Goal: Task Accomplishment & Management: Use online tool/utility

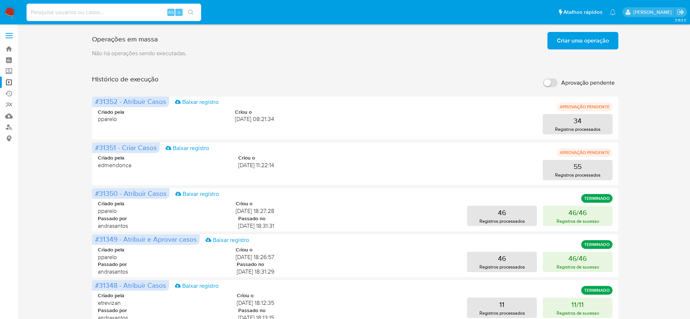
click at [139, 12] on input at bounding box center [114, 12] width 175 height 9
type input "IH8Tla38mI8p2d7oucuOGayA"
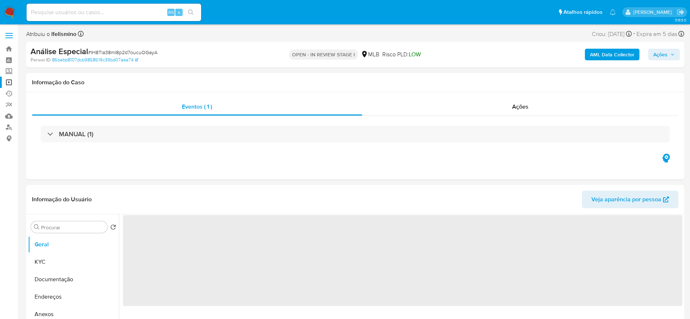
select select "10"
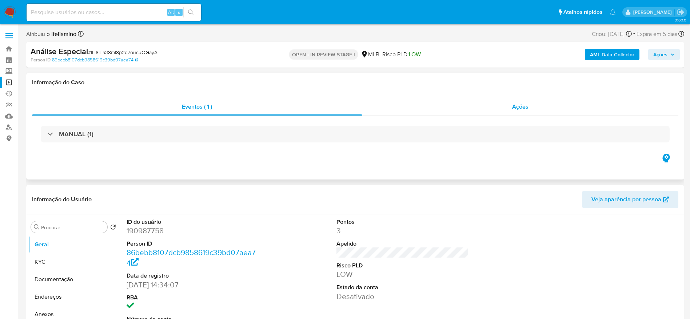
click at [537, 107] on div "Ações" at bounding box center [520, 106] width 317 height 17
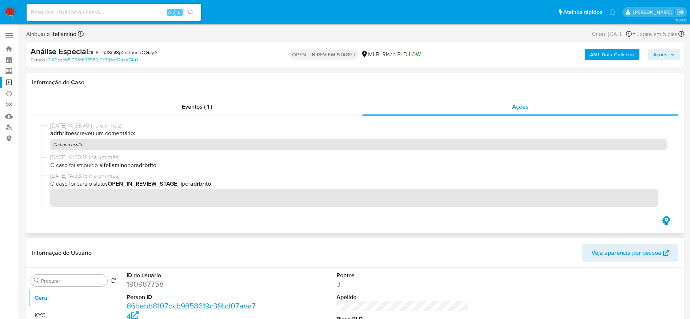
click at [170, 126] on span "03/09/2025 14:33:40 (há um mês)" at bounding box center [358, 126] width 617 height 8
click at [178, 98] on div "Eventos ( 1 ) Ações" at bounding box center [355, 162] width 658 height 141
drag, startPoint x: 188, startPoint y: 103, endPoint x: 178, endPoint y: 100, distance: 10.1
click at [188, 103] on span "Eventos ( 1 )" at bounding box center [197, 107] width 30 height 8
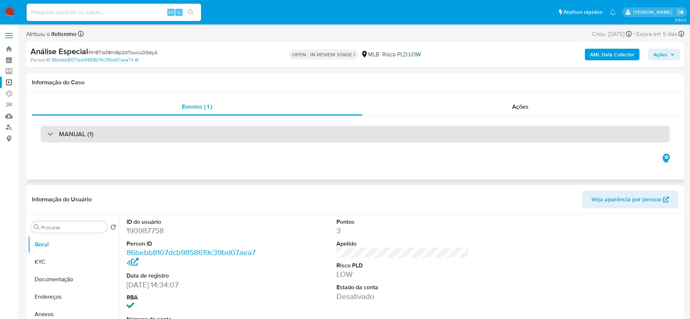
click at [114, 136] on div "MANUAL (1)" at bounding box center [355, 134] width 629 height 17
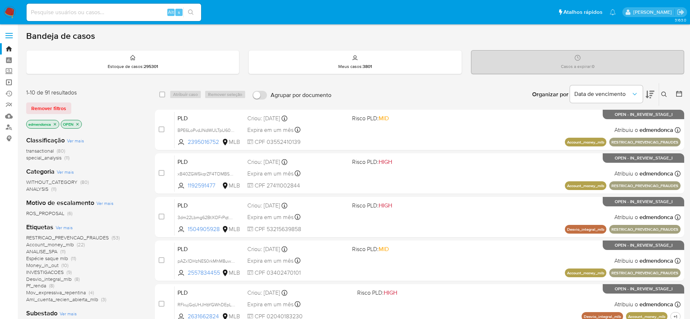
click at [11, 82] on link "Operações em massa" at bounding box center [43, 82] width 87 height 11
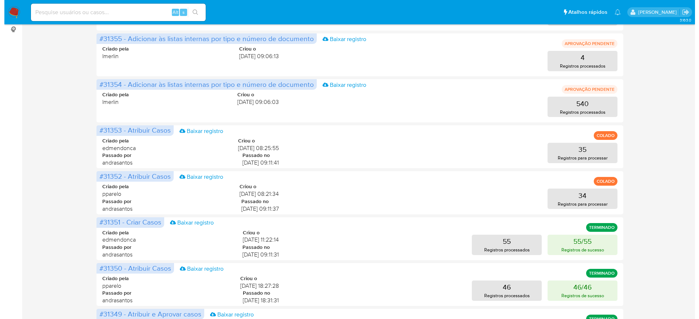
scroll to position [164, 0]
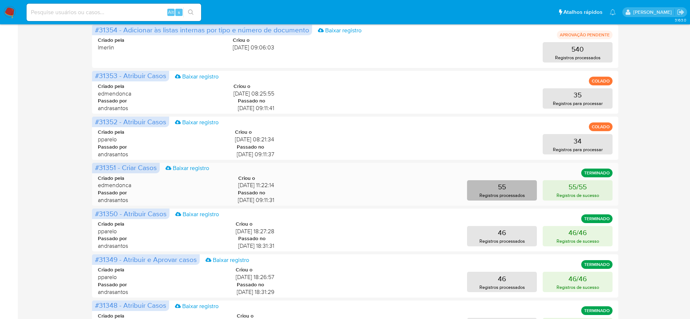
click at [521, 189] on button "55 Registros processados" at bounding box center [502, 190] width 70 height 20
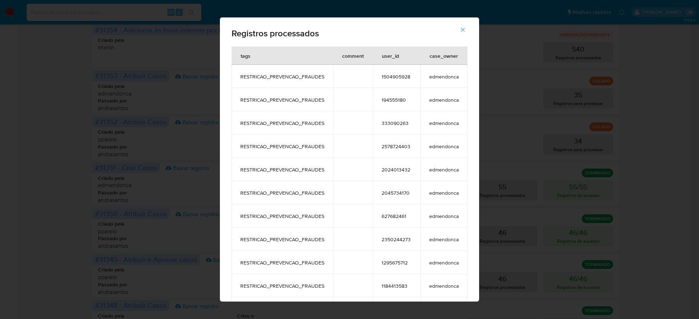
click at [390, 81] on td "1504905928" at bounding box center [397, 76] width 48 height 23
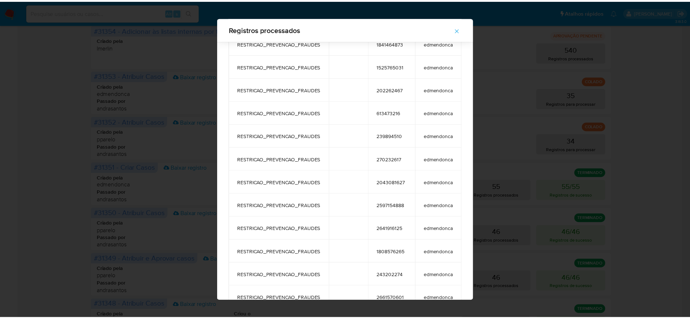
scroll to position [704, 0]
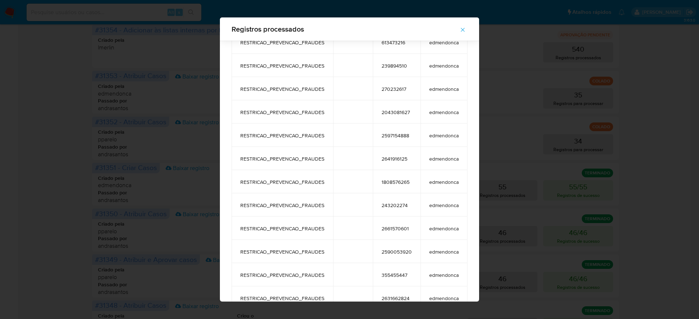
click at [466, 29] on icon "button" at bounding box center [462, 30] width 7 height 7
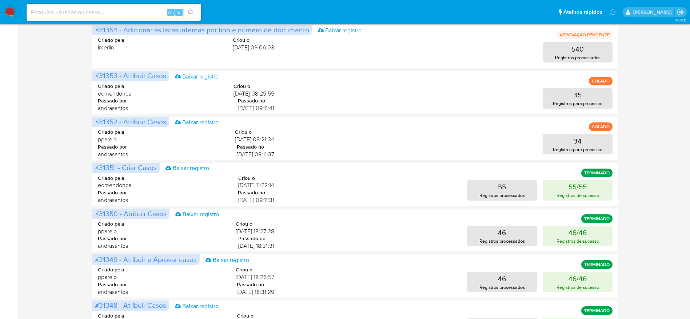
scroll to position [0, 0]
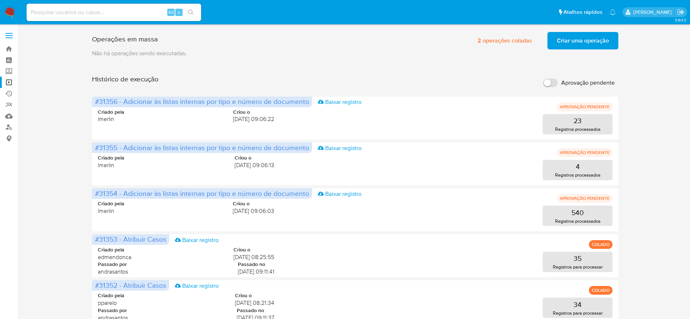
click at [7, 8] on img at bounding box center [10, 12] width 12 height 12
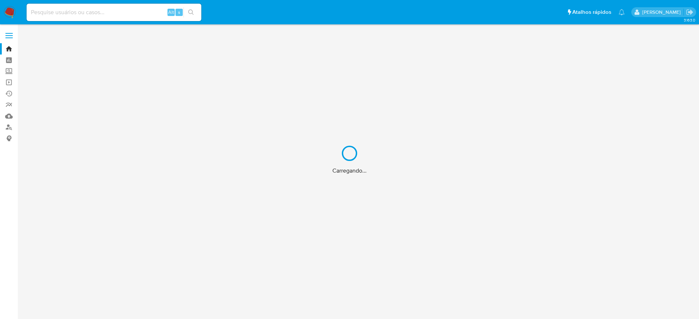
click at [90, 10] on div "Carregando..." at bounding box center [349, 159] width 699 height 319
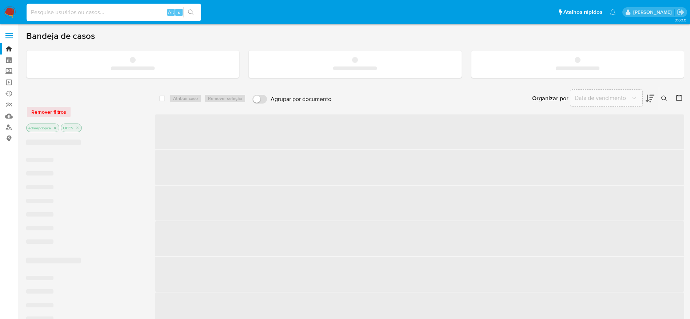
click at [92, 12] on input at bounding box center [114, 12] width 175 height 9
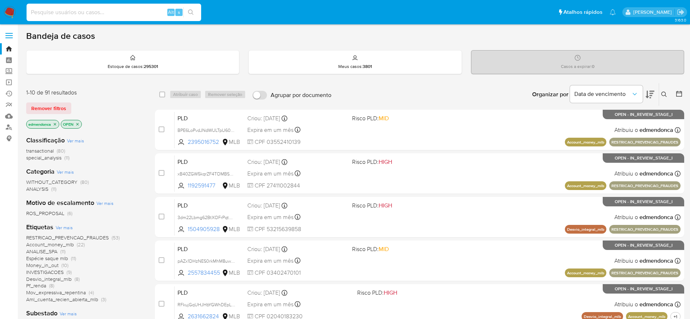
paste input "1504905928"
type input "1504905928"
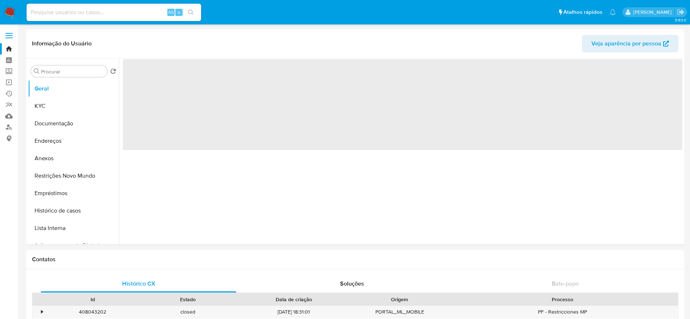
select select "10"
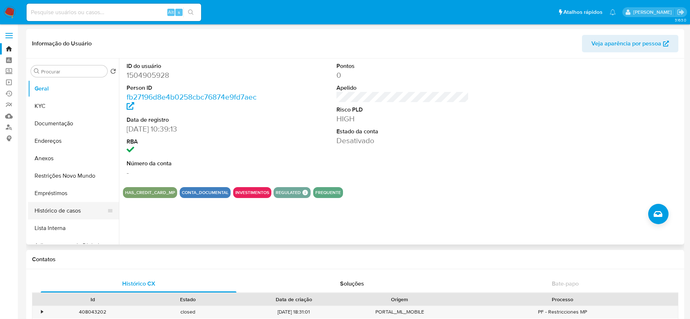
click at [65, 207] on button "Histórico de casos" at bounding box center [70, 210] width 85 height 17
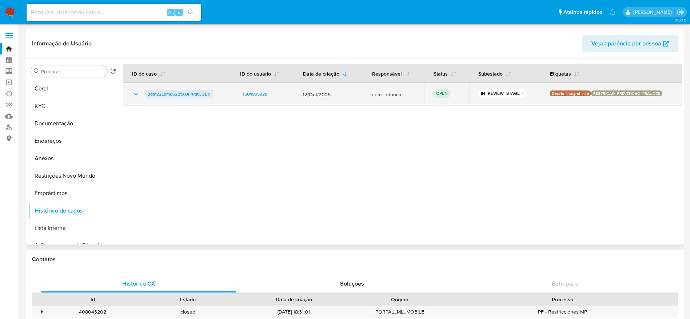
click at [200, 96] on span "3dm22Lbmg62BtXOFrPqtCGBo" at bounding box center [179, 94] width 63 height 9
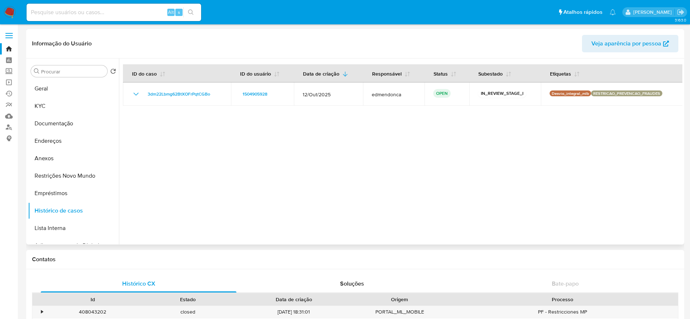
click at [330, 213] on div at bounding box center [401, 152] width 564 height 186
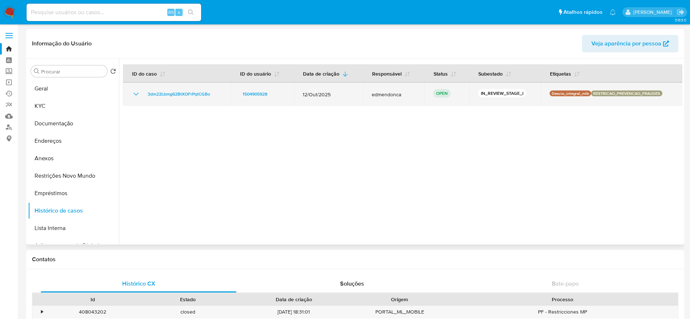
click at [134, 94] on icon "Mostrar/Ocultar" at bounding box center [136, 94] width 9 height 9
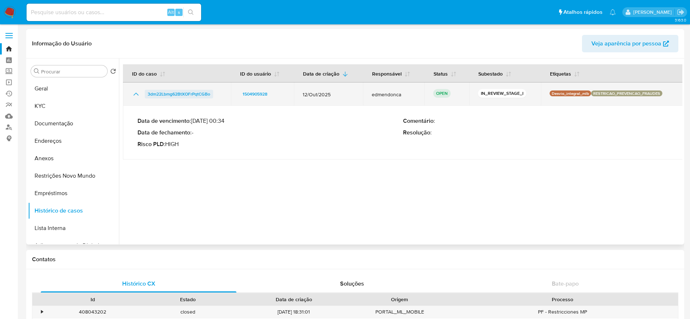
click at [200, 94] on span "3dm22Lbmg62BtXOFrPqtCGBo" at bounding box center [179, 94] width 63 height 9
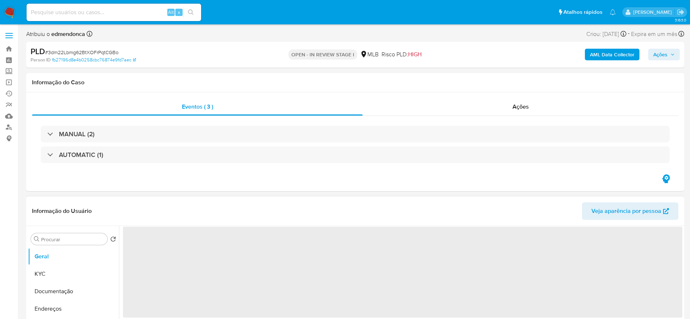
select select "10"
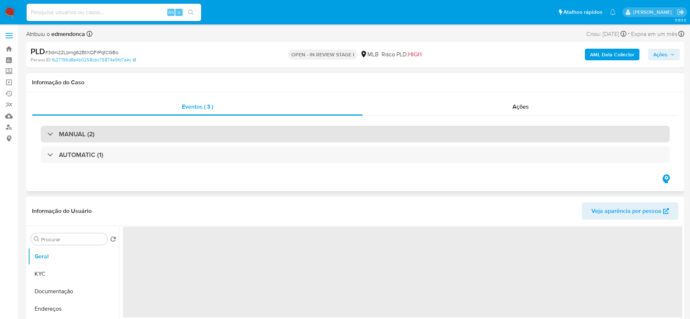
click at [53, 138] on div "MANUAL (2)" at bounding box center [70, 134] width 47 height 8
select select "10"
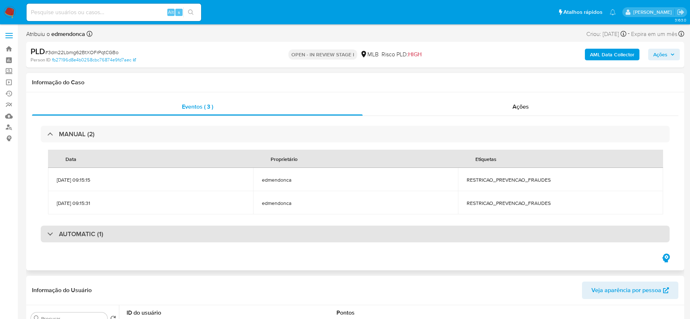
click at [51, 236] on div "AUTOMATIC (1)" at bounding box center [75, 234] width 56 height 8
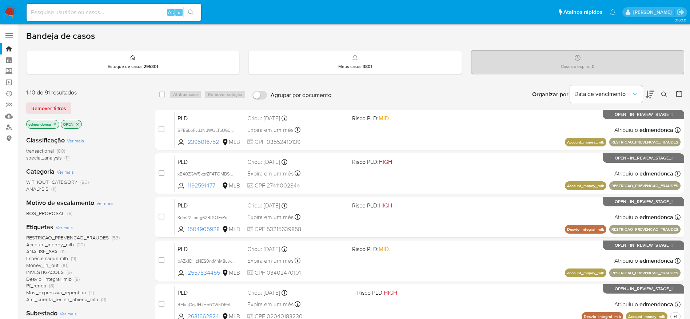
click at [55, 124] on icon "close-filter" at bounding box center [55, 124] width 3 height 3
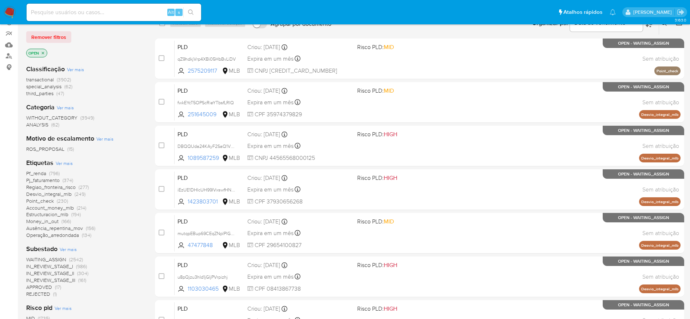
scroll to position [55, 0]
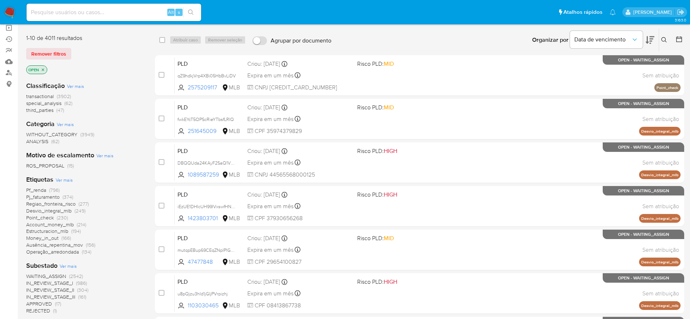
click at [46, 70] on p "OPEN" at bounding box center [37, 70] width 20 height 8
click at [43, 69] on icon "close-filter" at bounding box center [43, 70] width 4 height 4
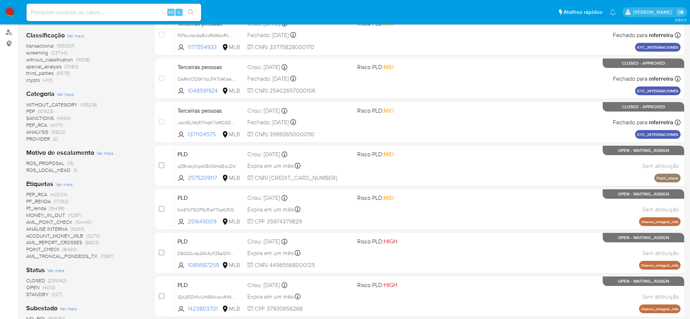
scroll to position [109, 0]
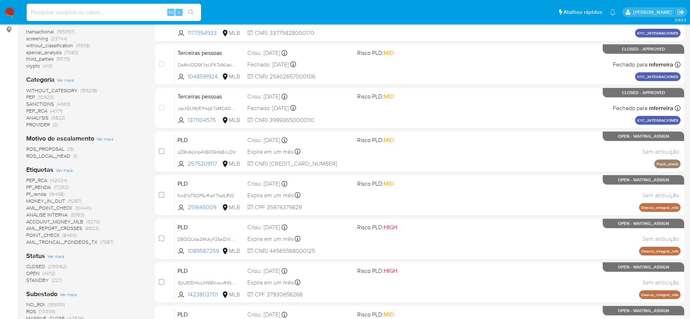
click at [37, 281] on span "STANDBY" at bounding box center [37, 280] width 23 height 7
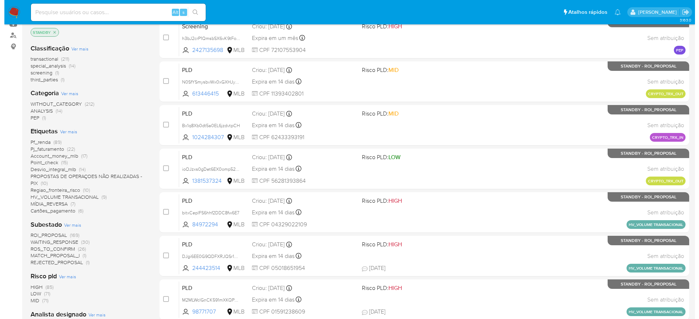
scroll to position [109, 0]
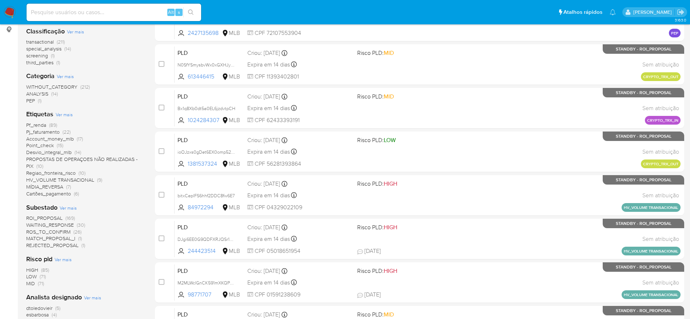
click at [68, 207] on span "Ver mais" at bounding box center [68, 208] width 17 height 7
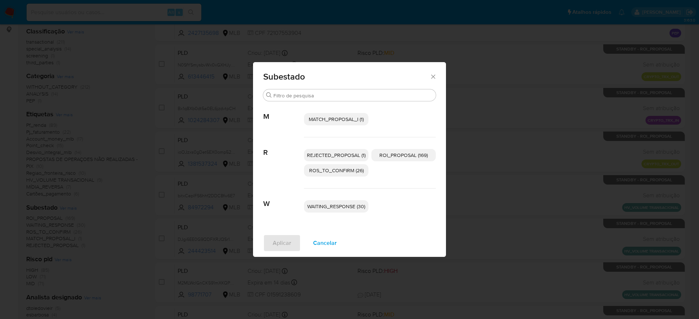
click at [394, 156] on span "ROI_PROPOSAL (169)" at bounding box center [403, 155] width 48 height 7
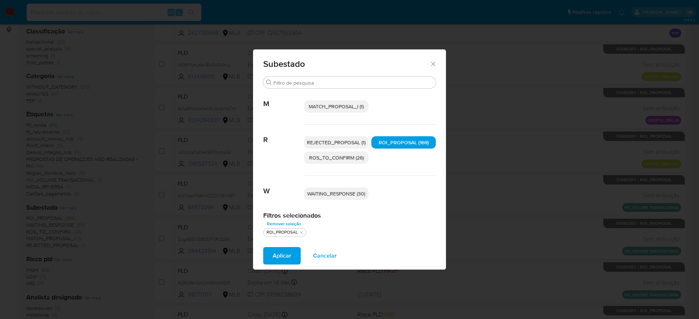
click at [348, 164] on div "REJECTED_PROPOSAL (1) ROI_PROPOSAL (169) ROS_TO_CONFIRM (26)" at bounding box center [370, 150] width 132 height 51
click at [345, 159] on span "ROS_TO_CONFIRM (26)" at bounding box center [336, 157] width 55 height 7
click at [277, 253] on span "Aplicar" at bounding box center [282, 256] width 19 height 16
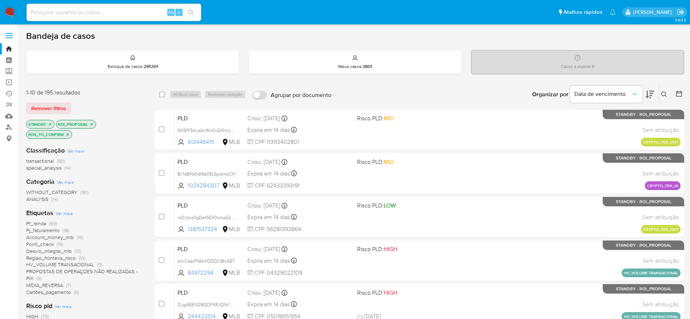
click at [647, 96] on icon at bounding box center [650, 95] width 9 height 8
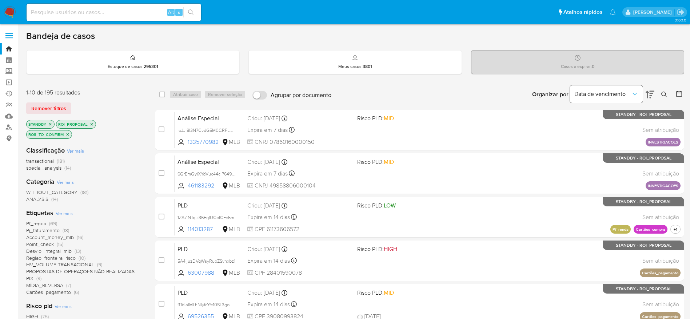
click at [622, 96] on span "Data de vencimento" at bounding box center [603, 94] width 57 height 7
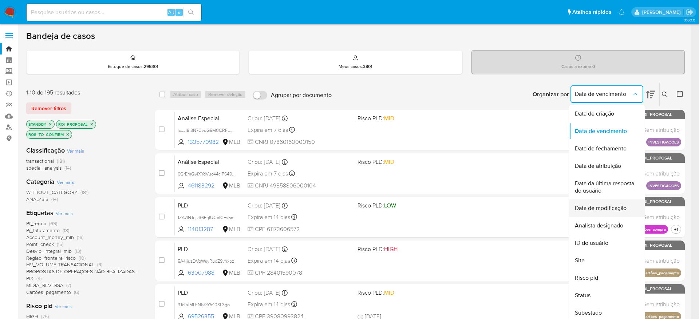
click at [621, 209] on span "Data de modificação" at bounding box center [601, 208] width 52 height 7
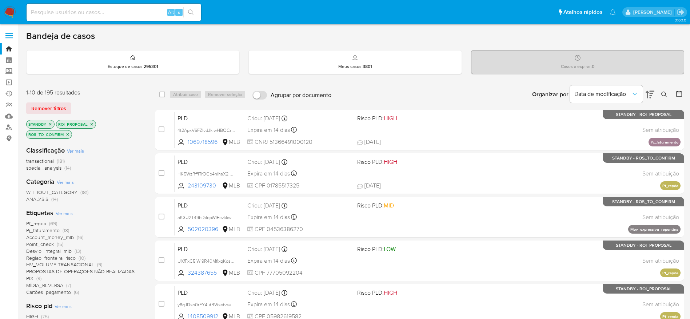
click at [651, 93] on icon at bounding box center [650, 95] width 9 height 8
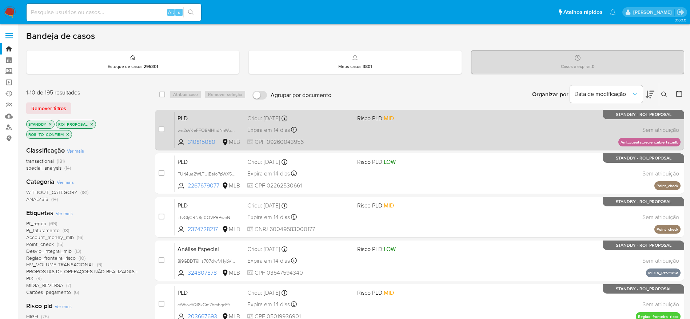
click at [432, 140] on div "PLD wn2sVKeFFQ8MHhdNhWokSpcM 310815080 MLB Risco PLD: MID Criou: 12/09/2025 Cri…" at bounding box center [428, 130] width 506 height 37
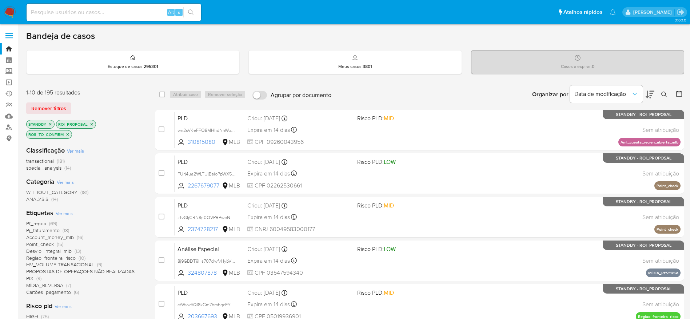
click at [653, 90] on icon at bounding box center [650, 94] width 9 height 9
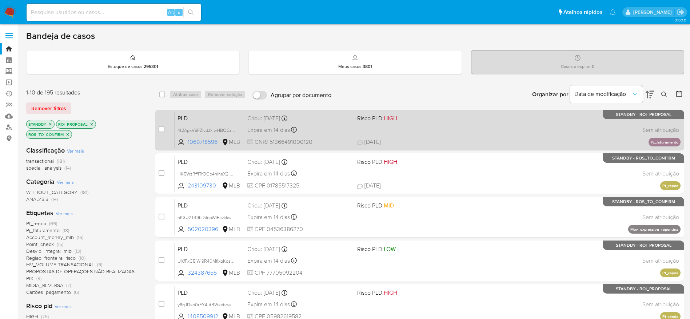
click at [418, 139] on span "29/09/2025 29/09/2025 15:32" at bounding box center [464, 142] width 214 height 8
click at [324, 126] on div "Expira em 14 dias Expira em 27/10/2025 00:31:41" at bounding box center [299, 130] width 104 height 10
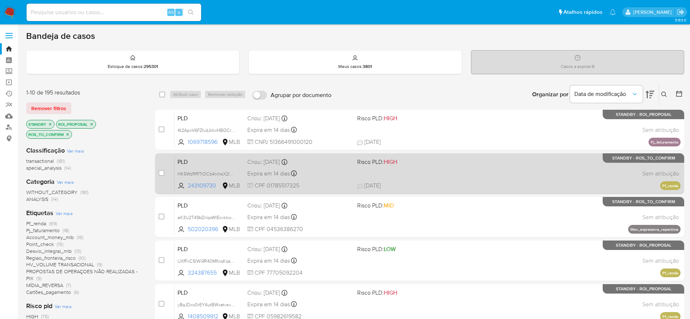
click at [331, 174] on div "Expira em 14 dias Expira em 27/10/2025 00:34:11" at bounding box center [299, 174] width 104 height 10
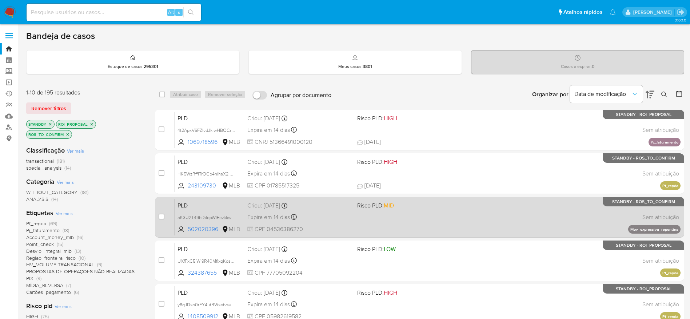
click at [328, 213] on div "Expira em 14 dias Expira em 27/10/2025 00:27:33" at bounding box center [299, 218] width 104 height 10
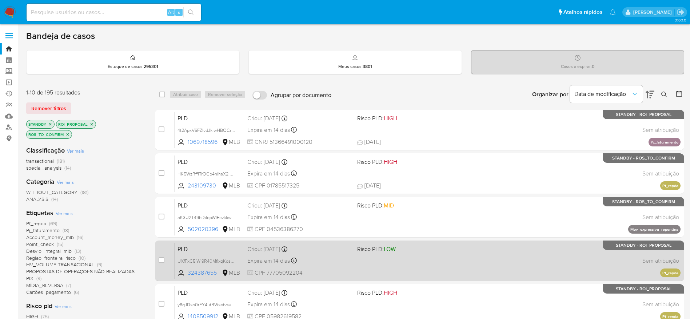
click at [327, 259] on div "Expira em 14 dias Expira em 27/10/2025 00:33:32" at bounding box center [299, 261] width 104 height 10
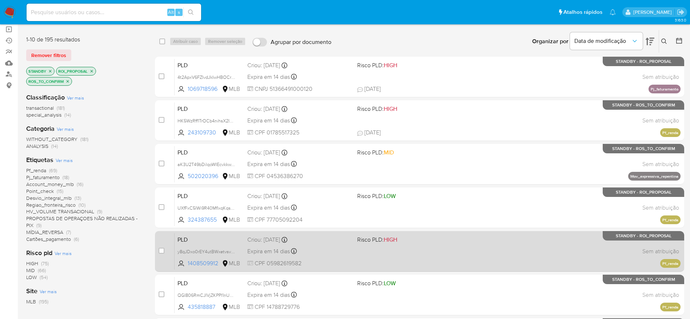
scroll to position [109, 0]
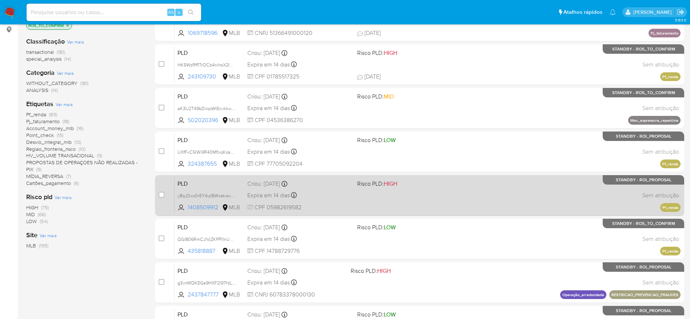
click at [340, 202] on div "PLD y8qJDxo0rEY4utBWxetvsvZm 1408509912 MLB Risco PLD: HIGH Criou: 12/09/2025 C…" at bounding box center [428, 195] width 506 height 37
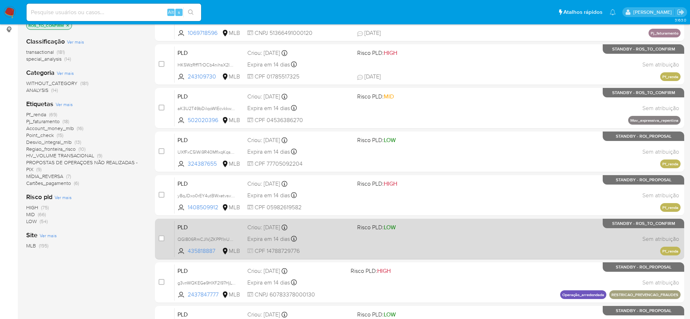
click at [337, 231] on div "Criou: 12/09/2025 Criou: 12/09/2025 00:21:07" at bounding box center [299, 228] width 104 height 8
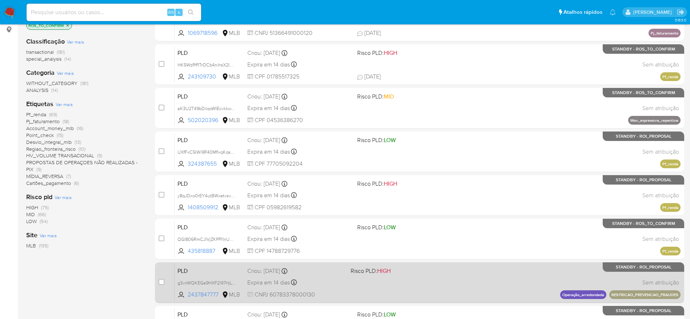
click at [346, 274] on div "PLD g3vnWQKEGe9HXF2l97HjLWRa 2437847777 MLB Risco PLD: HIGH Criou: 12/09/2025 C…" at bounding box center [428, 283] width 506 height 37
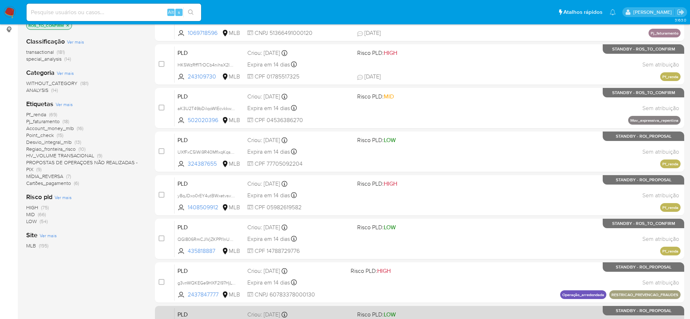
scroll to position [218, 0]
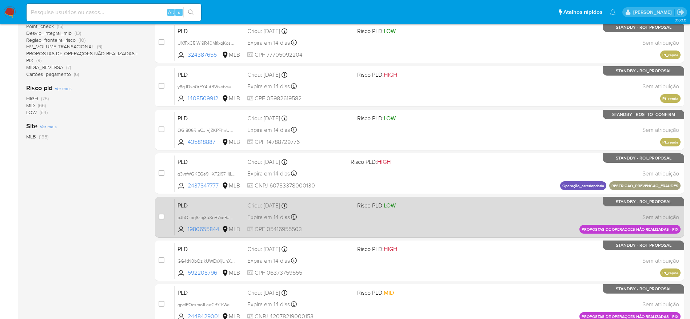
click at [341, 215] on div "Expira em 14 dias Expira em 27/10/2025 16:21:17" at bounding box center [299, 218] width 104 height 10
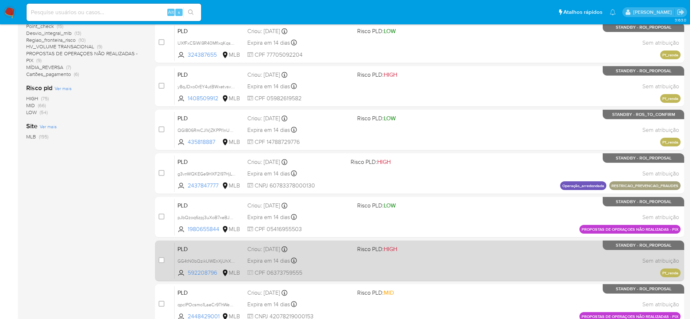
click at [338, 269] on div "PLD GG4tN0bQzikUWEnXjUhXeLG7 592208796 MLB Risco PLD: HIGH Criou: 12/09/2025 Cr…" at bounding box center [428, 261] width 506 height 37
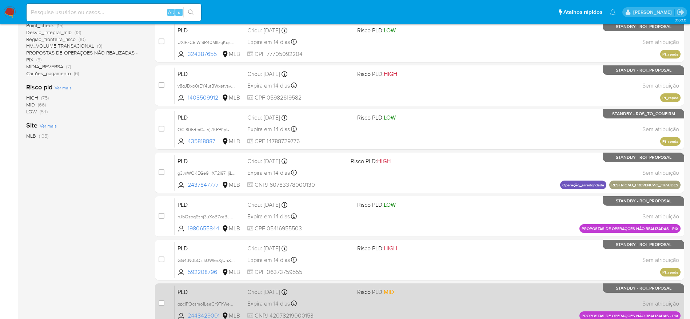
scroll to position [273, 0]
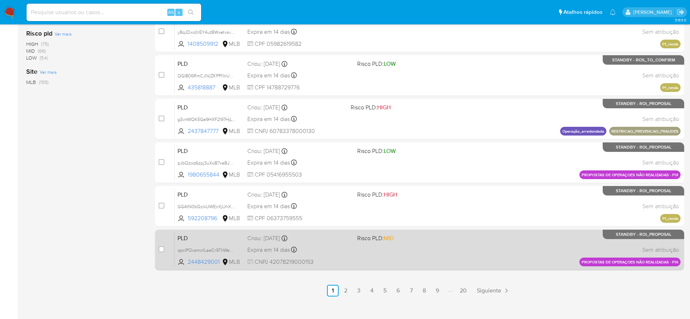
click at [338, 247] on div "Expira em 14 dias Expira em 27/10/2025 16:21:44" at bounding box center [299, 250] width 104 height 10
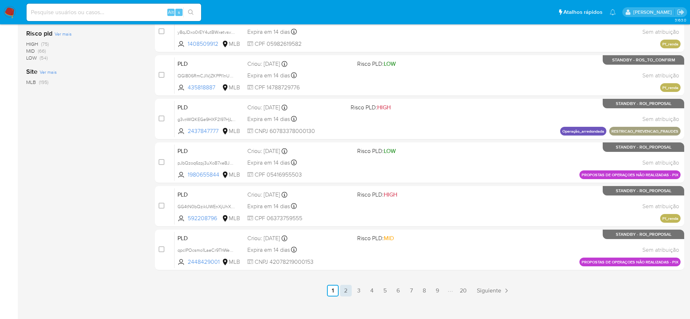
click at [345, 293] on link "2" at bounding box center [346, 291] width 12 height 12
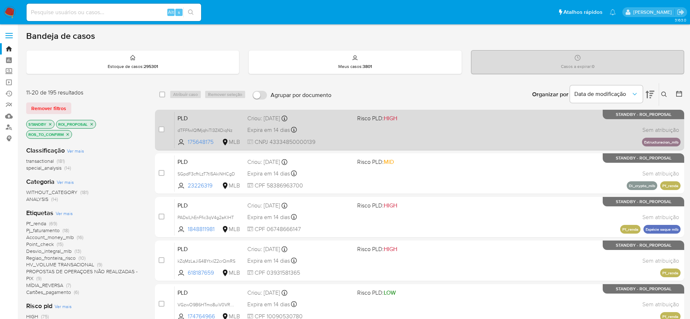
click at [329, 136] on div "PLD dTFFfwlQfMjqhiTl3Z4DiqNz 175648175 MLB Risco PLD: HIGH Criou: 12/09/2025 Cr…" at bounding box center [428, 130] width 506 height 37
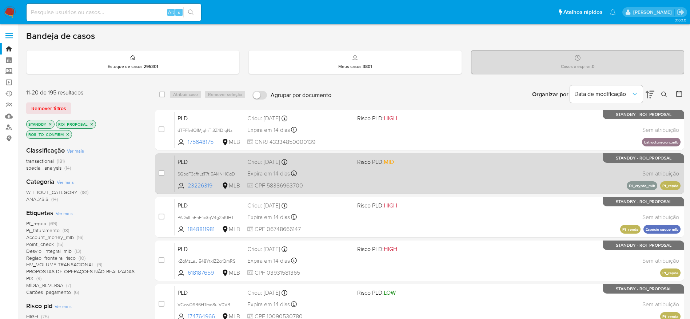
click at [335, 176] on div "Expira em 14 dias Expira em 27/10/2025 00:22:05" at bounding box center [299, 174] width 104 height 10
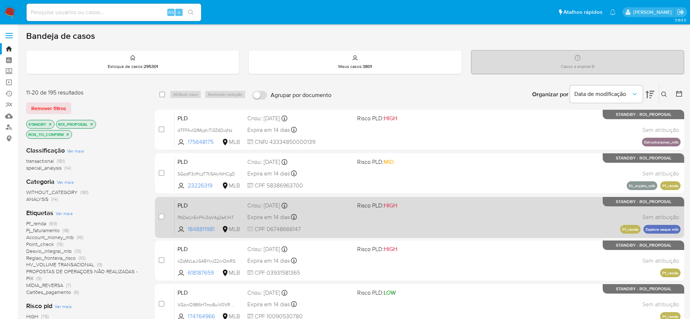
click at [328, 221] on div "Expira em 14 dias Expira em 27/10/2025 00:20:19" at bounding box center [299, 218] width 104 height 10
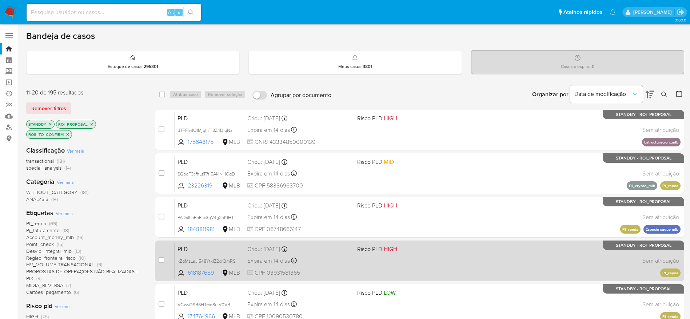
click at [326, 259] on div "Expira em 14 dias Expira em 27/10/2025 00:20:55" at bounding box center [299, 261] width 104 height 10
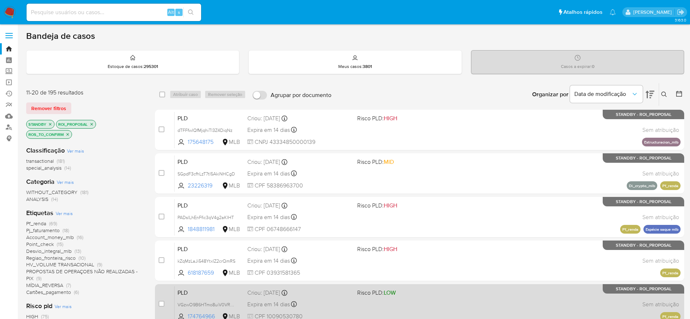
click at [334, 304] on div "Expira em 14 dias Expira em 27/10/2025 00:21:02" at bounding box center [299, 305] width 104 height 10
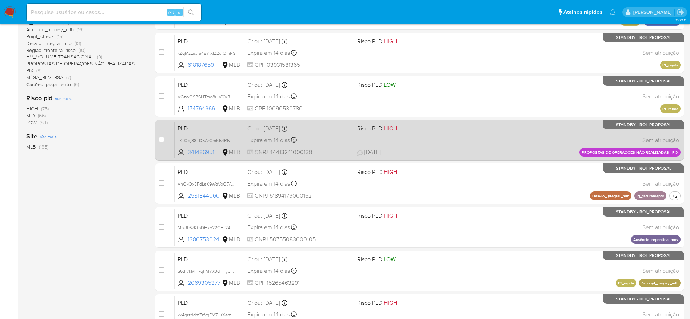
click at [337, 137] on div "PLD LKtOdj88TD5ArCmK54RNI1zY 341486951 MLB Risco PLD: HIGH Criou: 12/09/2025 Cr…" at bounding box center [428, 140] width 506 height 37
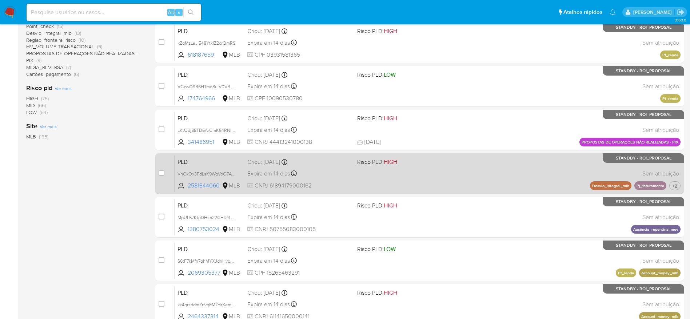
click at [346, 176] on div "Expira em 14 dias Expira em 27/10/2025 00:22:24" at bounding box center [299, 174] width 104 height 10
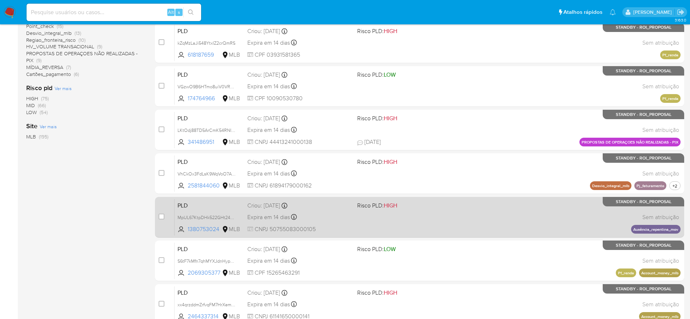
click at [348, 225] on div "PLD MpUL67KtpDHk522GHt2438sR 1380753024 MLB Risco PLD: HIGH Criou: 12/09/2025 C…" at bounding box center [428, 217] width 506 height 37
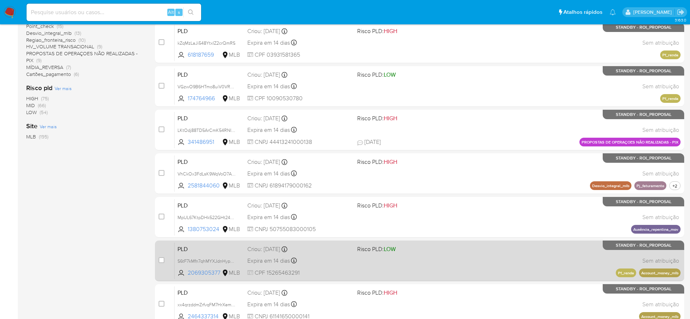
click at [345, 265] on div "Expira em 14 dias Expira em 27/10/2025 00:16:05" at bounding box center [299, 261] width 104 height 10
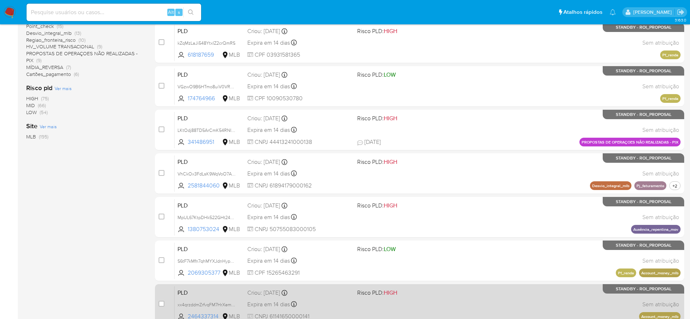
click at [335, 298] on div "PLD xx4qrzddmZrfvqFM7HrXemoN 2464337314 MLB Risco PLD: HIGH Criou: 12/09/2025 C…" at bounding box center [428, 304] width 506 height 37
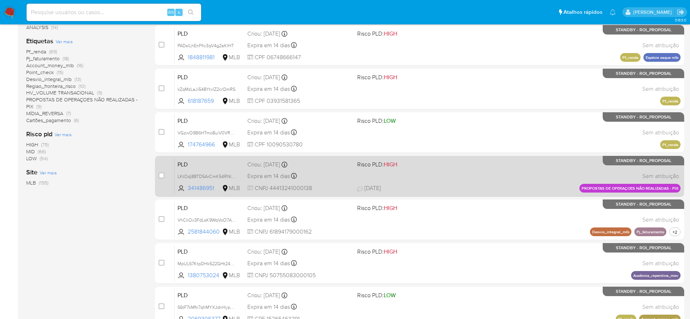
scroll to position [281, 0]
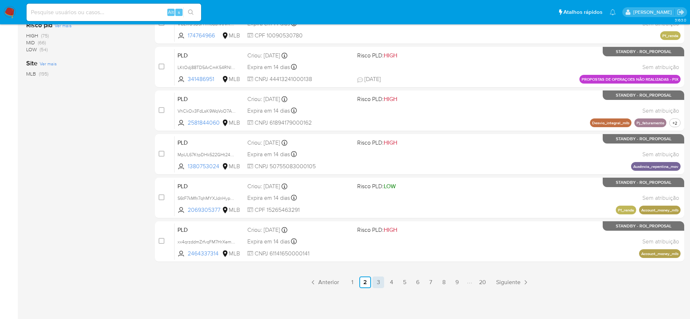
click at [380, 282] on link "3" at bounding box center [379, 283] width 12 height 12
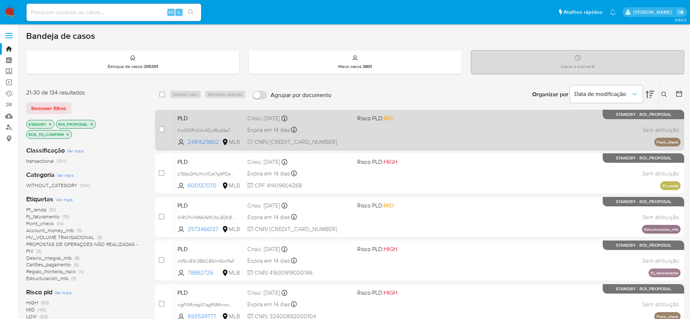
scroll to position [55, 0]
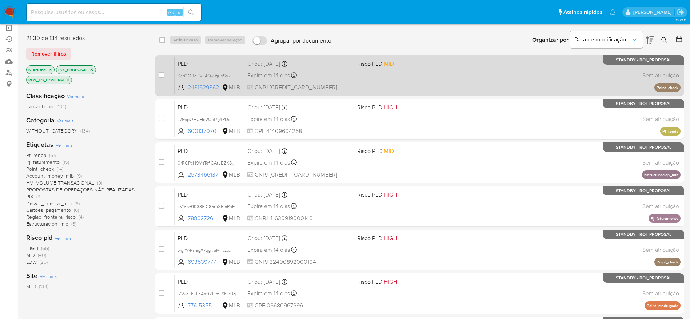
click at [377, 74] on div "PLD KcrOORclLVu4Qy9fjubSe7Ym 2481629862 MLB Risco PLD: MID Criou: 12/09/2025 Cr…" at bounding box center [428, 75] width 506 height 37
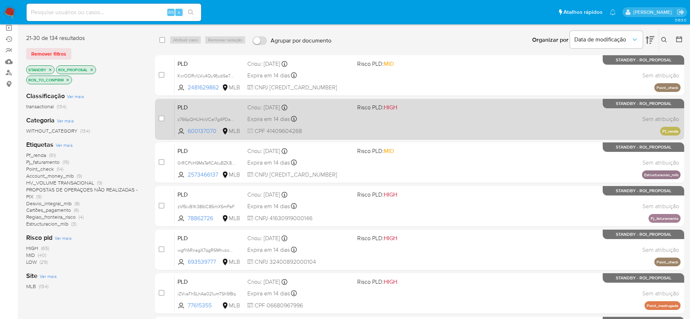
click at [405, 115] on div "PLD z766pQHUHcVCel7g4PDaHdUW 600137070 MLB Risco PLD: HIGH Criou: 12/09/2025 Cr…" at bounding box center [428, 119] width 506 height 37
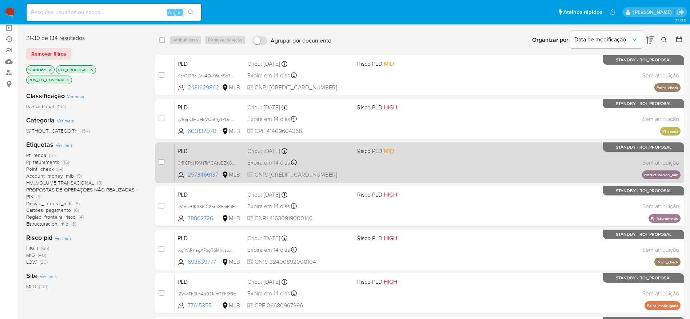
click at [405, 156] on div "PLD 0rRCPcH9MsTefICAtuBZK8m9 2573466137 MLB Risco PLD: MID Criou: 12/09/2025 Cr…" at bounding box center [428, 162] width 506 height 37
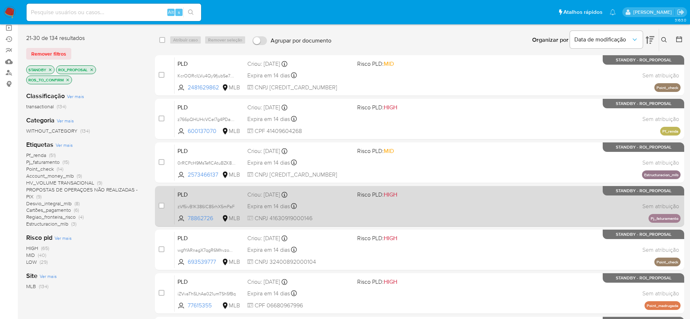
click at [399, 203] on div "PLD zVf5ivB1K386lC85rhX5mPaF 78862726 MLB Risco PLD: HIGH Criou: 12/09/2025 Cri…" at bounding box center [428, 206] width 506 height 37
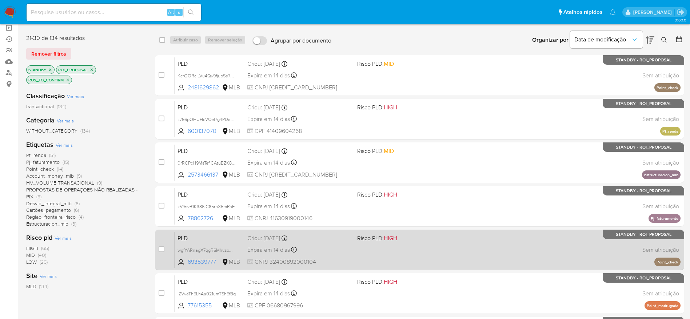
click at [407, 249] on span at bounding box center [409, 249] width 104 height 1
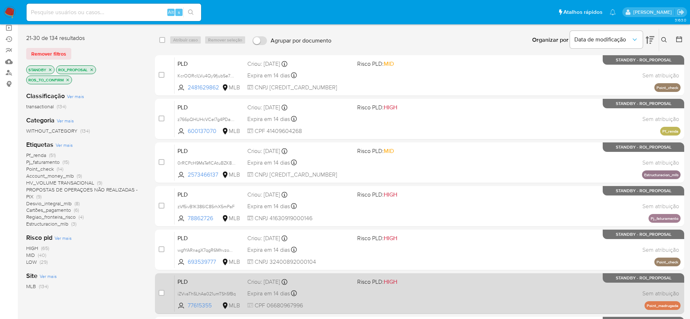
click at [395, 286] on span "HIGH" at bounding box center [390, 282] width 13 height 8
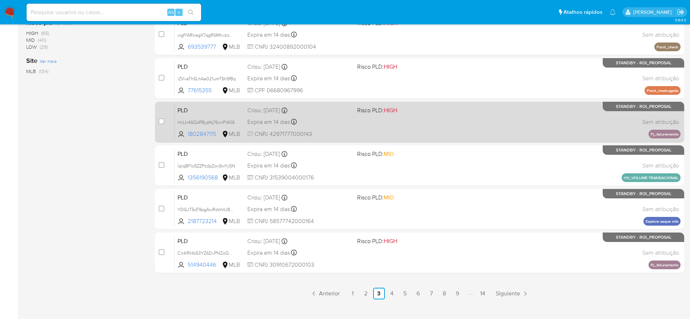
scroll to position [273, 0]
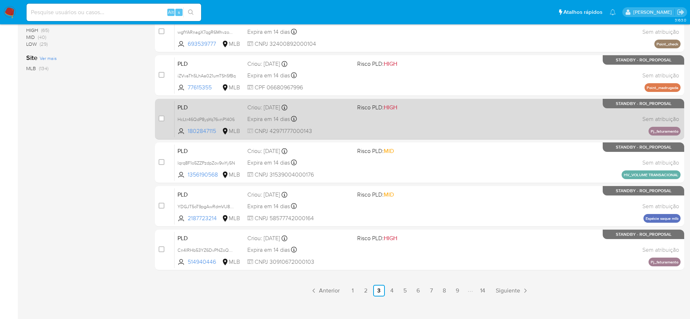
click at [384, 114] on div "PLD HcLtr46QdP8ypYq76vnP1406 1802847115 MLB Risco PLD: HIGH Criou: 12/09/2025 C…" at bounding box center [428, 119] width 506 height 37
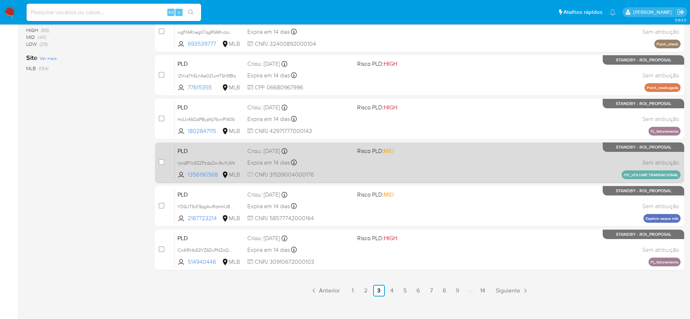
click at [390, 168] on div "PLD lqrq8F1o5ZZPzdpZov9wYy5N 1356190568 MLB Risco PLD: MID Criou: 12/09/2025 Cr…" at bounding box center [428, 162] width 506 height 37
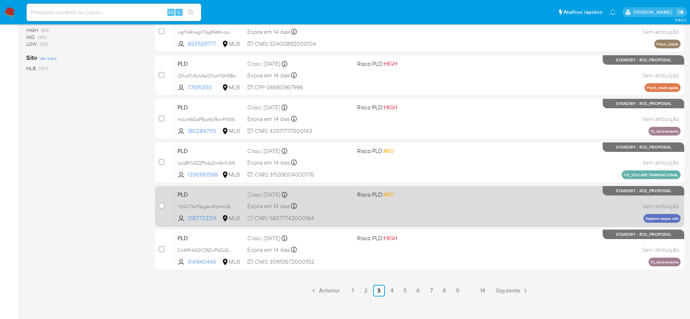
click at [388, 209] on div "PLD YDGJT5oT9pgAwRdmVU84a4yD 2187723214 MLB Risco PLD: MID Criou: 12/09/2025 Cr…" at bounding box center [428, 206] width 506 height 37
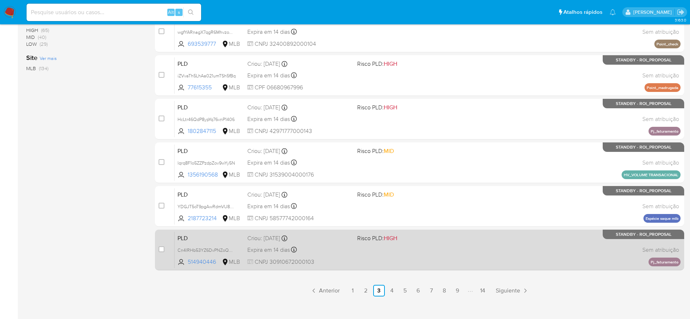
click at [378, 249] on div "PLD Cn4lRHb53YZ6DvPNZoQQWcZp 514940446 MLB Risco PLD: HIGH Criou: 12/09/2025 Cr…" at bounding box center [428, 250] width 506 height 37
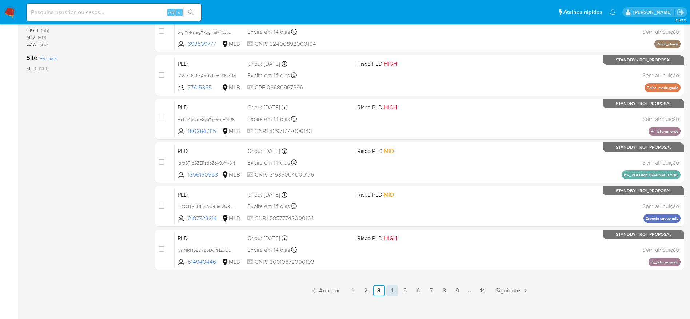
click at [391, 294] on link "4" at bounding box center [392, 291] width 12 height 12
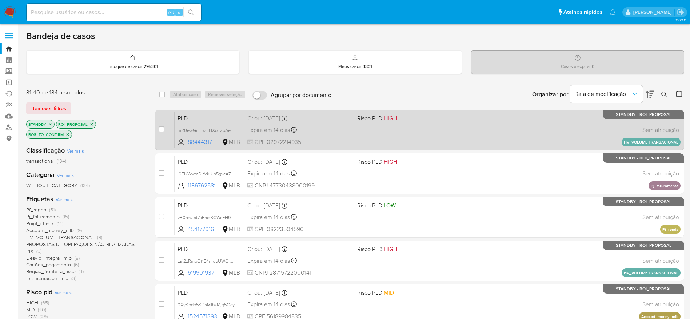
click at [311, 123] on div "PLD mR0ewGrJEwLIHXoFZbAeJK1i 88444317 MLB Risco PLD: HIGH Criou: 12/09/2025 Cri…" at bounding box center [428, 130] width 506 height 37
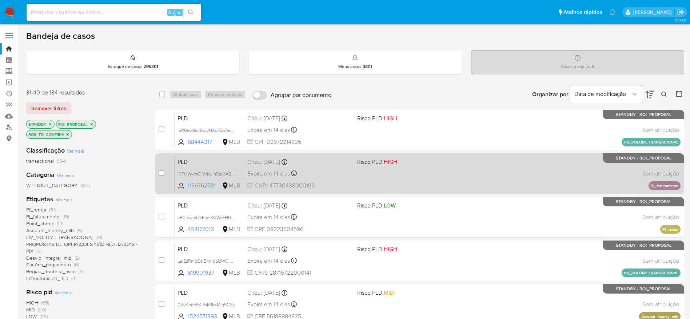
click at [329, 174] on div "Expira em 14 dias Expira em 27/10/2025 00:25:36" at bounding box center [299, 174] width 104 height 10
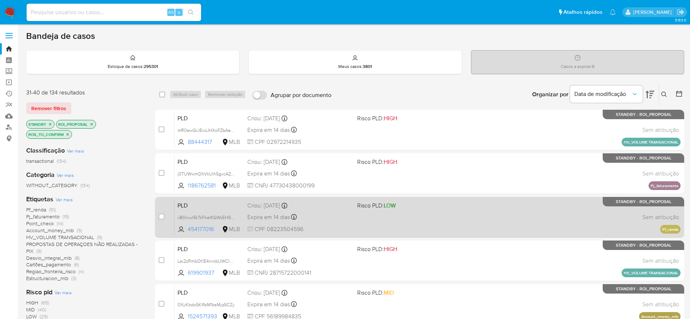
click at [348, 211] on div "PLD vB0rcwI5t7kFheIKGWcEH9LG 454177016 MLB Risco PLD: LOW Criou: 12/09/2025 Cri…" at bounding box center [428, 217] width 506 height 37
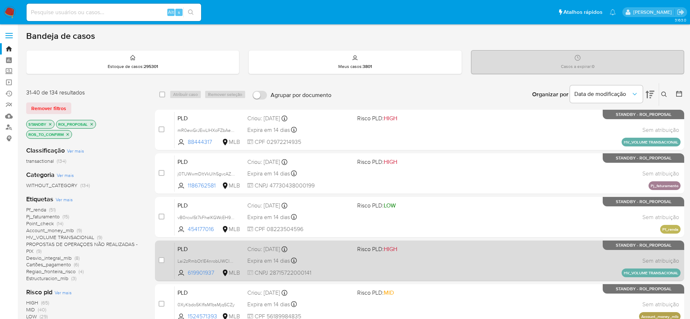
click at [333, 270] on span "CNPJ 28715722000141" at bounding box center [299, 273] width 104 height 8
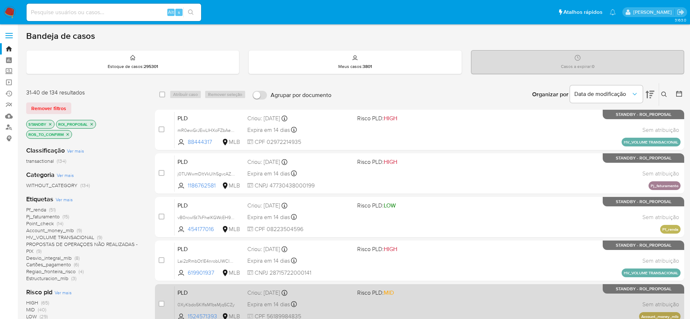
click at [329, 300] on div "Expira em 14 dias Expira em 27/10/2025 00:22:36" at bounding box center [299, 305] width 104 height 10
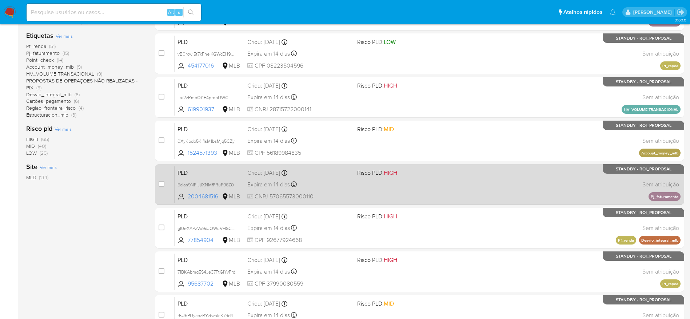
scroll to position [218, 0]
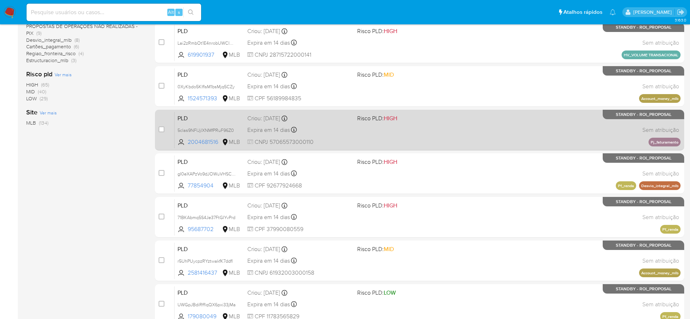
click at [344, 119] on div "Criou: 12/09/2025 Criou: 12/09/2025 00:25:50" at bounding box center [299, 119] width 104 height 8
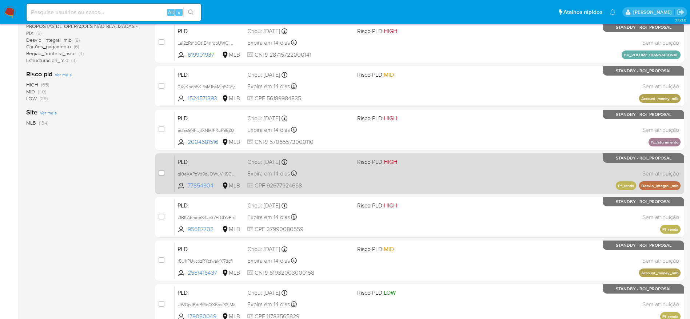
click at [357, 167] on div "PLD gI0eXAPzVo9dJOWuVHSC0iVf 77854904 MLB Risco PLD: HIGH Criou: 12/09/2025 Cri…" at bounding box center [428, 173] width 506 height 37
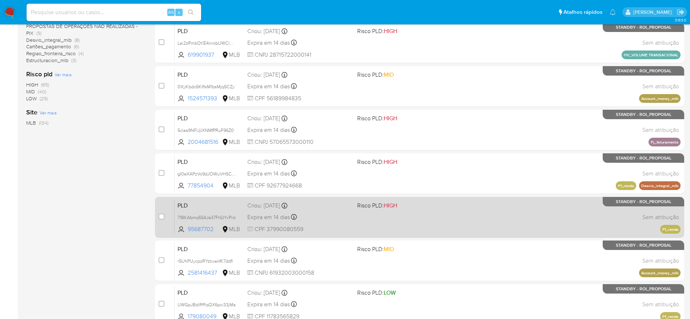
click at [351, 219] on div "Expira em 14 dias Expira em 27/10/2025 00:34:06" at bounding box center [299, 218] width 104 height 10
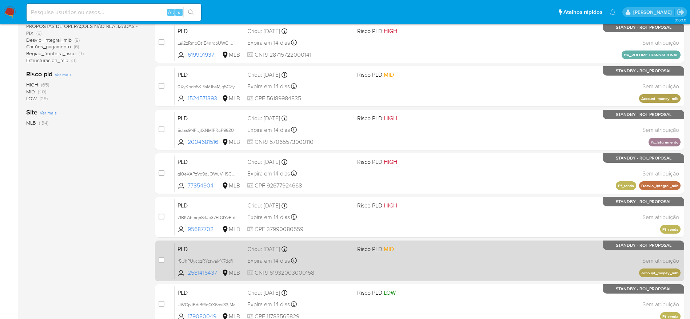
click at [345, 255] on div "PLD r5UhPUycpzRYztwakfK7ddfl 2581416437 MLB Risco PLD: MID Criou: 12/09/2025 Cr…" at bounding box center [428, 261] width 506 height 37
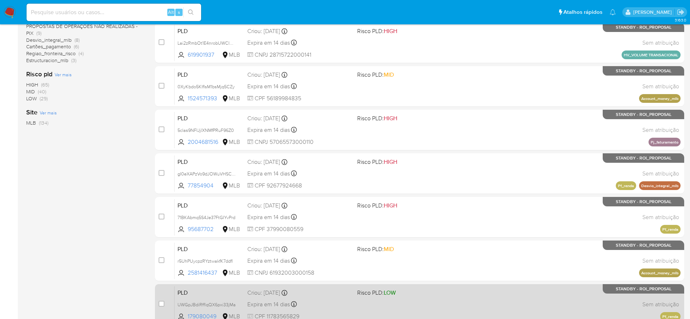
click at [341, 303] on div "Expira em 14 dias Expira em 27/10/2025 00:34:08" at bounding box center [299, 305] width 104 height 10
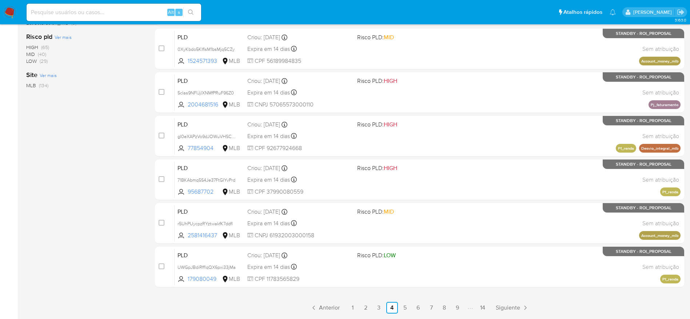
scroll to position [273, 0]
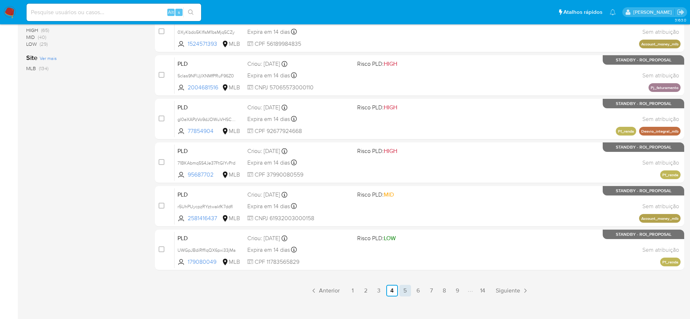
click at [406, 294] on link "5" at bounding box center [406, 291] width 12 height 12
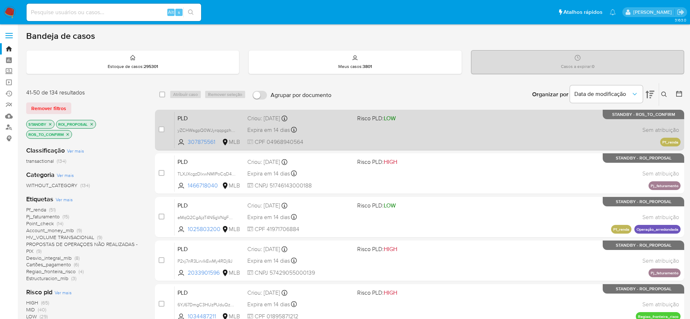
click at [422, 136] on div "PLD yZCHWsgpQ0WJyrqqpgzhzsk3 307875561 MLB Risco PLD: LOW Criou: 12/09/2025 Cri…" at bounding box center [428, 130] width 506 height 37
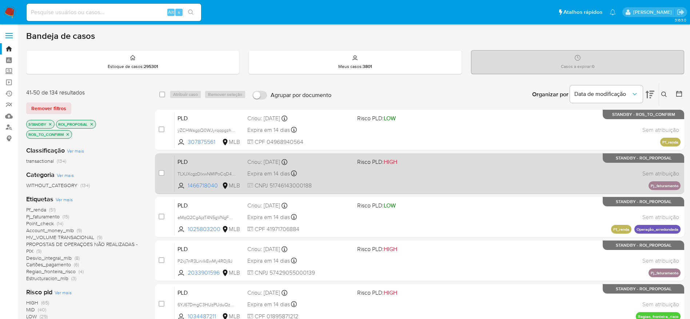
click at [441, 183] on div "PLD TLXJXcgzDIxwNMIPoCqD4G3X 1466718040 MLB Risco PLD: HIGH Criou: 12/09/2025 C…" at bounding box center [428, 173] width 506 height 37
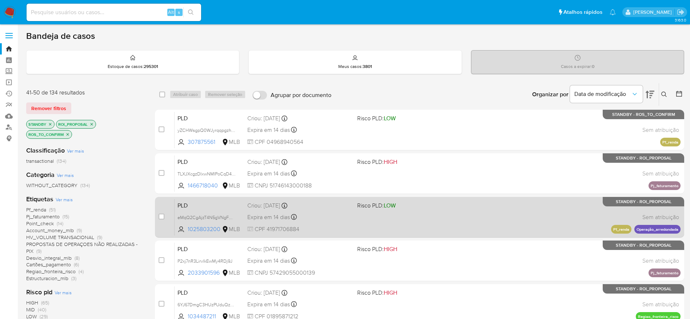
click at [434, 224] on div "PLD eMqQ2CgAjzT4N5gVNgFOs0bZ 1025803200 MLB Risco PLD: LOW Criou: 12/09/2025 Cr…" at bounding box center [428, 217] width 506 height 37
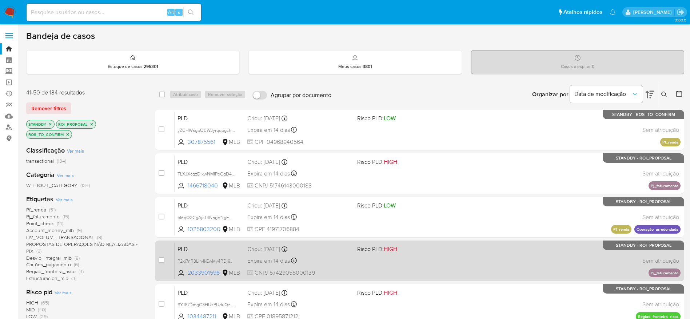
click at [441, 255] on div "PLD P2xj7nR3LirvlkEwMy4RDj9J 2033901596 MLB Risco PLD: HIGH Criou: 12/09/2025 C…" at bounding box center [428, 261] width 506 height 37
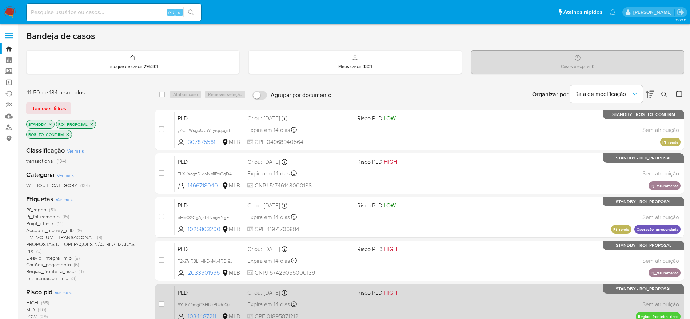
click at [438, 288] on span "Risco PLD: HIGH" at bounding box center [409, 292] width 104 height 9
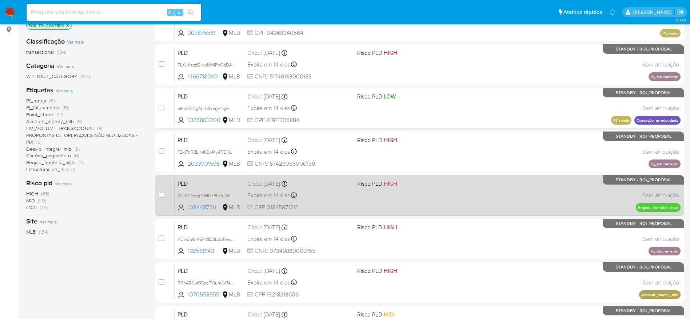
scroll to position [164, 0]
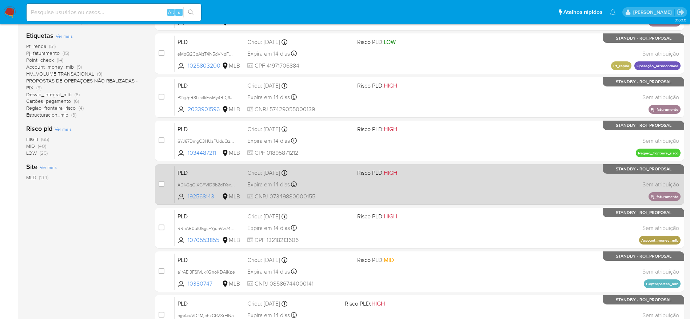
click at [448, 178] on div "PLD ADIv2qGiXGFVID3b2d1Yex9p 192568143 MLB Risco PLD: HIGH Criou: 12/09/2025 Cr…" at bounding box center [428, 184] width 506 height 37
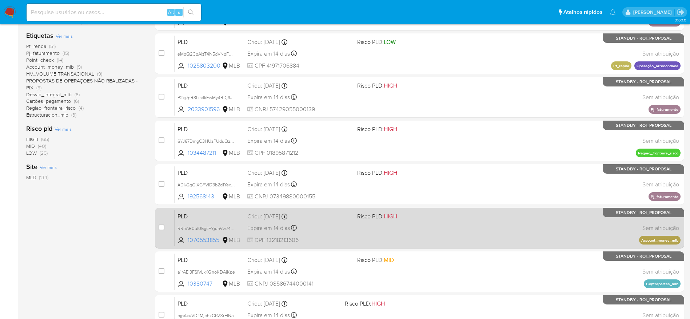
click at [449, 226] on div "PLD RRhAR0uf05gcFYjunVw74vMH 1070553855 MLB Risco PLD: HIGH Criou: 12/09/2025 C…" at bounding box center [428, 228] width 506 height 37
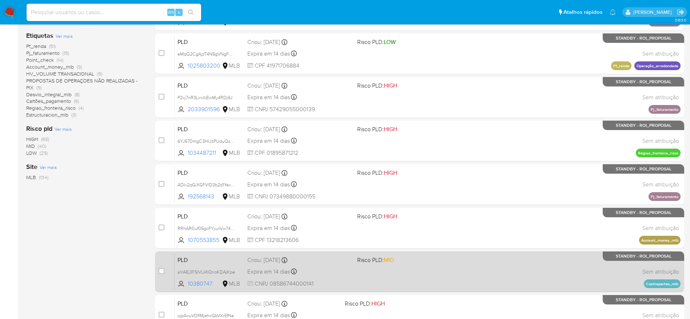
click at [445, 275] on div "PLD a1rAEj3FSlVLkKQnoKDAjKpe 10380747 MLB Risco PLD: MID Criou: 12/09/2025 Crio…" at bounding box center [428, 272] width 506 height 37
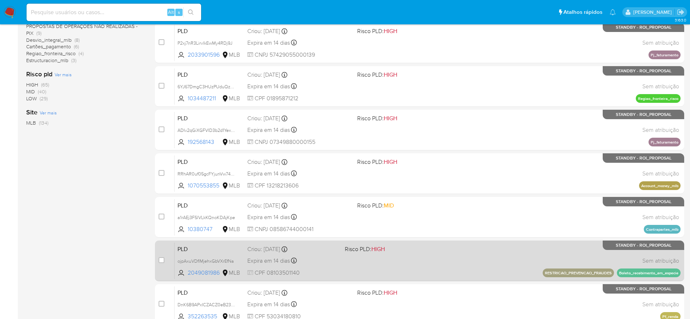
click at [438, 257] on div "PLD ojpAxuVDfIMjehxGbVXrEfNa 2049081986 MLB Risco PLD: HIGH Criou: 12/09/2025 C…" at bounding box center [428, 261] width 506 height 37
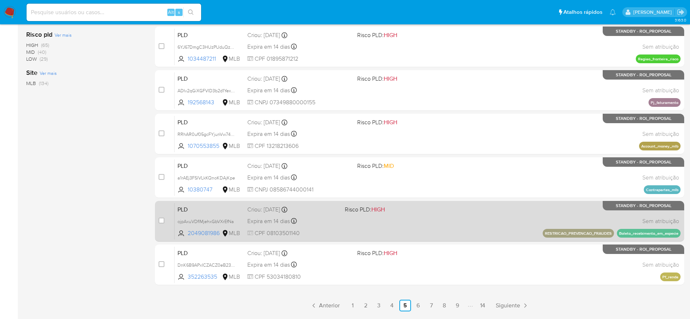
scroll to position [273, 0]
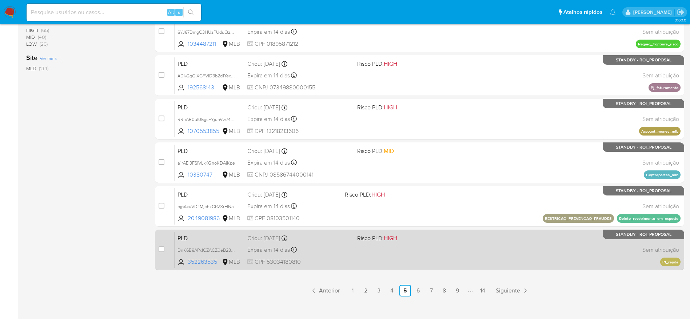
click at [414, 250] on span at bounding box center [409, 249] width 104 height 1
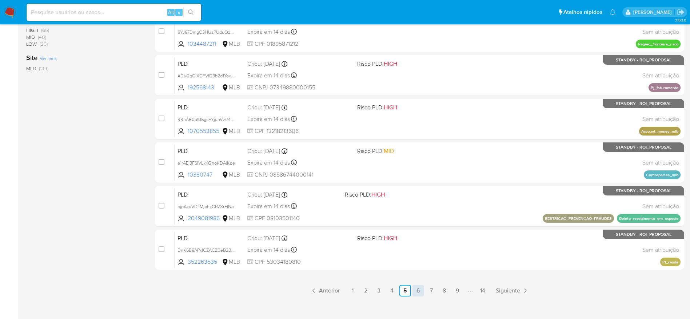
click at [420, 294] on link "6" at bounding box center [419, 291] width 12 height 12
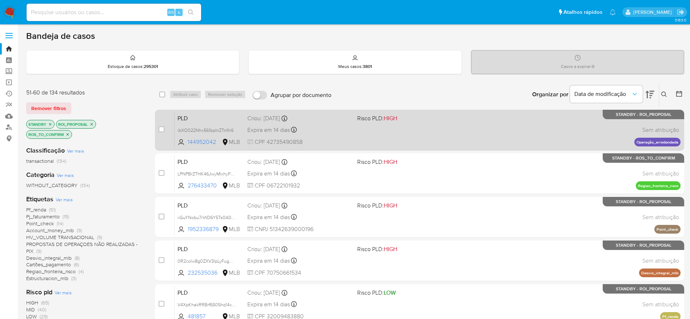
click at [427, 135] on div "PLD ibXO022Nhx561bpInZTnIfn6 144952042 MLB Risco PLD: HIGH Criou: 12/09/2025 Cr…" at bounding box center [428, 130] width 506 height 37
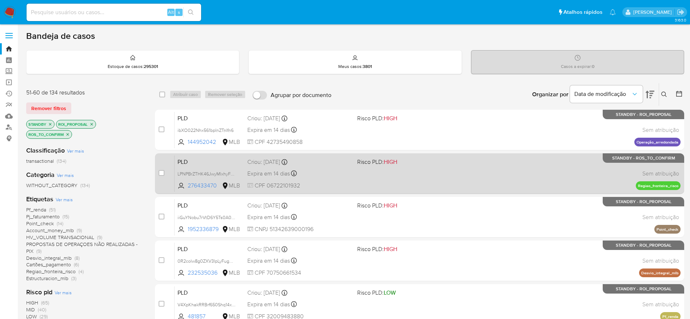
click at [427, 181] on div "PLD LPNPBrZTHK46JwyMIxhyF0Bp 276433470 MLB Risco PLD: HIGH Criou: 12/09/2025 Cr…" at bounding box center [428, 173] width 506 height 37
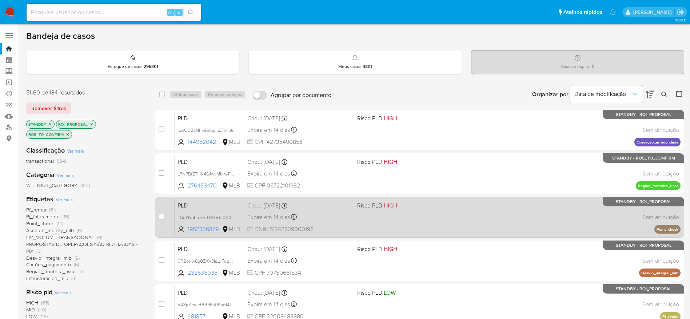
click at [420, 206] on span "Risco PLD: HIGH" at bounding box center [409, 205] width 104 height 9
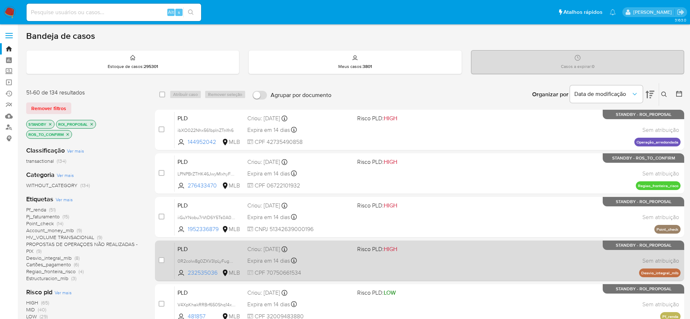
click at [413, 258] on div "PLD 0R2colw8g0ZXV3IpLyFugCF1 232535036 MLB Risco PLD: HIGH Criou: 12/09/2025 Cr…" at bounding box center [428, 261] width 506 height 37
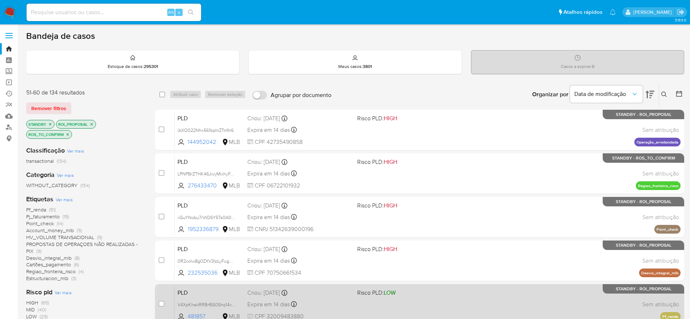
click at [412, 302] on div "PLD V4XpKhakRRBrf650Shq14xhF 481857 MLB Risco PLD: LOW Criou: 12/09/2025 Criou:…" at bounding box center [428, 304] width 506 height 37
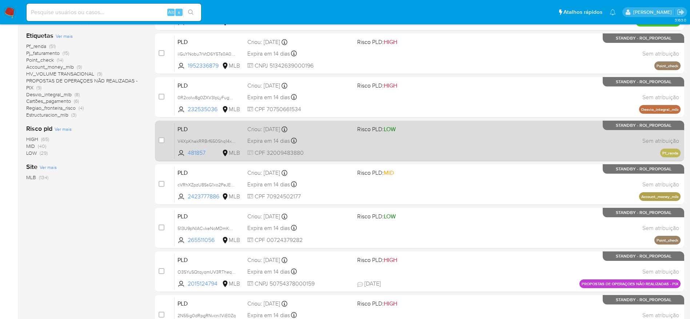
scroll to position [218, 0]
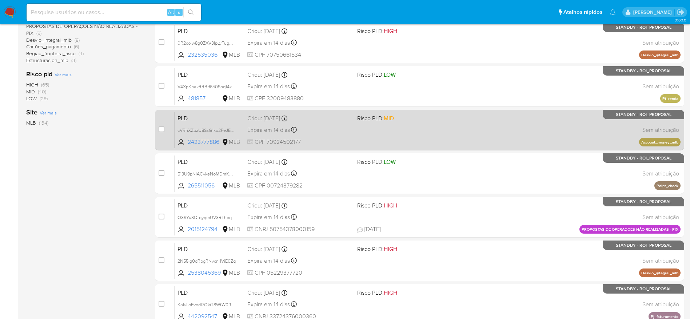
click at [418, 129] on span at bounding box center [409, 129] width 104 height 1
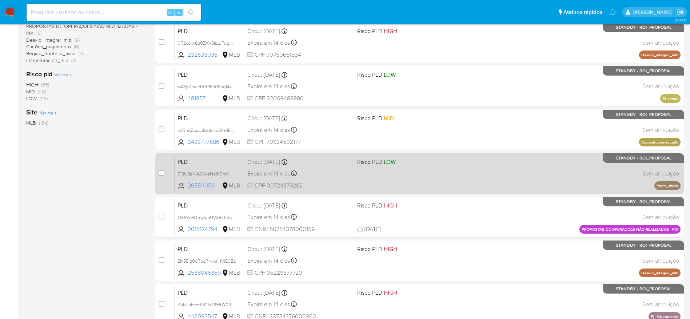
click at [431, 169] on div "PLD 513U9pNlACvkeNoMDmKDyNEj 265511056 MLB Risco PLD: LOW Criou: 12/09/2025 Cri…" at bounding box center [428, 173] width 506 height 37
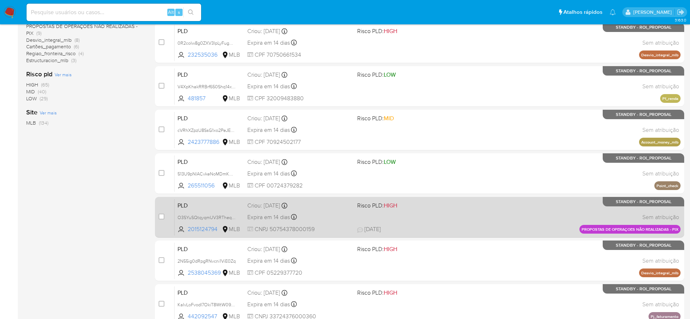
click at [421, 215] on div "PLD O3SYuSQtqyqmUV3RTheqHAdF 2015124794 MLB Risco PLD: HIGH Criou: 12/09/2025 C…" at bounding box center [428, 217] width 506 height 37
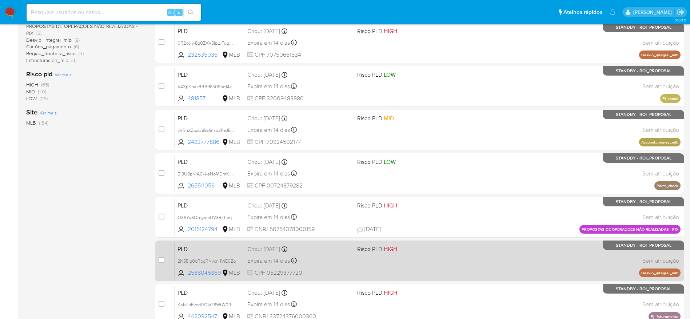
click at [422, 257] on div "PLD 2N55ig0dRpgRNvcni1ViE0Zq 2538045369 MLB Risco PLD: HIGH Criou: 12/09/2025 C…" at bounding box center [428, 261] width 506 height 37
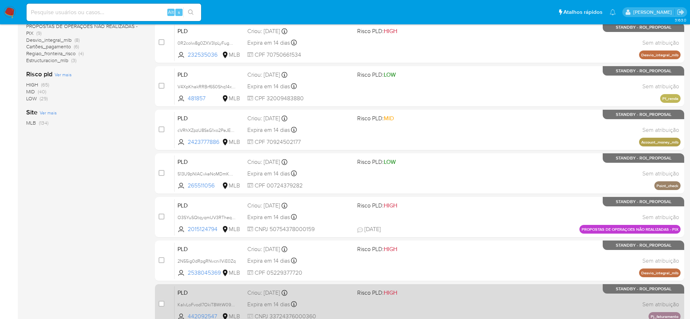
click at [412, 294] on span "Risco PLD: HIGH" at bounding box center [409, 292] width 104 height 9
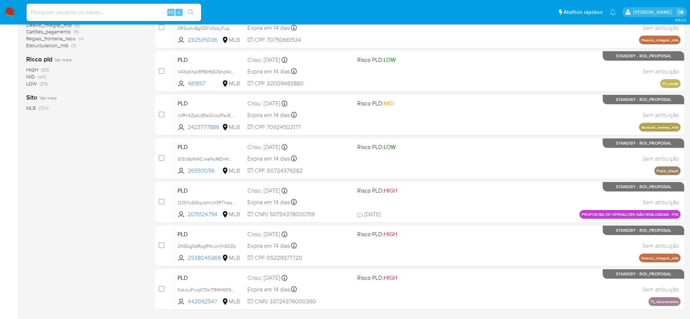
scroll to position [281, 0]
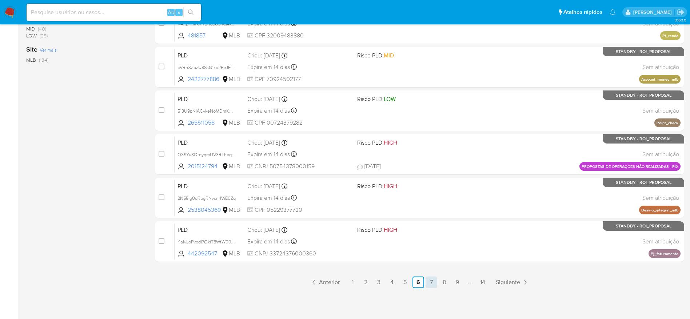
click at [432, 283] on link "7" at bounding box center [432, 283] width 12 height 12
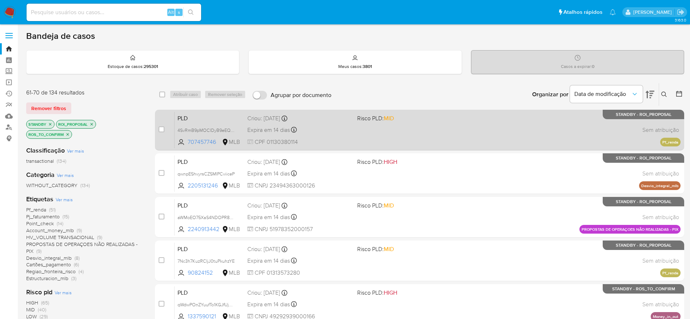
click at [403, 129] on span at bounding box center [409, 129] width 104 height 1
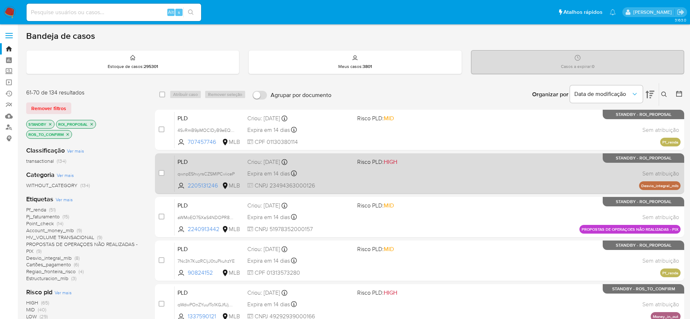
click at [422, 171] on div "PLD qwnpEShvyrsCZSMIPCviiceP 2205131246 MLB Risco PLD: HIGH Criou: 12/09/2025 C…" at bounding box center [428, 173] width 506 height 37
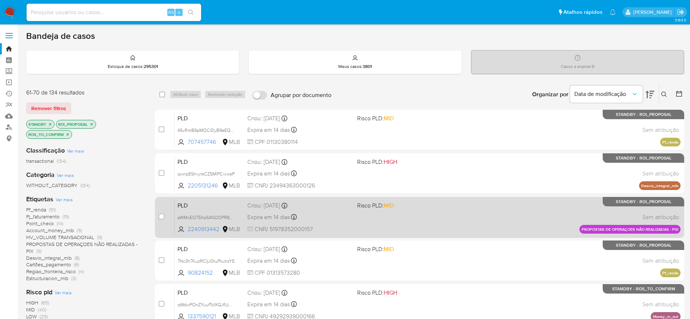
click at [423, 217] on span at bounding box center [409, 217] width 104 height 1
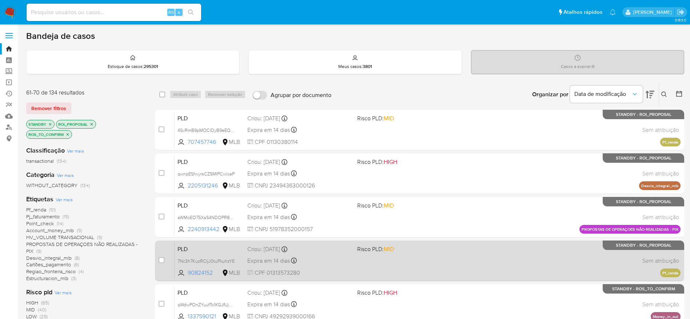
click at [432, 268] on div "PLD 7Nc3h7KuzRCIjJ0tuPkuhzYE 90824152 MLB Risco PLD: MID Criou: 12/09/2025 Crio…" at bounding box center [428, 261] width 506 height 37
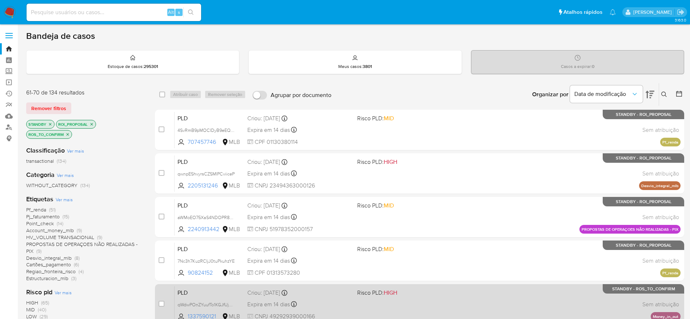
click at [429, 305] on span at bounding box center [409, 304] width 104 height 1
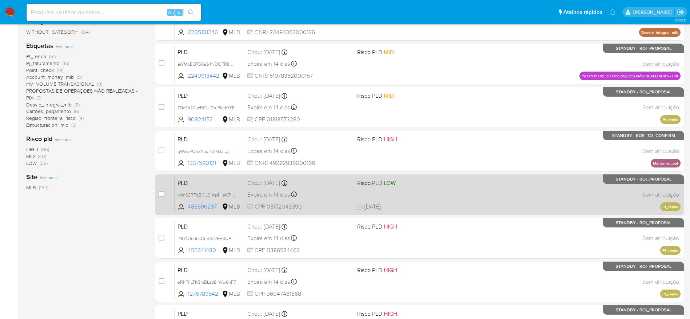
scroll to position [218, 0]
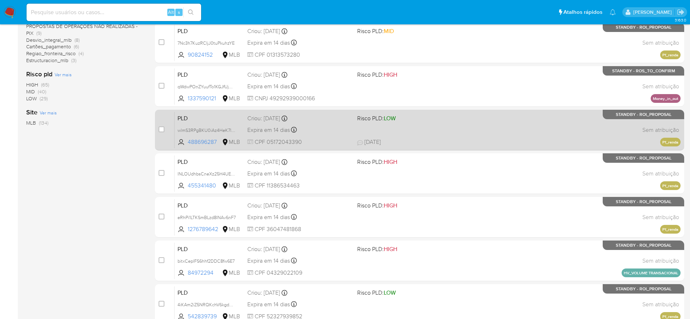
click at [433, 125] on div "PLD wlmS3RPgBKU0iAz4HeK7lNja 488696287 MLB Risco PLD: LOW Criou: 12/09/2025 Cri…" at bounding box center [428, 130] width 506 height 37
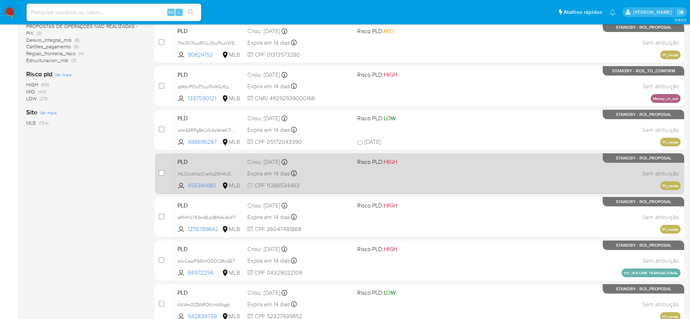
click at [430, 174] on div "PLD lNLOUdhbsCneXz25H4UEVftk 455341480 MLB Risco PLD: HIGH Criou: 12/09/2025 Cr…" at bounding box center [428, 173] width 506 height 37
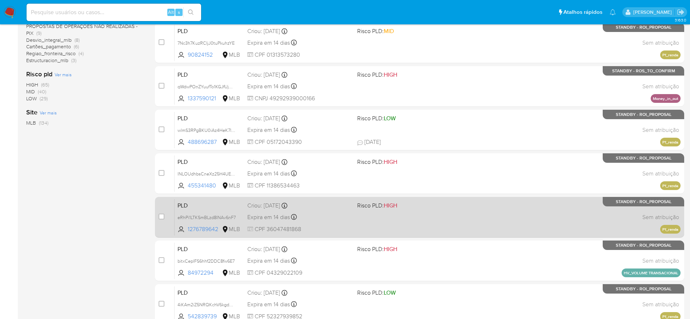
click at [426, 217] on span at bounding box center [409, 217] width 104 height 1
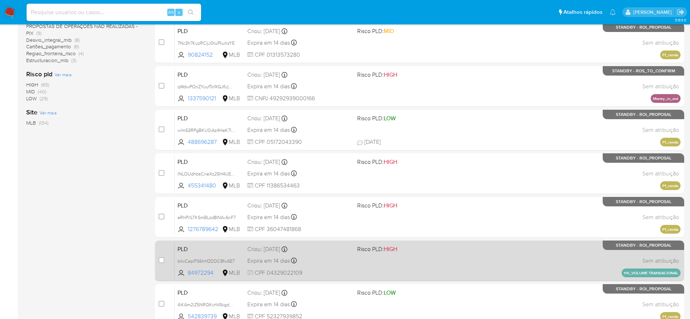
click at [421, 255] on div "PLD bitxCeplFS6hhf2DDC8fw6E7 84972294 MLB Risco PLD: HIGH Criou: 12/09/2025 Cri…" at bounding box center [428, 261] width 506 height 37
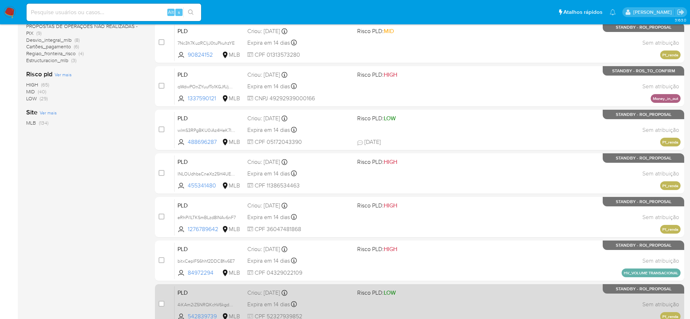
click at [425, 301] on div "PLD 4iKAm2iZ5NRQKchV6kgdAI5m 542839739 MLB Risco PLD: LOW Criou: 12/09/2025 Cri…" at bounding box center [428, 304] width 506 height 37
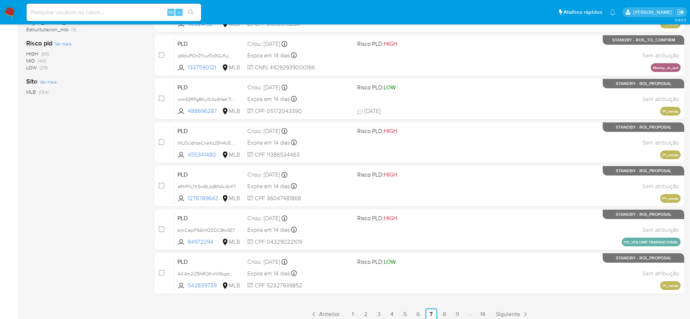
scroll to position [273, 0]
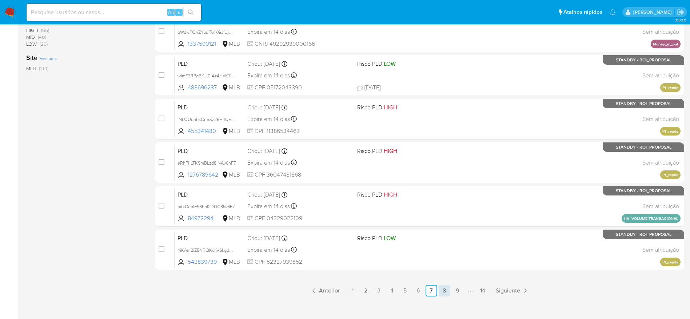
click at [446, 288] on link "8" at bounding box center [445, 291] width 12 height 12
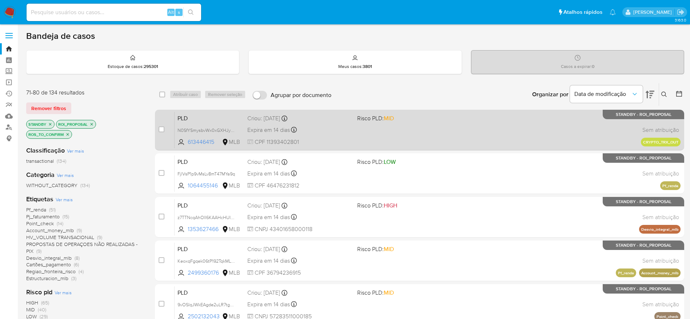
click at [458, 145] on div "PLD N0SfYSmysbvWx0xGXHJyRiHQ 613446415 MLB Risco PLD: MID Criou: 12/09/2025 Cri…" at bounding box center [428, 130] width 506 height 37
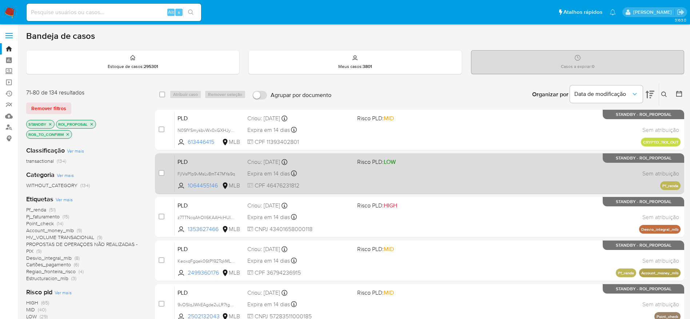
click at [424, 168] on div "PLD FjlVsP1p9vMsLv8mT47MYa9q 1064455146 MLB Risco PLD: LOW Criou: 12/09/2025 Cr…" at bounding box center [428, 173] width 506 height 37
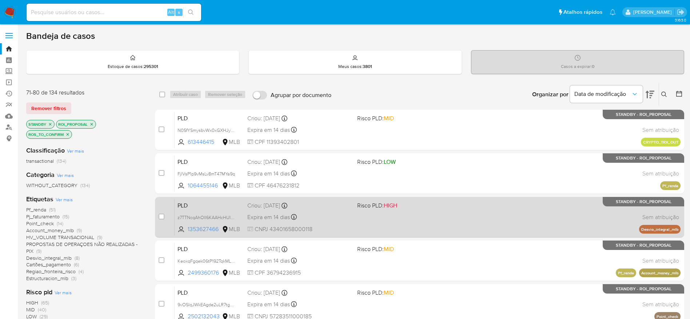
click at [415, 209] on span "Risco PLD: HIGH" at bounding box center [409, 205] width 104 height 9
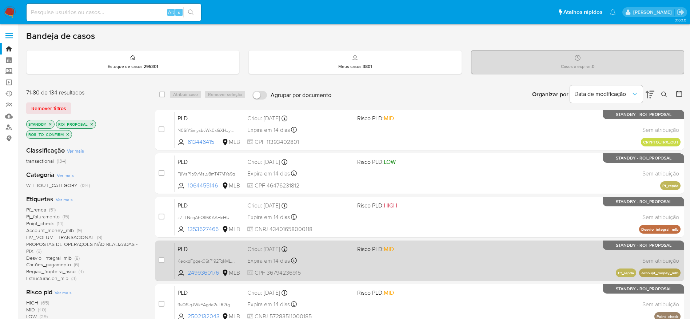
click at [417, 259] on div "PLD KeoxqFgqek06tP192TqkMLaB 2499360176 MLB Risco PLD: MID Criou: 12/09/2025 Cr…" at bounding box center [428, 261] width 506 height 37
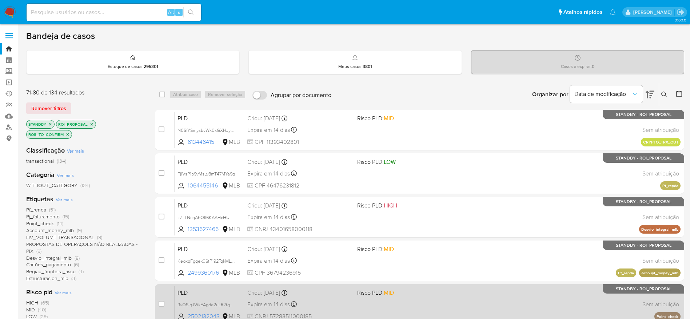
click at [417, 291] on span "Risco PLD: MID" at bounding box center [409, 292] width 104 height 9
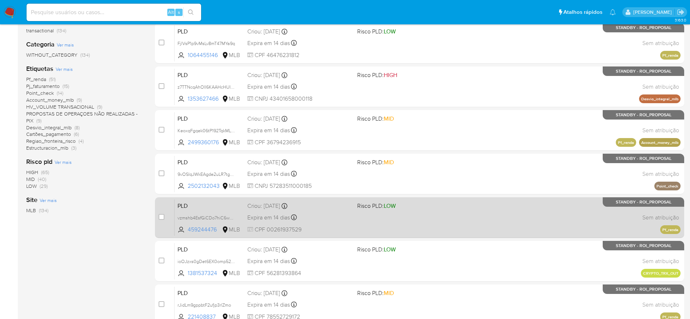
scroll to position [164, 0]
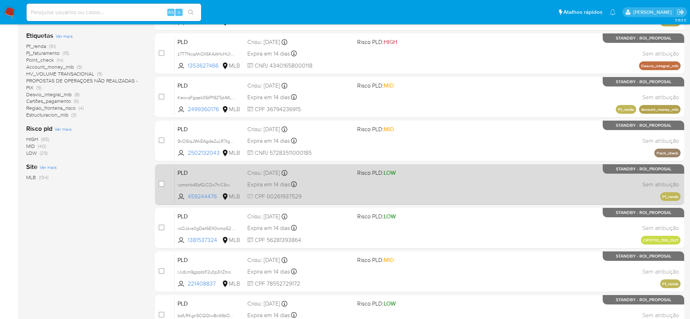
click at [422, 185] on span at bounding box center [409, 184] width 104 height 1
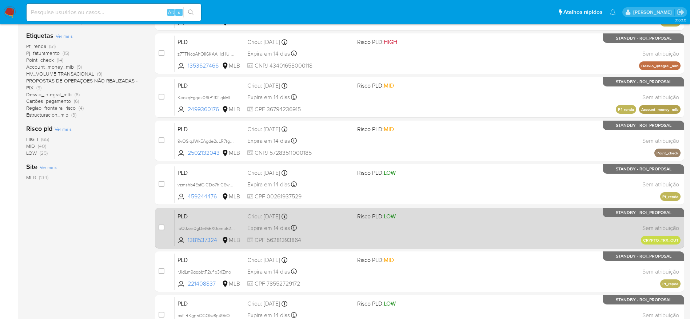
click at [421, 227] on span at bounding box center [409, 227] width 104 height 1
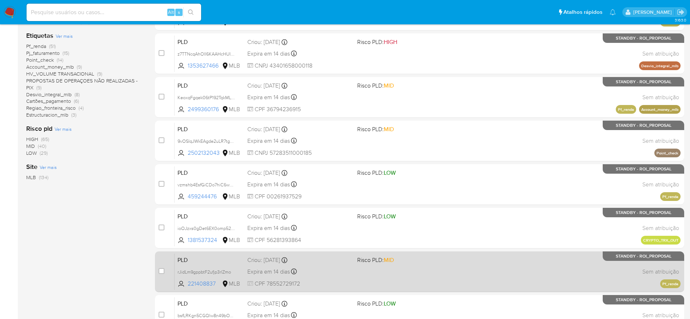
click at [415, 269] on div "PLD rJidLm9gppbtF2ufjp3rlZmo 221408837 MLB Risco PLD: MID Criou: 12/09/2025 Cri…" at bounding box center [428, 272] width 506 height 37
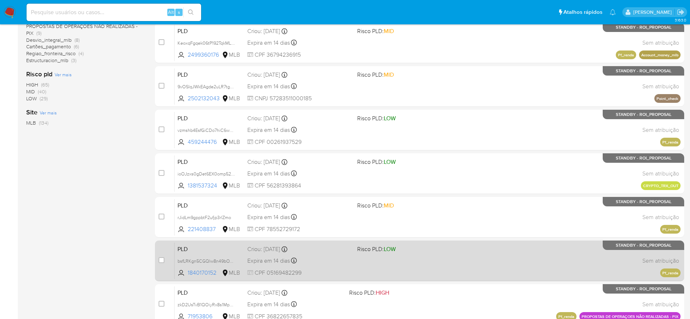
click at [414, 262] on div "PLD bsfLRKgn5CGQlw8n49bOYPpa 1840170152 MLB Risco PLD: LOW Criou: 12/09/2025 Cr…" at bounding box center [428, 261] width 506 height 37
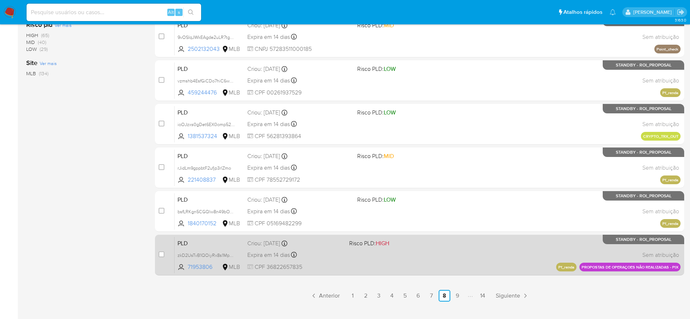
scroll to position [273, 0]
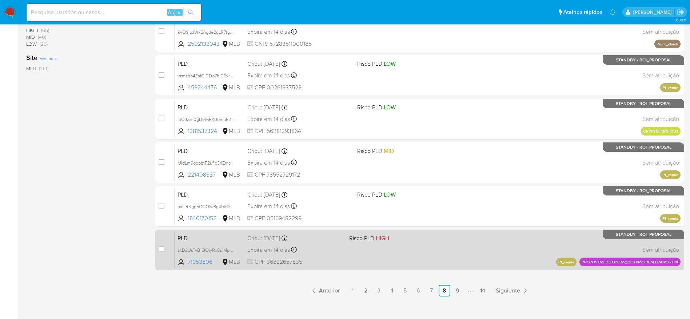
click at [412, 249] on span at bounding box center [397, 249] width 96 height 1
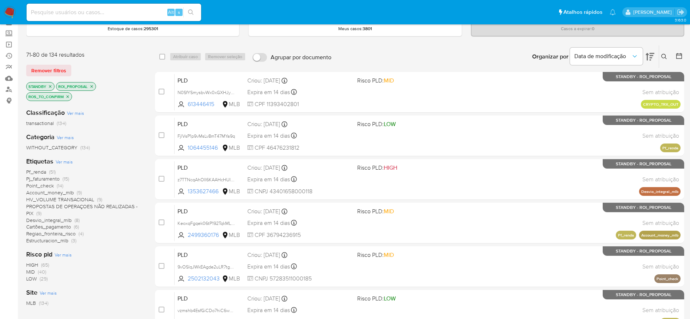
scroll to position [0, 0]
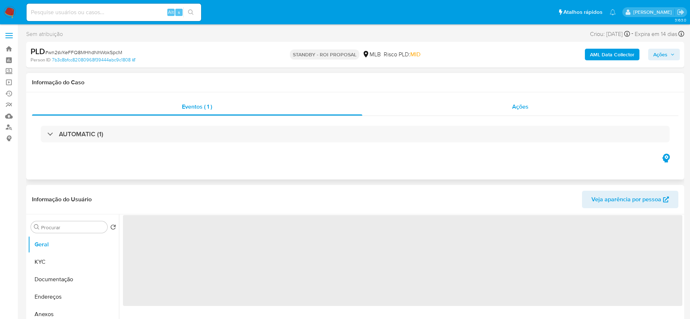
click at [523, 105] on span "Ações" at bounding box center [520, 107] width 16 height 8
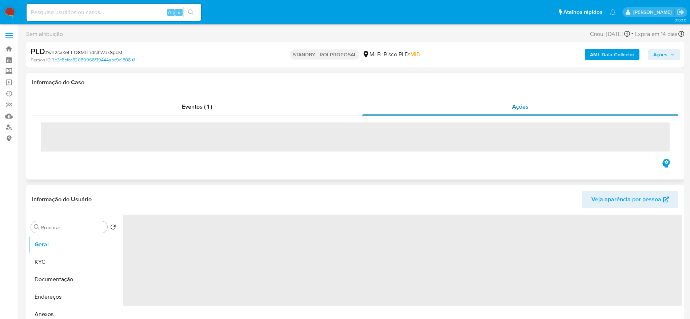
select select "10"
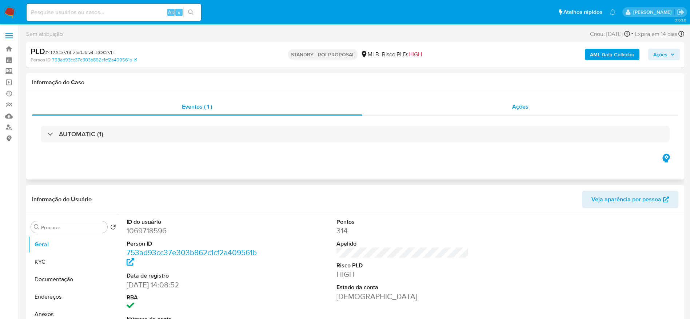
select select "10"
click at [563, 107] on div "Ações" at bounding box center [520, 106] width 317 height 17
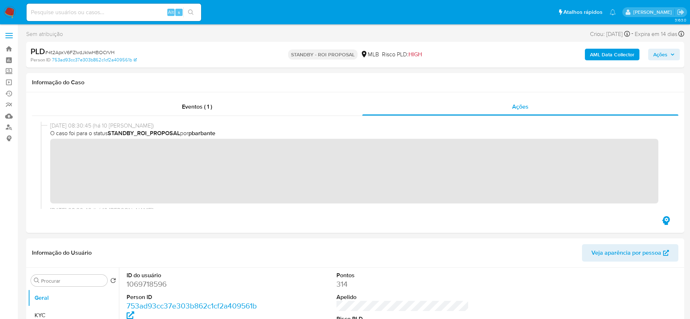
click at [99, 53] on span "# 4t2ApxV6FZIvdJkIwHBOCrVH" at bounding box center [80, 52] width 70 height 7
copy span "4t2ApxV6FZIvdJkIwHBOCrVH"
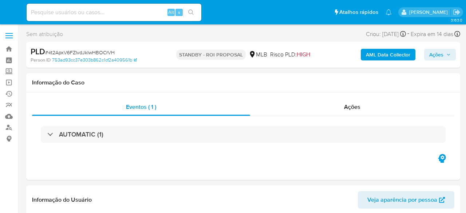
select select "10"
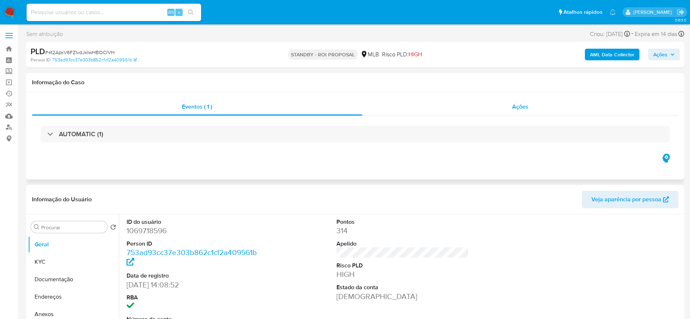
click at [465, 114] on div "Ações" at bounding box center [520, 106] width 317 height 17
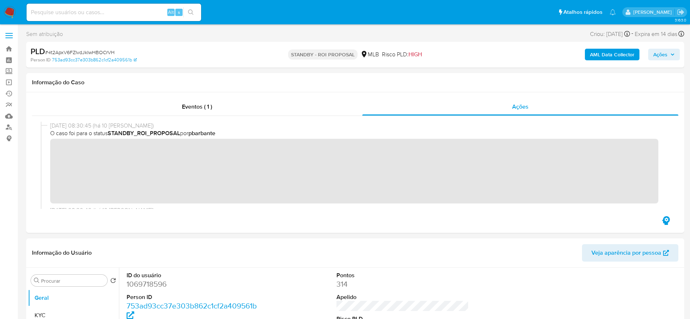
click at [110, 52] on span "# 4t2ApxV6FZIvdJkIwHBOCrVH" at bounding box center [80, 52] width 70 height 7
copy span "4t2ApxV6FZIvdJkIwHBOCrVH"
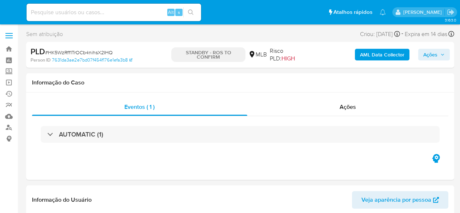
select select "10"
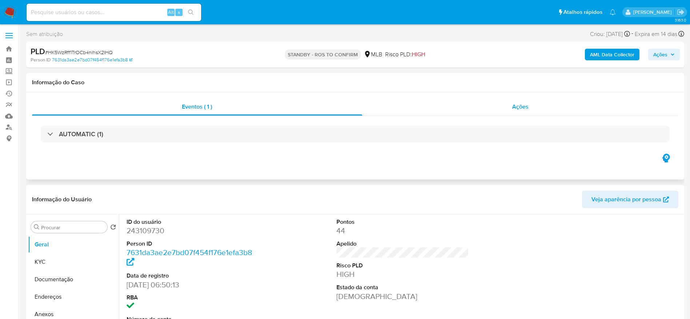
click at [460, 111] on div "Ações" at bounding box center [520, 106] width 317 height 17
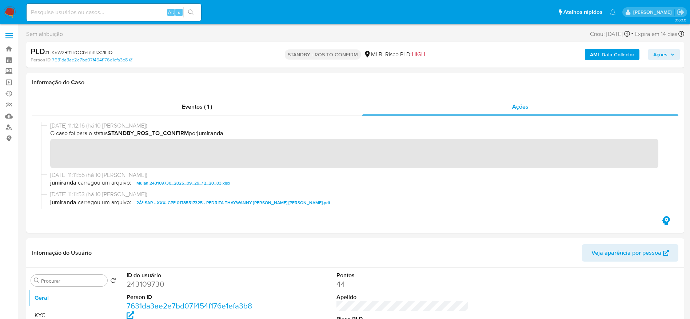
click at [93, 51] on span "# HK5WzRff1TrOCb4nihsX2IHQ" at bounding box center [79, 52] width 68 height 7
copy span "HK5WzRff1TrOCb4nihsX2IHQ"
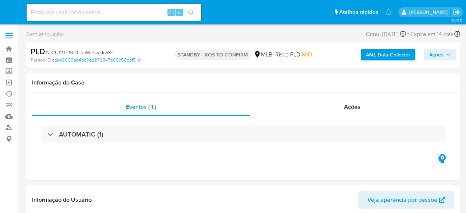
select select "10"
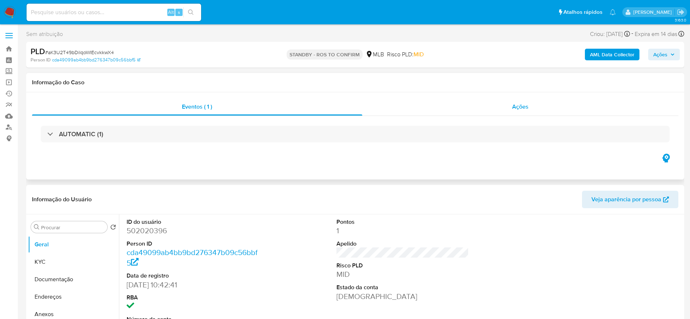
click at [465, 114] on div "Ações" at bounding box center [520, 106] width 317 height 17
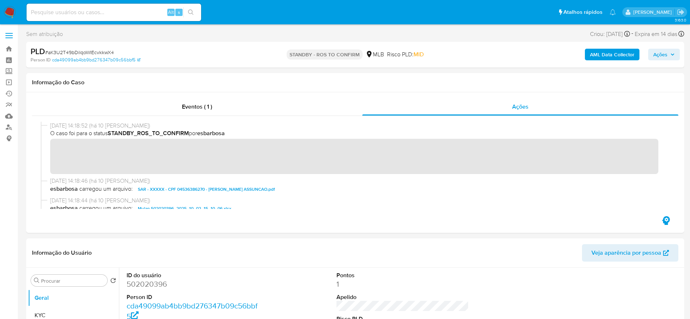
click at [98, 53] on span "# aK3U2T49bDilqoWIEcvkkwX4" at bounding box center [79, 52] width 69 height 7
copy span "aK3U2T49bDilqoWIEcvkkwX4"
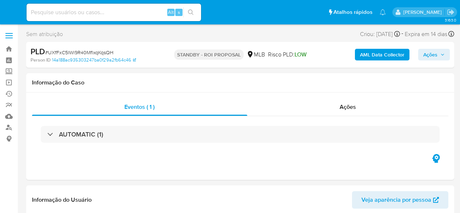
select select "10"
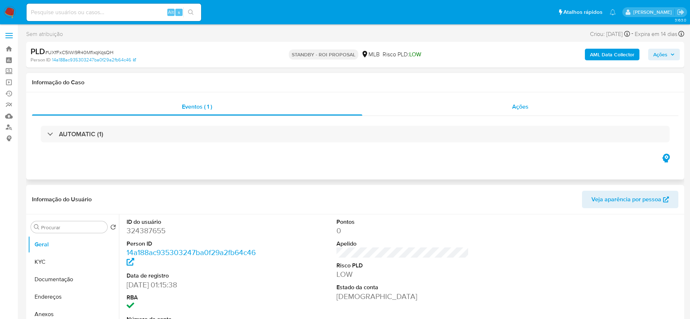
click at [460, 110] on div "Ações" at bounding box center [520, 106] width 317 height 17
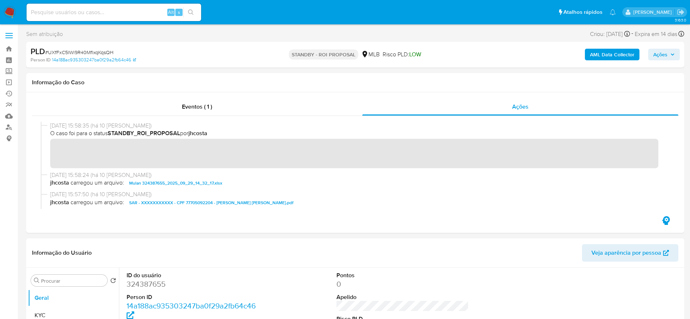
click at [102, 52] on span "# UXfFxC5lWi9R40MflxqKqsQH" at bounding box center [79, 52] width 68 height 7
copy span "UXfFxC5lWi9R40MflxqKqsQH"
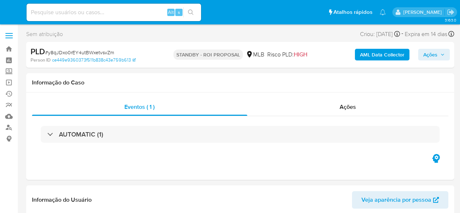
select select "10"
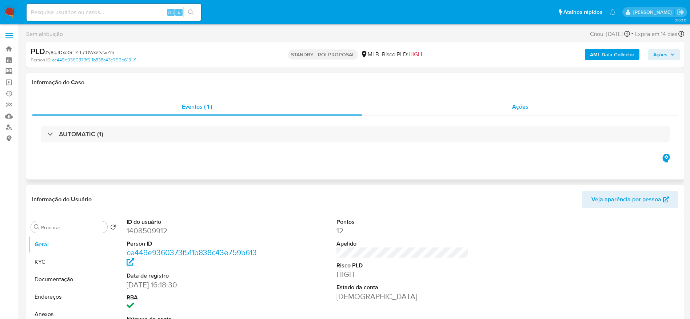
click at [460, 107] on div "Ações" at bounding box center [520, 106] width 317 height 17
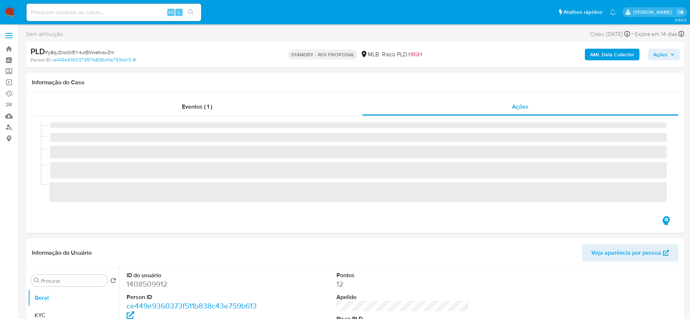
click at [84, 51] on span "# y8qJDxo0rEY4utBWxetvsvZm" at bounding box center [79, 52] width 69 height 7
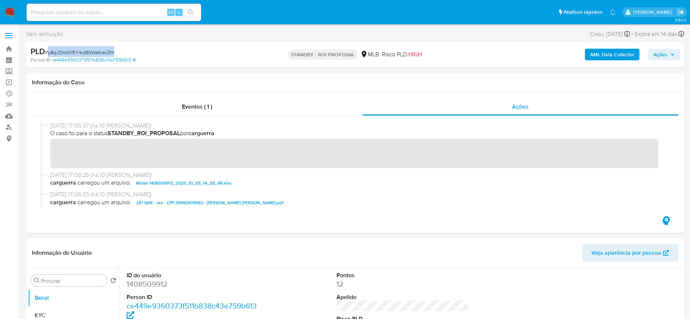
copy span "y8qJDxo0rEY4utBWxetvsvZm"
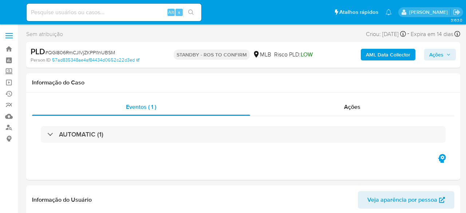
select select "10"
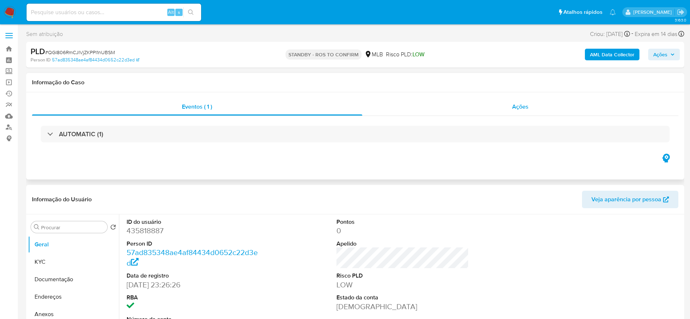
click at [465, 114] on div "Ações" at bounding box center [520, 106] width 317 height 17
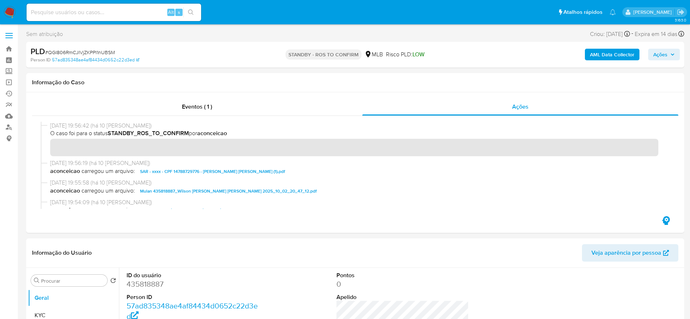
click at [104, 51] on span "# QGI806RmCJIVjZKPPI1nUBSM" at bounding box center [80, 52] width 70 height 7
copy span "QGI806RmCJIVjZKPPI1nUBSM"
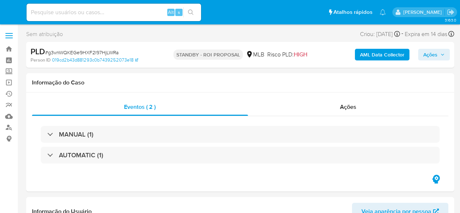
select select "10"
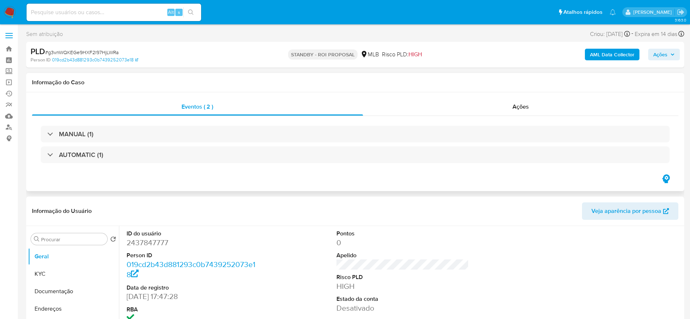
click at [460, 94] on div "Eventos ( 2 ) Ações MANUAL (1) AUTOMATIC (1)" at bounding box center [355, 141] width 658 height 99
click at [460, 103] on div "Ações" at bounding box center [521, 106] width 316 height 17
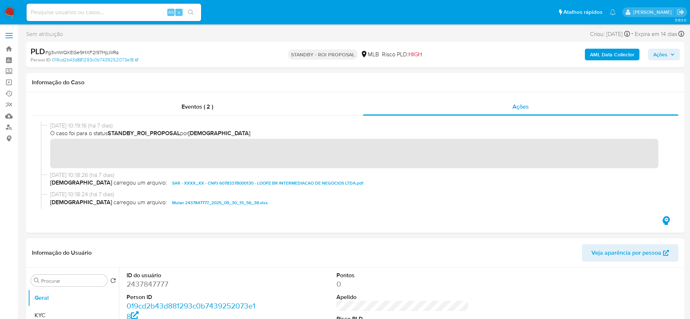
click at [110, 51] on span "# g3vnWQKEGe9HXF2l97HjLWRa" at bounding box center [82, 52] width 74 height 7
copy span "g3vnWQKEGe9HXF2l97HjLWRa"
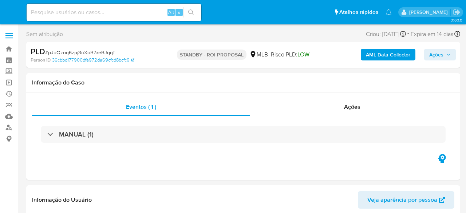
select select "10"
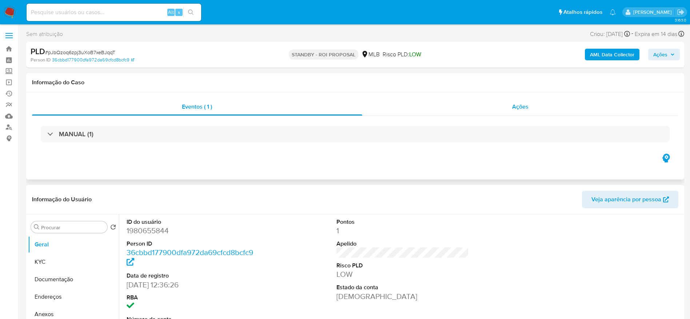
click at [465, 110] on div "Ações" at bounding box center [520, 106] width 317 height 17
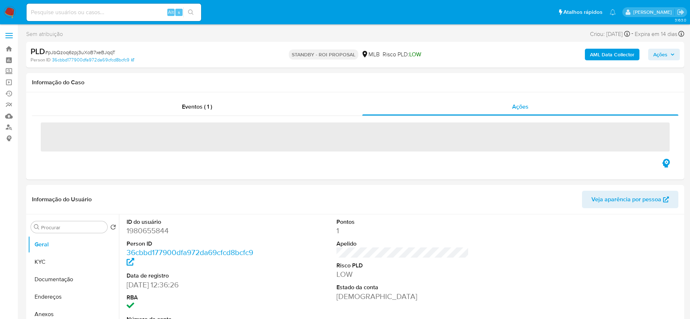
click at [84, 51] on span "# pJbQzoq6zpj3uXoB7xeBJqqT" at bounding box center [80, 52] width 70 height 7
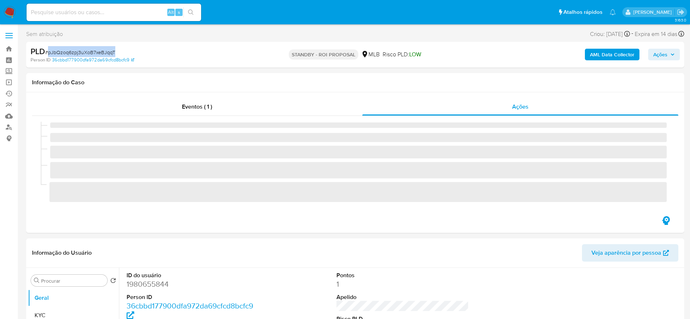
click at [84, 51] on span "# pJbQzoq6zpj3uXoB7xeBJqqT" at bounding box center [80, 52] width 70 height 7
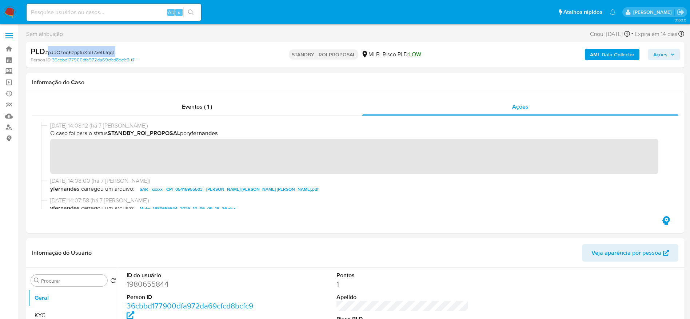
copy span "pJbQzoq6zpj3uXoB7xeBJqqT"
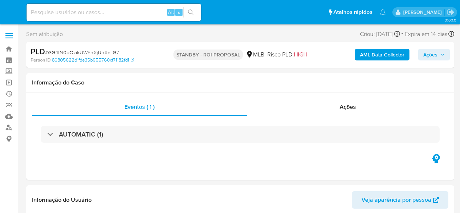
select select "10"
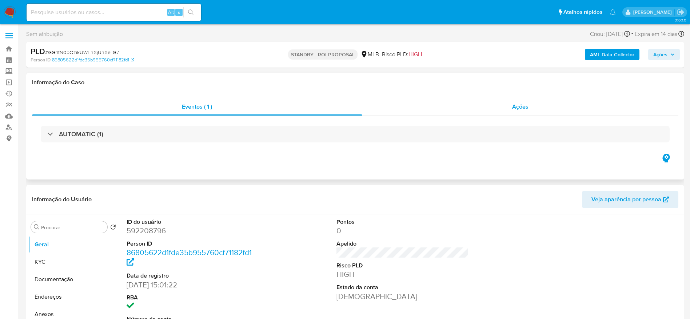
click at [460, 108] on div "Ações" at bounding box center [520, 106] width 317 height 17
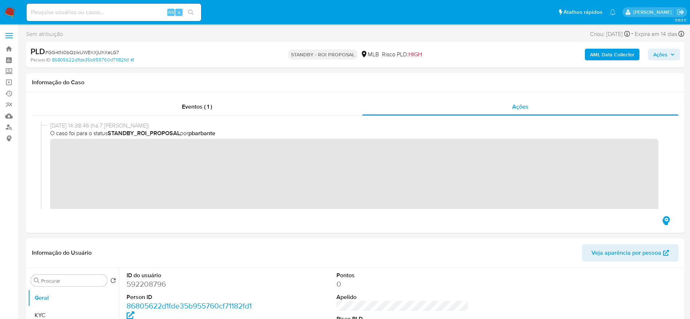
click at [96, 53] on span "# GG4tN0bQzikUWEnXjUhXeLG7" at bounding box center [82, 52] width 74 height 7
copy span "GG4tN0bQzikUWEnXjUhXeLG7"
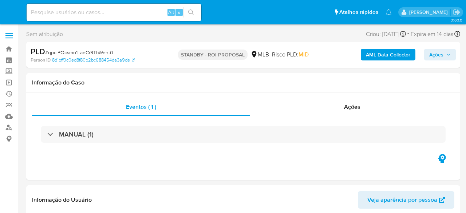
select select "10"
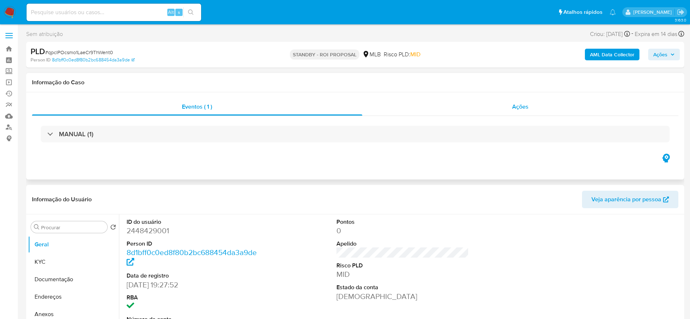
click at [464, 114] on div "Ações" at bounding box center [520, 106] width 317 height 17
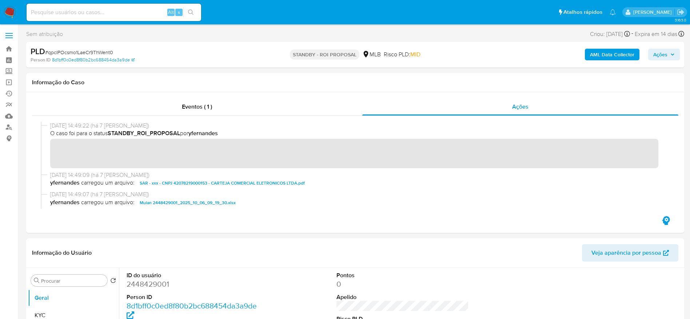
click at [67, 51] on span "# qpcIPOcsmo1LaeCr9ThWent0" at bounding box center [79, 52] width 68 height 7
copy span "qpcIPOcsmo1LaeCr9ThWent0"
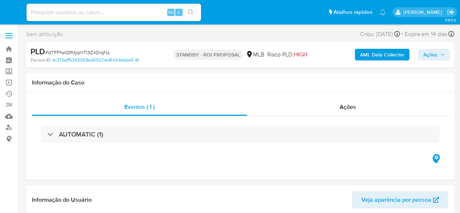
select select "10"
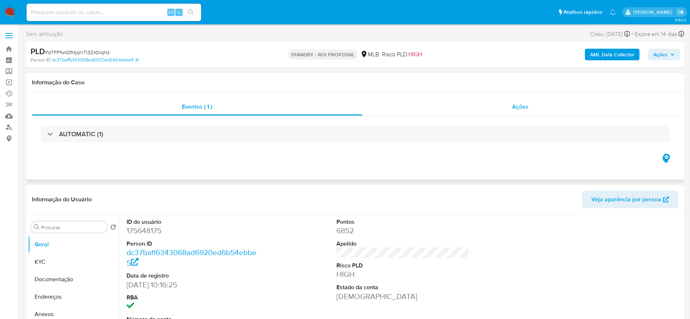
click at [460, 107] on div "Ações" at bounding box center [520, 106] width 317 height 17
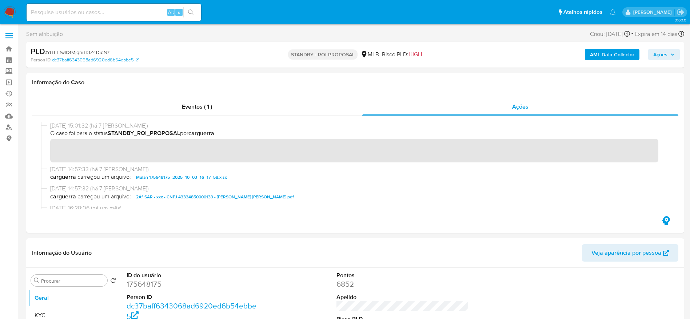
click at [82, 51] on span "# dTFFfwlQfMjqhiTl3Z4DiqNz" at bounding box center [77, 52] width 65 height 7
copy span "dTFFfwlQfMjqhiTl3Z4DiqNz"
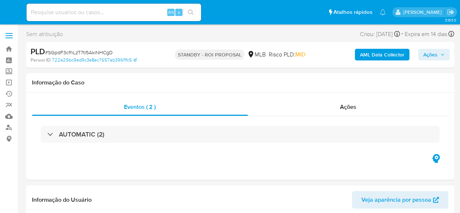
select select "10"
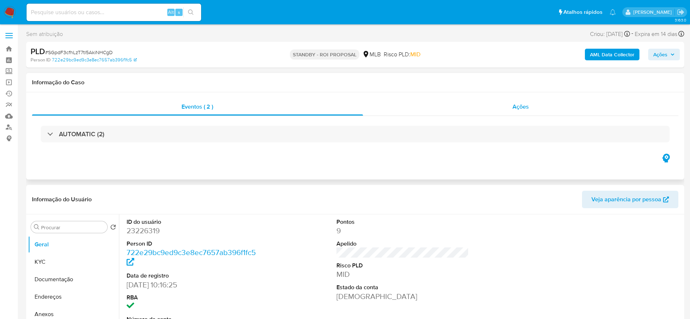
click at [438, 106] on div "Ações" at bounding box center [521, 106] width 316 height 17
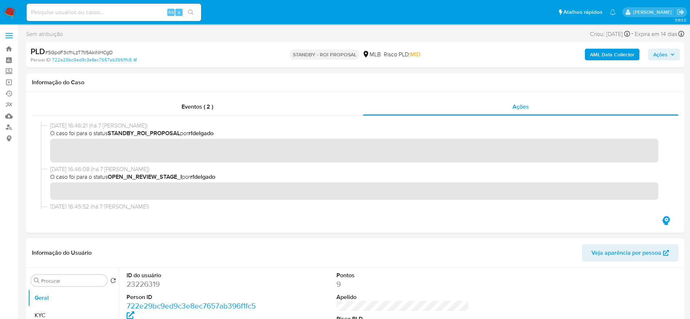
click at [78, 53] on span "# SGpdF3cfhLzT7tl5AkiNHCgD" at bounding box center [79, 52] width 68 height 7
copy span "SGpdF3cfhLzT7tl5AkiNHCgD"
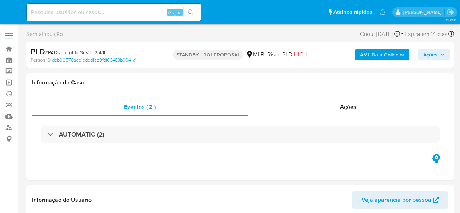
select select "10"
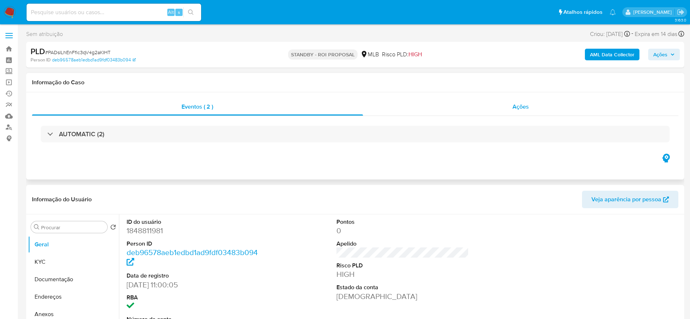
click at [414, 105] on div "Ações" at bounding box center [521, 106] width 316 height 17
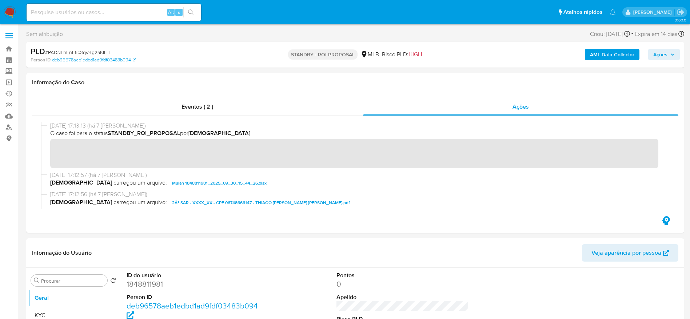
click at [94, 49] on span "# PADslLhEnFfic3qV4g2aKIHT" at bounding box center [77, 52] width 65 height 7
copy span "PADslLhEnFfic3qV4g2aKIHT"
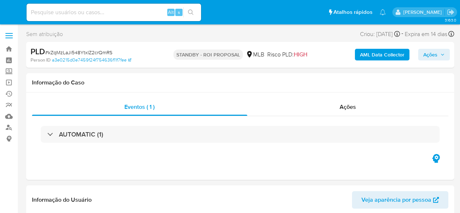
select select "10"
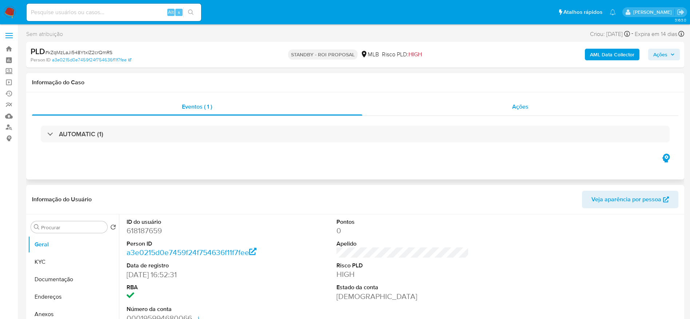
click at [460, 114] on div "Ações" at bounding box center [520, 106] width 317 height 17
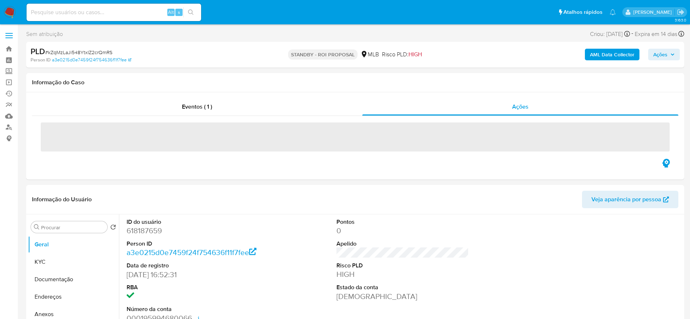
click at [93, 54] on span "# kZqMzLaJi548YtxIZ2crQmRS" at bounding box center [78, 52] width 67 height 7
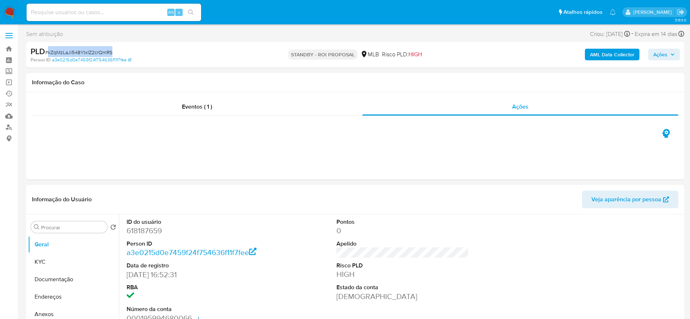
copy span "kZqMzLaJi548YtxIZ2crQmRS"
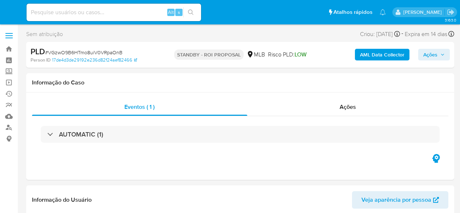
select select "10"
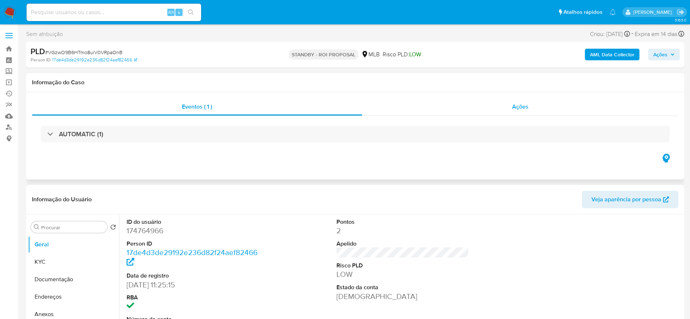
click at [451, 113] on div "Ações" at bounding box center [520, 106] width 317 height 17
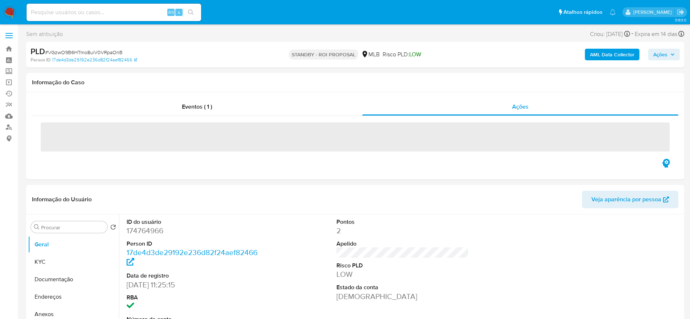
click at [93, 49] on span "# VGzwO9B6HTmo8uiV0VRpaOnB" at bounding box center [84, 52] width 78 height 7
copy span "VGzwO9B6HTmo8uiV0VRpaOnB"
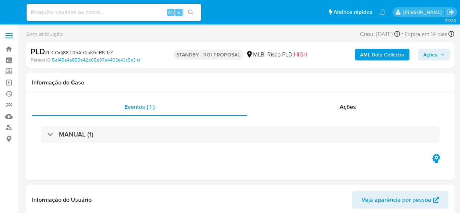
select select "10"
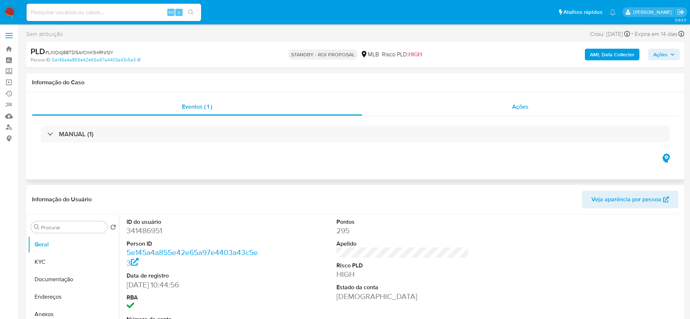
click at [455, 103] on div "Ações" at bounding box center [520, 106] width 317 height 17
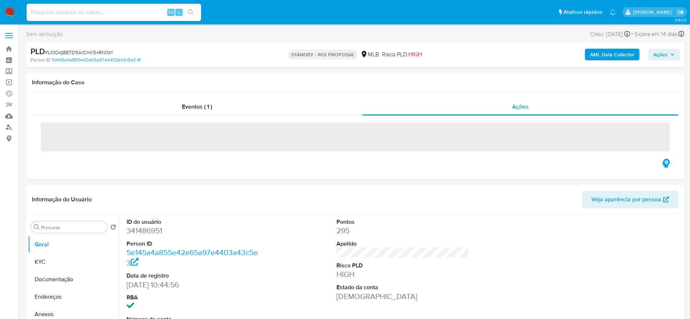
click at [96, 47] on div "PLD # LKtOdj88TD5ArCmK54RNI1zY" at bounding box center [138, 51] width 214 height 11
click at [98, 50] on span "# LKtOdj88TD5ArCmK54RNI1zY" at bounding box center [79, 52] width 68 height 7
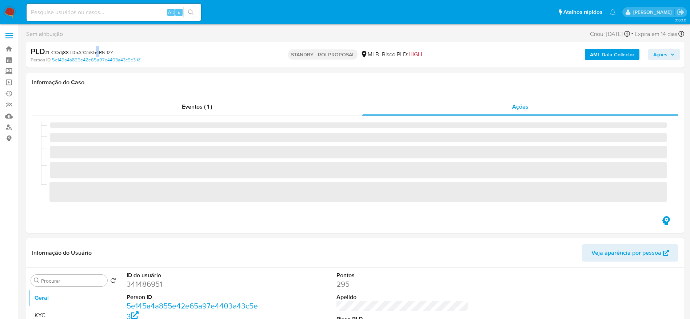
click at [98, 50] on span "# LKtOdj88TD5ArCmK54RNI1zY" at bounding box center [79, 52] width 68 height 7
copy span "4"
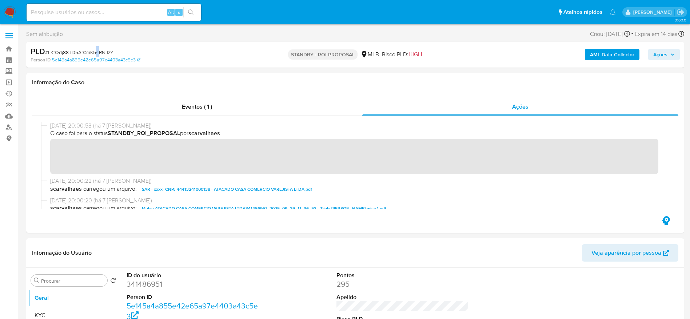
click at [98, 50] on span "# LKtOdj88TD5ArCmK54RNI1zY" at bounding box center [79, 52] width 68 height 7
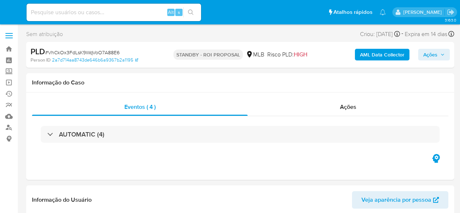
select select "10"
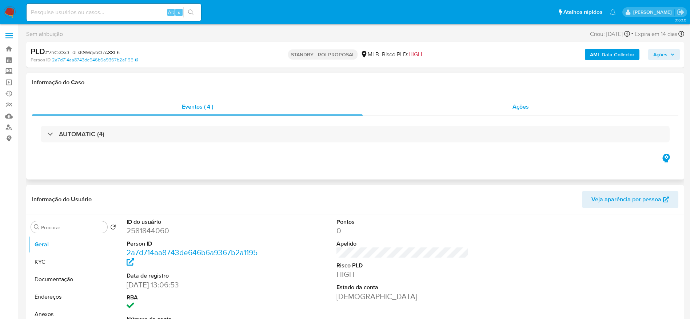
click at [460, 107] on div "Ações" at bounding box center [521, 106] width 316 height 17
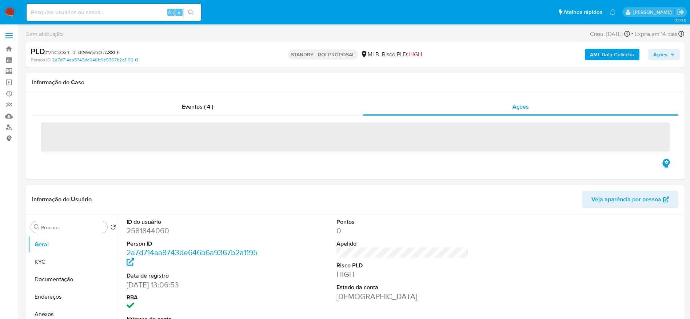
click at [87, 51] on span "# VhCkOx3FdLsK9WqVoO7A88E6" at bounding box center [82, 52] width 75 height 7
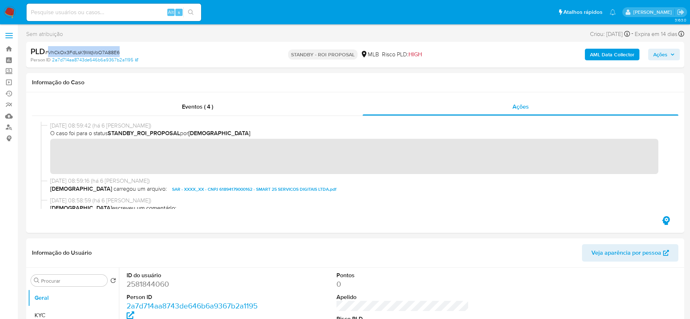
copy span "VhCkOx3FdLsK9WqVoO7A88E6"
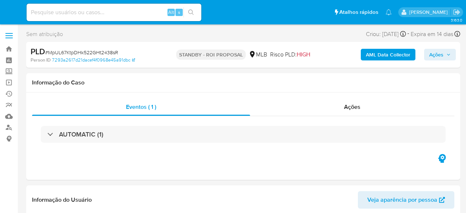
select select "10"
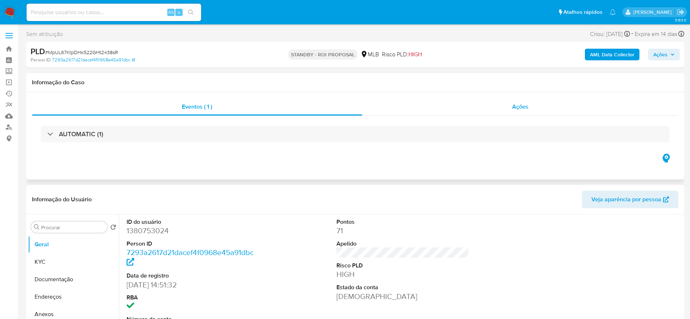
click at [465, 109] on div "Ações" at bounding box center [520, 106] width 317 height 17
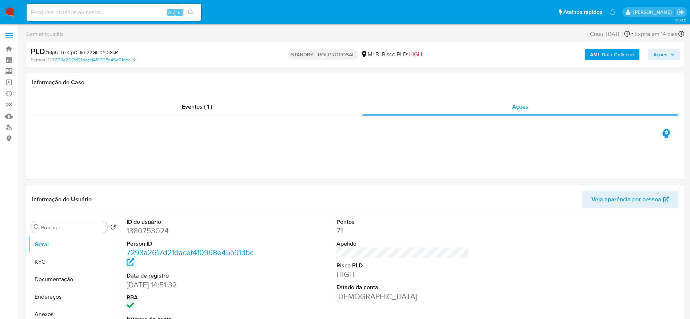
click at [80, 53] on span "# MpUL67KtpDHk522GHt2438sR" at bounding box center [81, 52] width 73 height 7
click at [80, 52] on span "# MpUL67KtpDHk522GHt2438sR" at bounding box center [81, 52] width 73 height 7
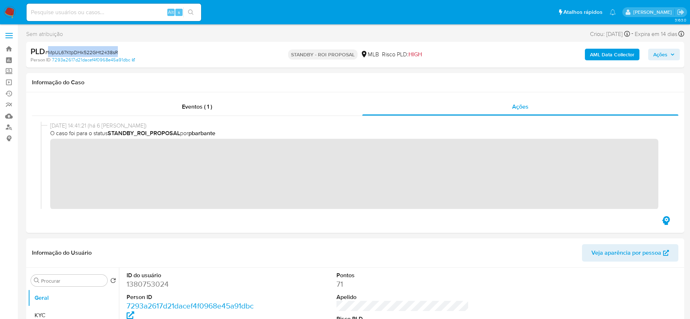
copy span "MpUL67KtpDHk522GHt2438sR"
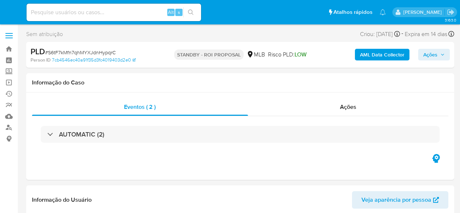
select select "10"
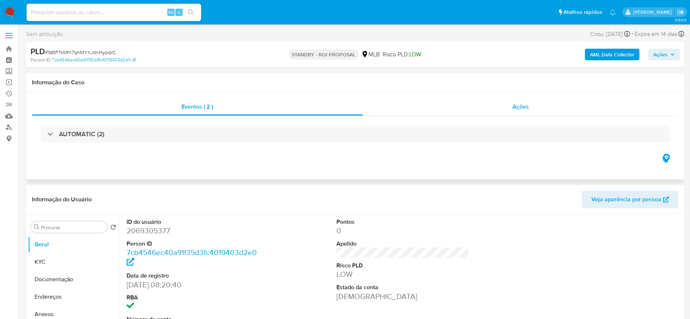
click at [452, 104] on div "Ações" at bounding box center [521, 106] width 316 height 17
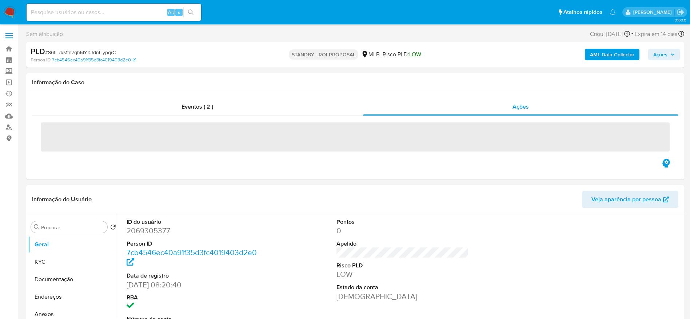
click at [89, 52] on span "# S6tF7kMfn7qhMYXJdnHypqrC" at bounding box center [80, 52] width 71 height 7
copy span "S6tF7kMfn7qhMYXJdnHypqrC"
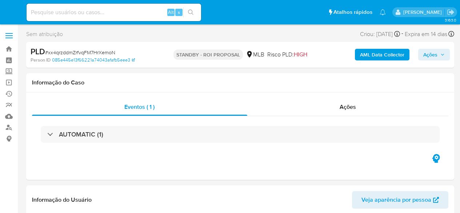
select select "10"
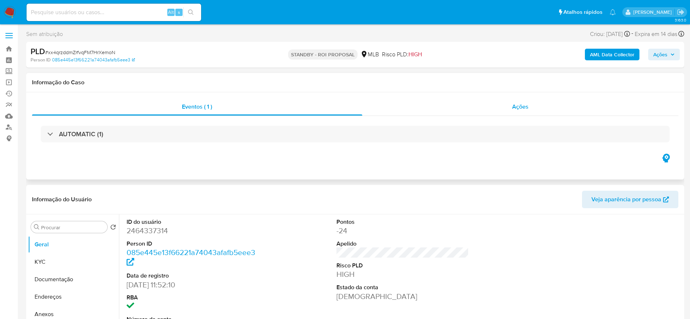
click at [460, 110] on div "Ações" at bounding box center [520, 106] width 317 height 17
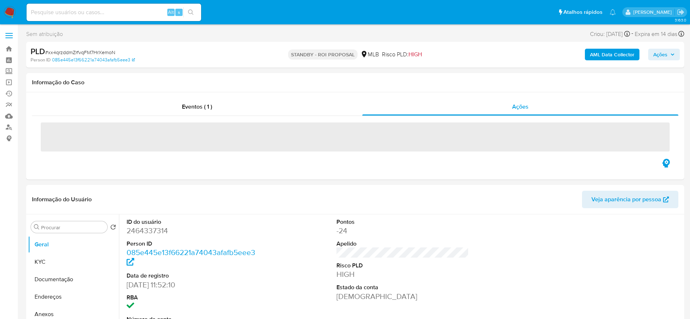
click at [102, 54] on span "# xx4qrzddmZrfvqFM7HrXemoN" at bounding box center [80, 52] width 70 height 7
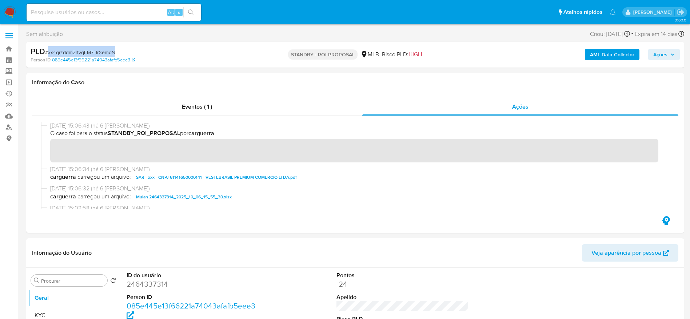
copy span "xx4qrzddmZrfvqFM7HrXemoN"
click at [103, 53] on span "# xx4qrzddmZrfvqFM7HrXemoN" at bounding box center [80, 52] width 70 height 7
copy span "xx4qrzddmZrfvqFM7HrXemoN"
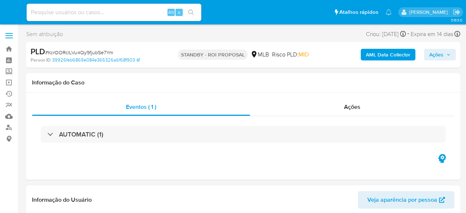
select select "10"
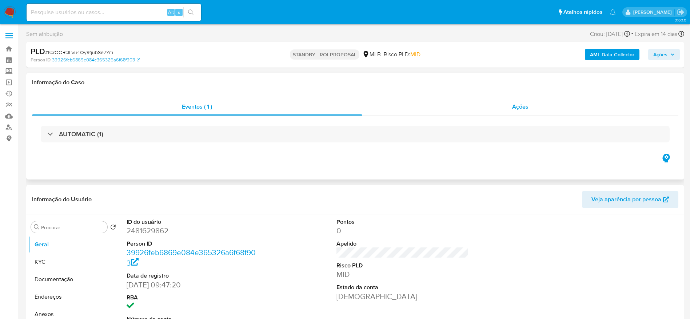
click at [465, 113] on div "Ações" at bounding box center [520, 106] width 317 height 17
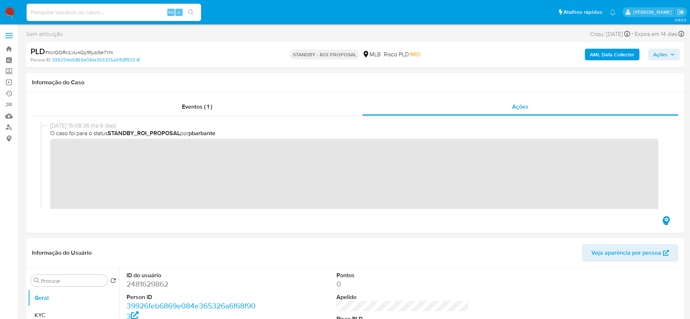
click at [80, 53] on span "# KcrOORclLVu4Qy9fjubSe7Ym" at bounding box center [79, 52] width 68 height 7
copy span "KcrOORclLVu4Qy9fjubSe7Ym"
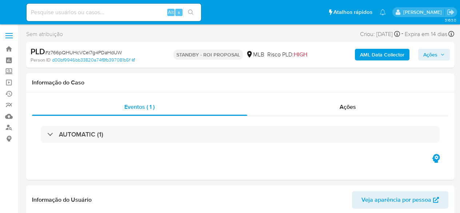
select select "10"
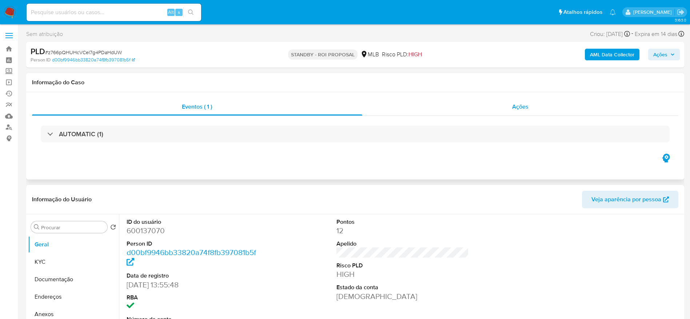
click at [429, 108] on div "Ações" at bounding box center [520, 106] width 317 height 17
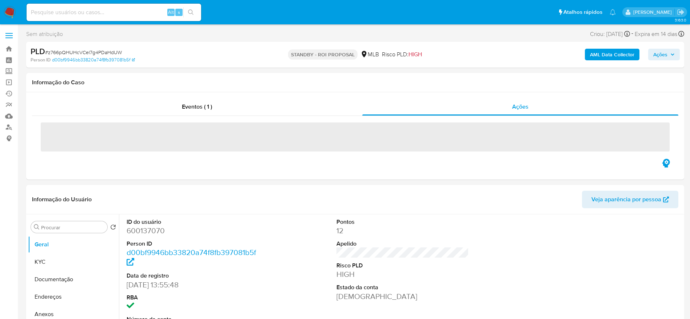
click at [97, 49] on span "# z766pQHUHcVCel7g4PDaHdUW" at bounding box center [83, 52] width 77 height 7
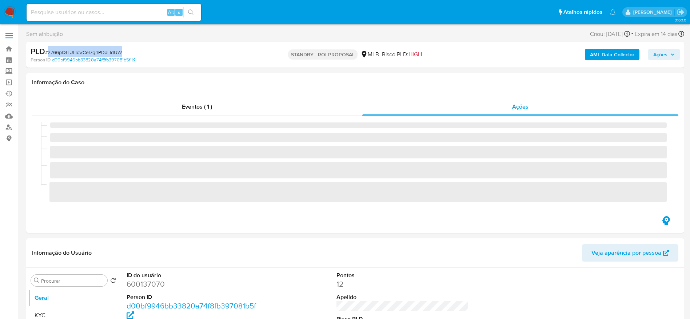
copy span "z766pQHUHcVCel7g4PDaHdUW"
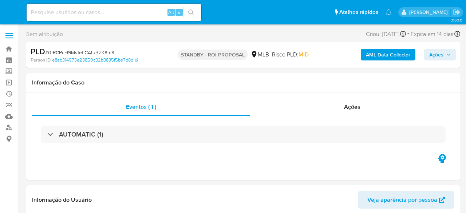
select select "10"
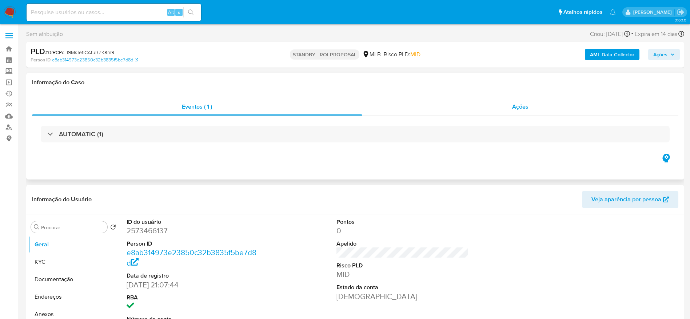
click at [454, 107] on div "Ações" at bounding box center [520, 106] width 317 height 17
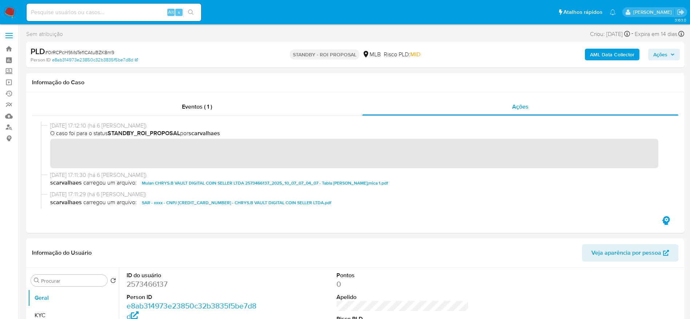
click at [91, 50] on span "# 0rRCPcH9MsTefICAtuBZK8m9" at bounding box center [79, 52] width 69 height 7
click at [91, 49] on span "# 0rRCPcH9MsTefICAtuBZK8m9" at bounding box center [79, 52] width 69 height 7
copy span "0rRCPcH9MsTefICAtuBZK8m9"
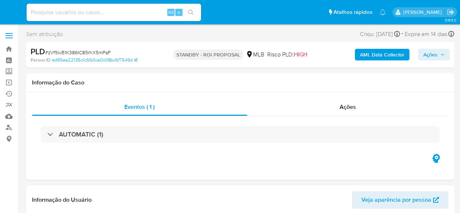
select select "10"
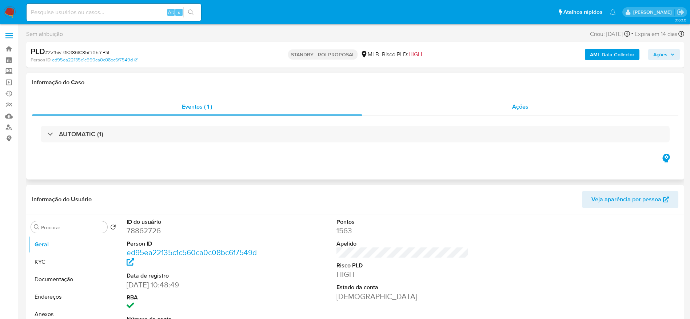
click at [460, 109] on div "Ações" at bounding box center [520, 106] width 317 height 17
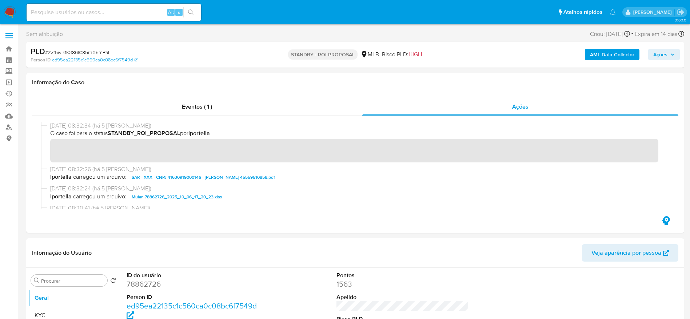
click at [99, 50] on span "# zVf5ivB1K386lC85rhX5mPaF" at bounding box center [78, 52] width 66 height 7
copy span "zVf5ivB1K386lC85rhX5mPaF"
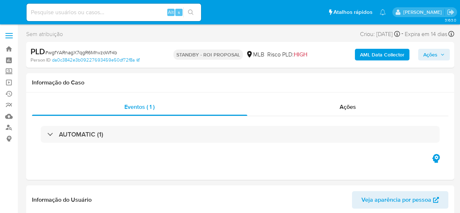
select select "10"
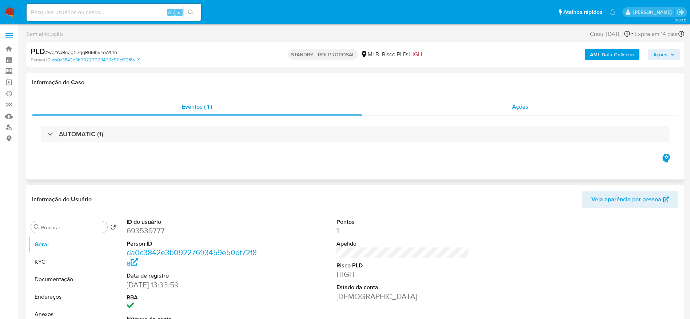
click at [458, 108] on div "Ações" at bounding box center [520, 106] width 317 height 17
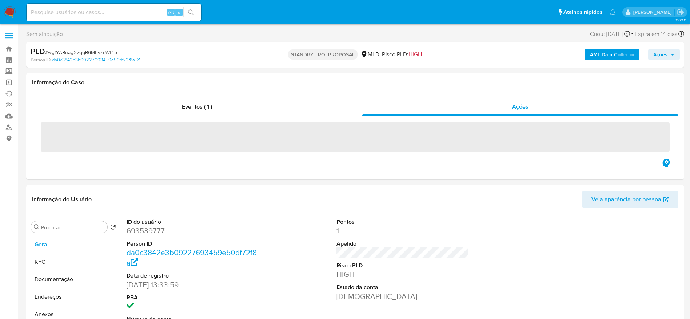
click at [87, 55] on span "# wgfYARnagX7qgR6MhvzoWf4b" at bounding box center [81, 52] width 72 height 7
copy span "wgfYARnagX7qgR6MhvzoWf4b"
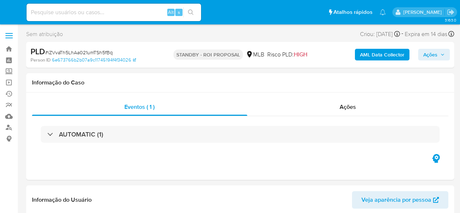
select select "10"
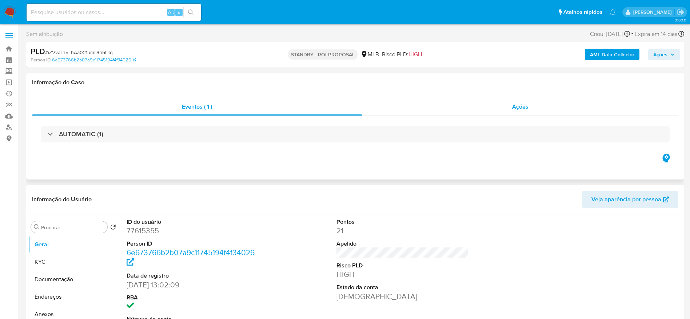
click at [418, 111] on div "Ações" at bounding box center [520, 106] width 317 height 17
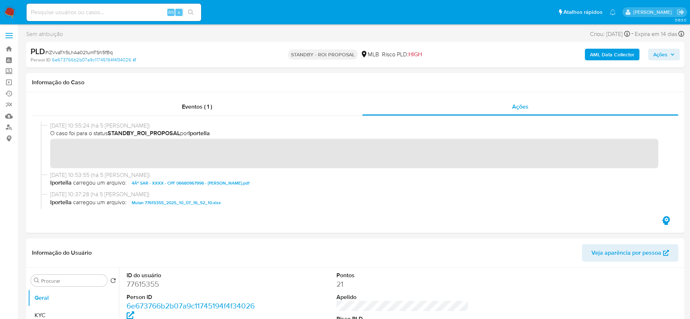
click at [76, 53] on span "# iZVvaTh5LhAa021umTSh5fBq" at bounding box center [79, 52] width 68 height 7
copy span "iZVvaTh5LhAa021umTSh5fBq"
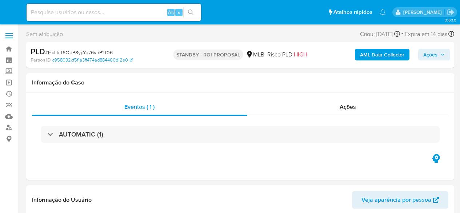
select select "10"
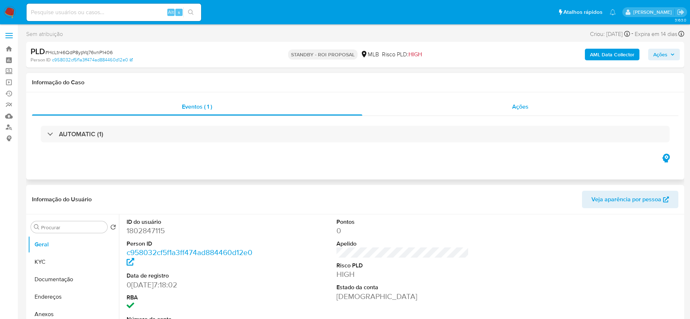
click at [449, 107] on div "Ações" at bounding box center [520, 106] width 317 height 17
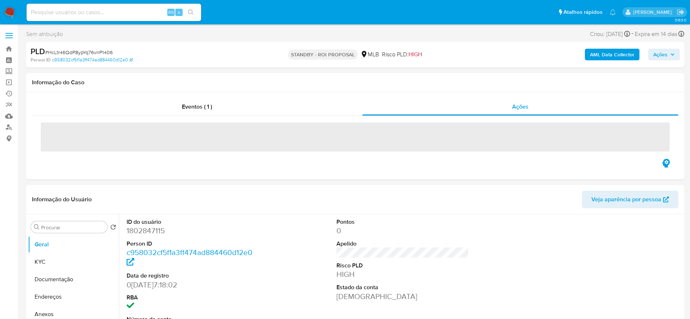
click at [96, 53] on span "# HcLtr46QdP8ypYq76vnP1406" at bounding box center [79, 52] width 68 height 7
copy span "HcLtr46QdP8ypYq76vnP1406"
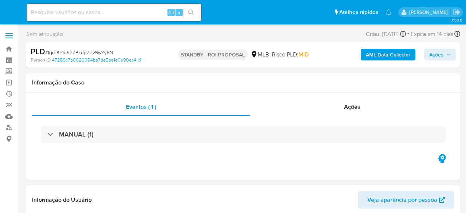
select select "10"
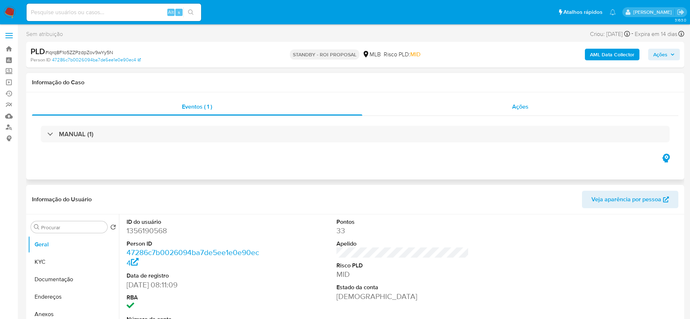
click at [442, 110] on div "Ações" at bounding box center [520, 106] width 317 height 17
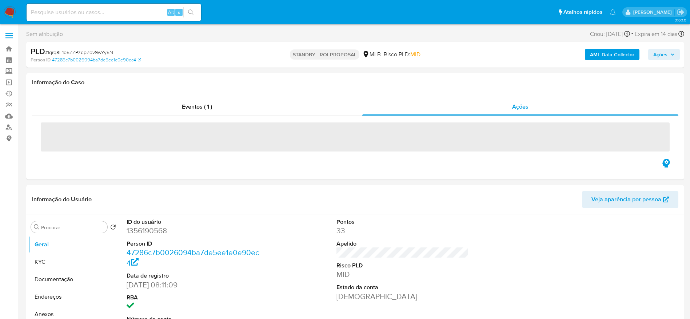
click at [81, 49] on span "# lqrq8F1o5ZZPzdpZov9wYy5N" at bounding box center [79, 52] width 68 height 7
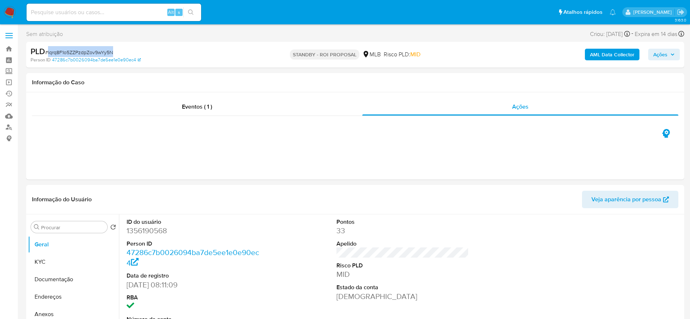
copy span "lqrq8F1o5ZZPzdpZov9wYy5N"
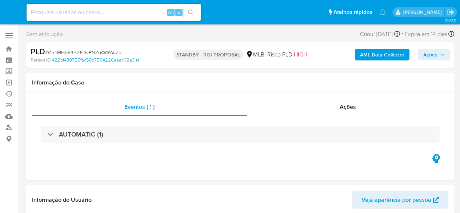
select select "10"
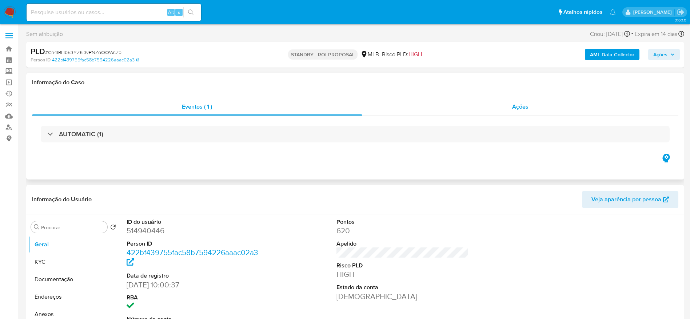
click at [422, 104] on div "Ações" at bounding box center [520, 106] width 317 height 17
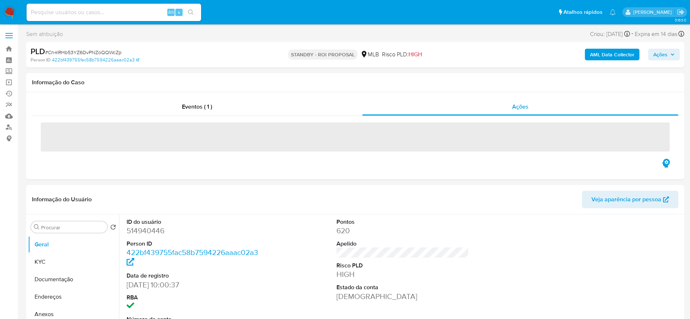
click at [77, 50] on span "# Cn4lRHb53YZ6DvPNZoQQWcZp" at bounding box center [83, 52] width 76 height 7
copy span "Cn4lRHb53YZ6DvPNZoQQWcZp"
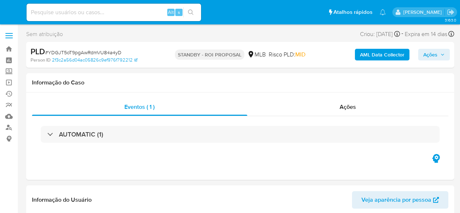
select select "10"
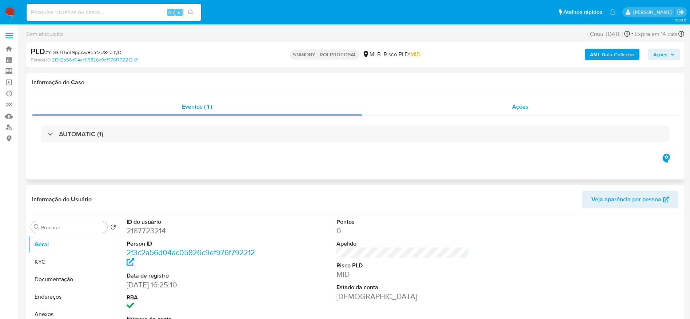
click at [408, 115] on div "Ações" at bounding box center [520, 106] width 317 height 17
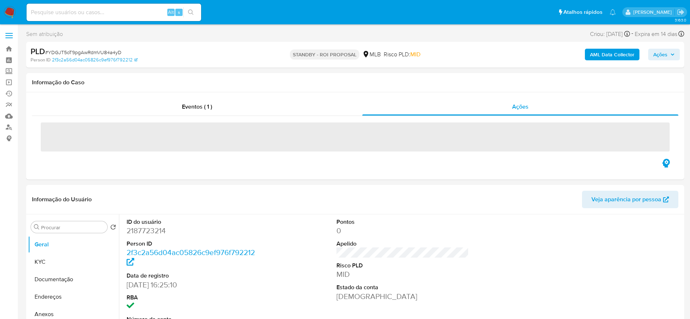
click at [73, 53] on span "# YDGJT5oT9pgAwRdmVU84a4yD" at bounding box center [83, 52] width 76 height 7
copy span "YDGJT5oT9pgAwRdmVU84a4yD"
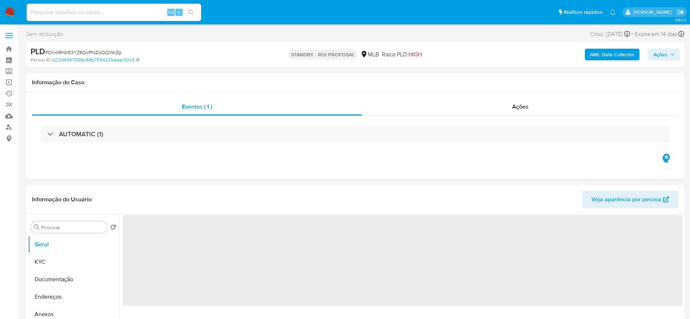
select select "10"
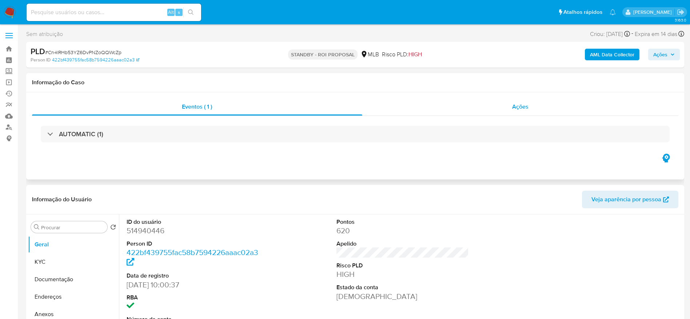
click at [448, 109] on div "Ações" at bounding box center [520, 106] width 317 height 17
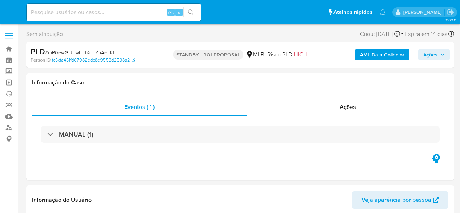
select select "10"
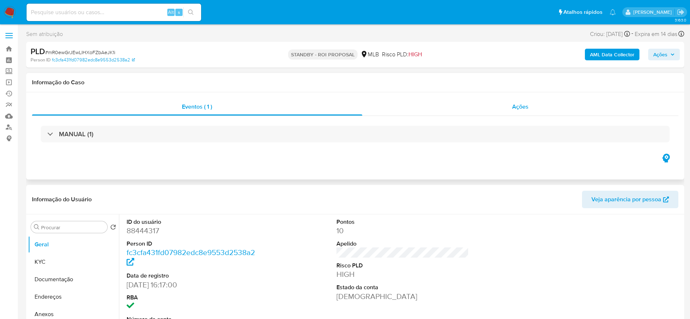
click at [460, 113] on div "Ações" at bounding box center [520, 106] width 317 height 17
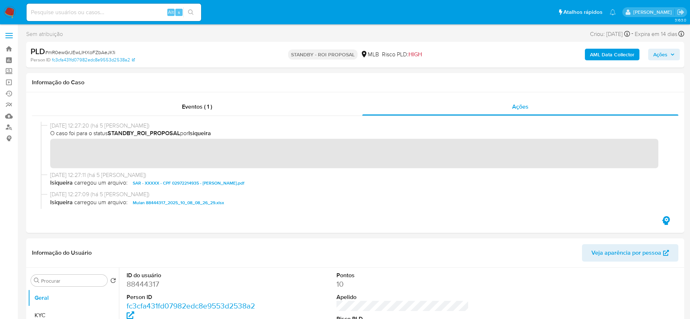
click at [92, 53] on span "# mR0ewGrJEwLIHXoFZbAeJK1i" at bounding box center [80, 52] width 70 height 7
copy span "mR0ewGrJEwLIHXoFZbAeJK1i"
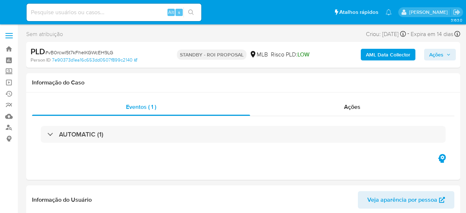
select select "10"
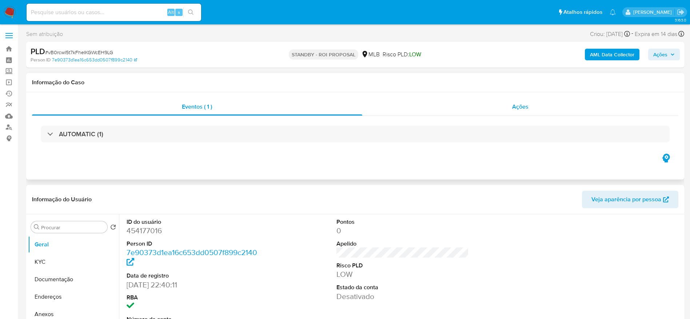
click at [462, 107] on div "Ações" at bounding box center [520, 106] width 317 height 17
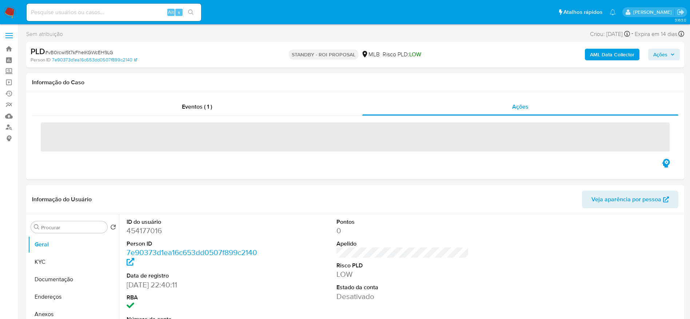
click at [82, 50] on span "# vB0rcwI5t7kFheIKGWcEH9LG" at bounding box center [79, 52] width 68 height 7
copy span "vB0rcwI5t7kFheIKGWcEH9LG"
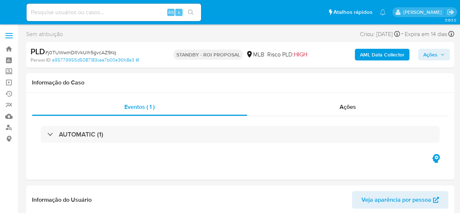
select select "10"
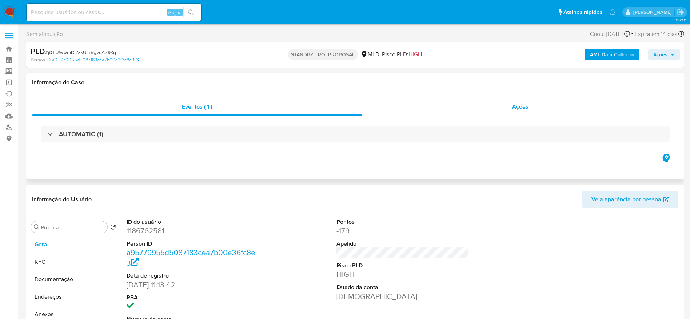
click at [460, 109] on div "Ações" at bounding box center [520, 106] width 317 height 17
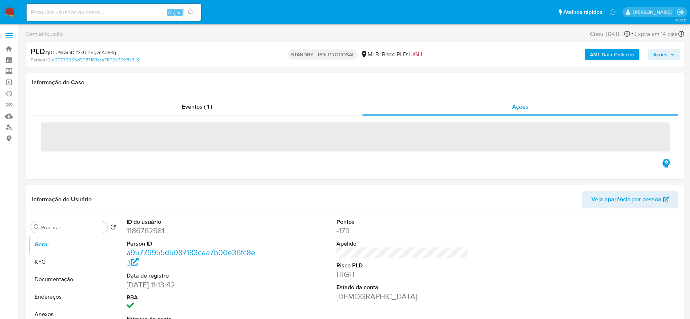
click at [74, 53] on span "# j0TUWwmDltVkUlh5gvcAZ9Kq" at bounding box center [80, 52] width 71 height 7
copy span "j0TUWwmDltVkUlh5gvcAZ9Kq"
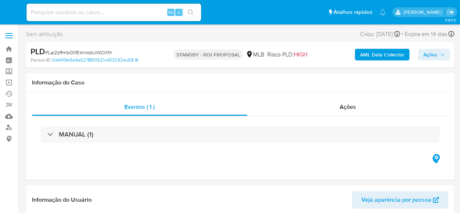
select select "10"
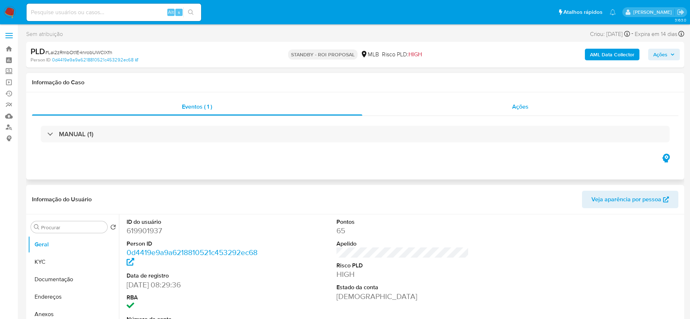
click at [421, 110] on div "Ações" at bounding box center [520, 106] width 317 height 17
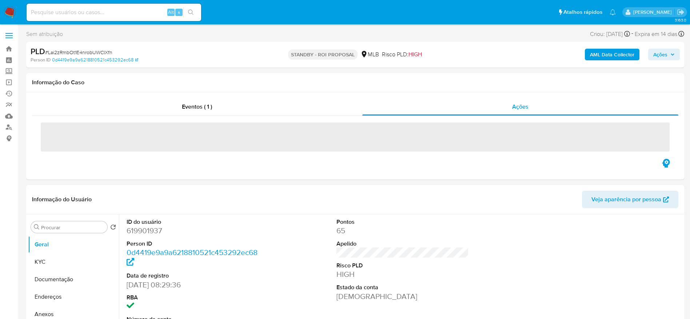
click at [82, 53] on span "# Lai2zRmbOt1E4nrobUWCIXfn" at bounding box center [78, 52] width 67 height 7
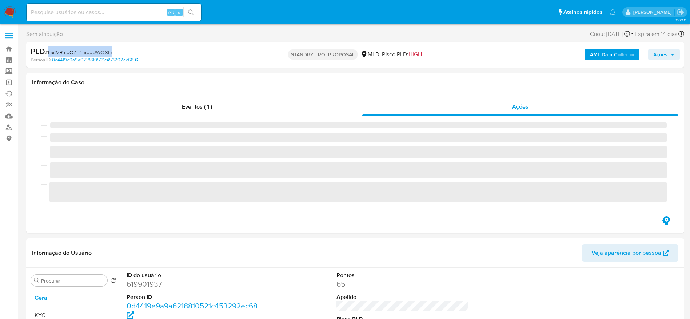
click at [82, 53] on span "# Lai2zRmbOt1E4nrobUWCIXfn" at bounding box center [78, 52] width 67 height 7
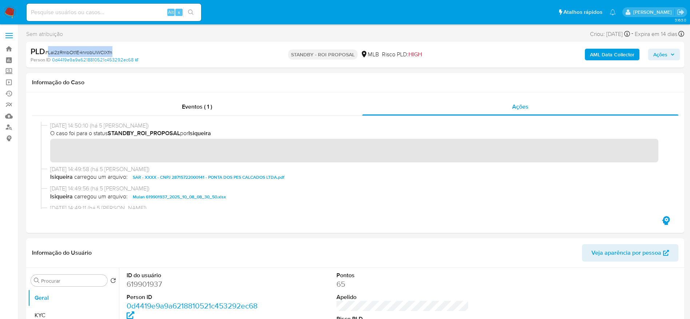
copy span "Lai2zRmbOt1E4nrobUWCIXfn"
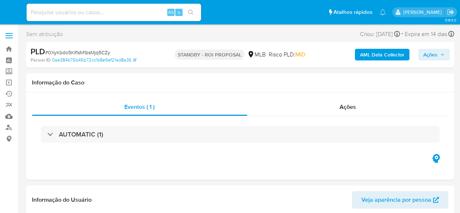
select select "10"
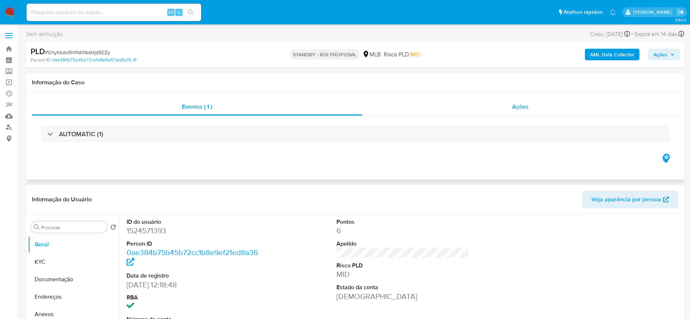
click at [448, 106] on div "Ações" at bounding box center [520, 106] width 317 height 17
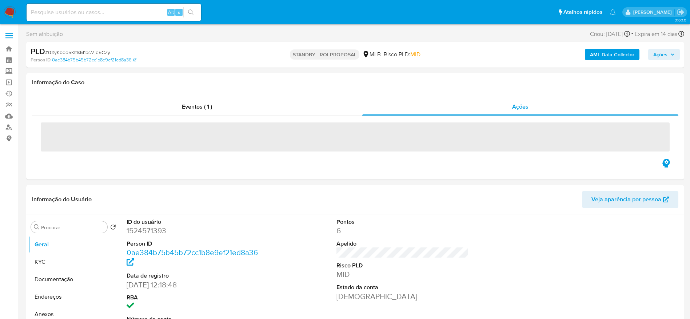
click at [82, 51] on span "# 0XyKbdo5KIfIsM1bsMjq5CZy" at bounding box center [77, 52] width 65 height 7
copy span "0XyKbdo5KIfIsM1bsMjq5CZy"
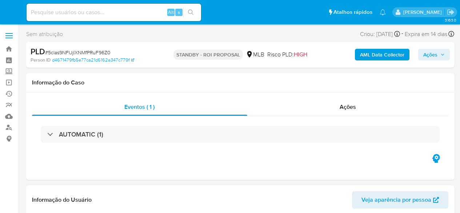
select select "10"
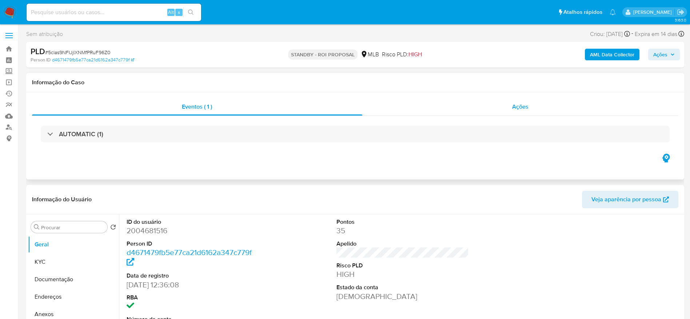
click at [460, 111] on div "Ações" at bounding box center [520, 106] width 317 height 17
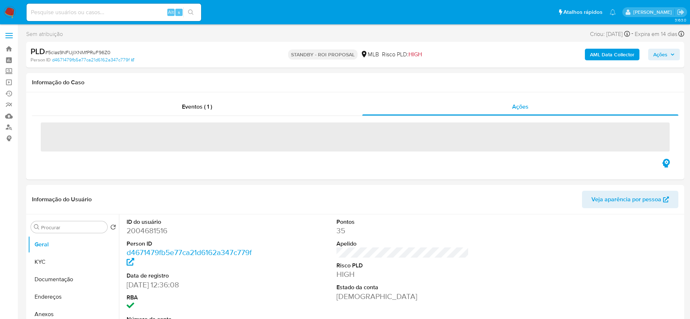
click at [69, 52] on span "# 5clas9NFIJjlXNMfPRuF96Z0" at bounding box center [77, 52] width 65 height 7
copy span "5clas9NFIJjlXNMfPRuF96Z0"
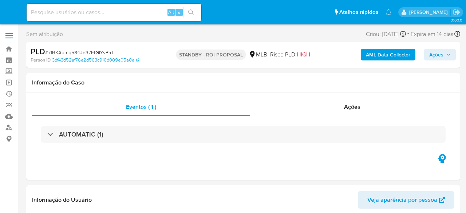
select select "10"
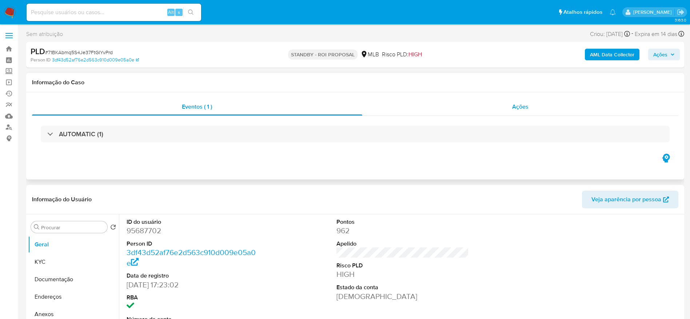
click at [452, 102] on div "Ações" at bounding box center [520, 106] width 317 height 17
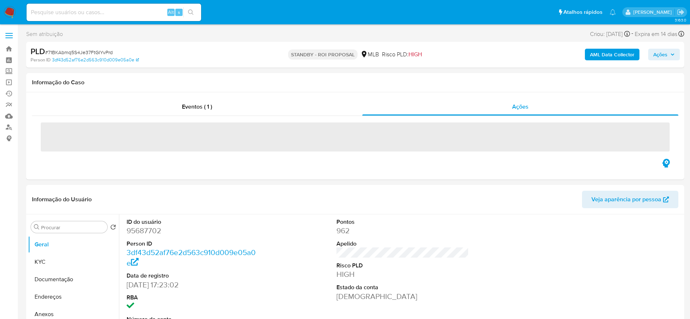
click at [76, 55] on span "# 71BKAbmq5S4Je37FtGIYvPrd" at bounding box center [79, 52] width 68 height 7
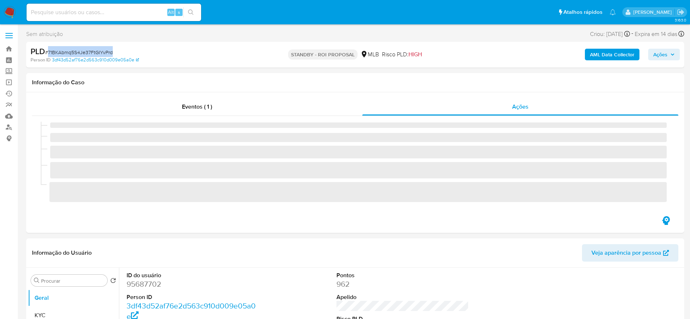
copy span "71BKAbmq5S4Je37FtGIYvPrd"
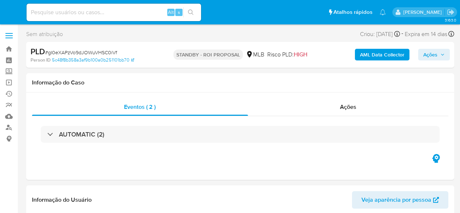
select select "10"
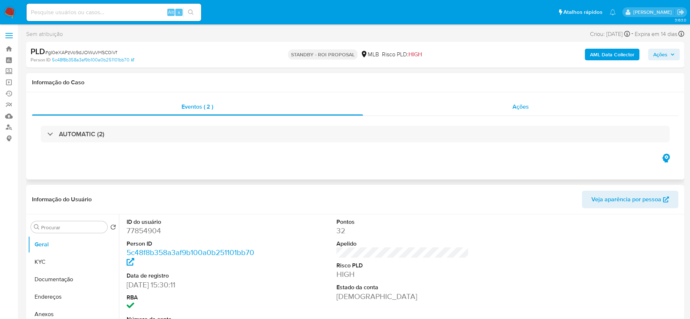
click at [460, 106] on div "Ações" at bounding box center [521, 106] width 316 height 17
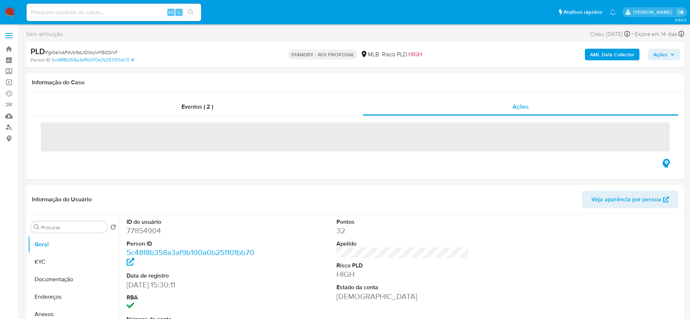
click at [82, 50] on span "# gI0eXAPzVo9dJOWuVHSC0iVf" at bounding box center [81, 52] width 72 height 7
copy span "gI0eXAPzVo9dJOWuVHSC0iVf"
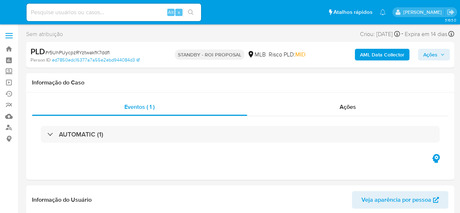
select select "10"
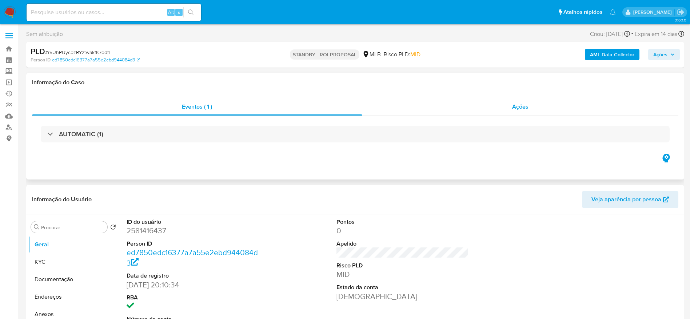
click at [460, 103] on div "Ações" at bounding box center [520, 106] width 317 height 17
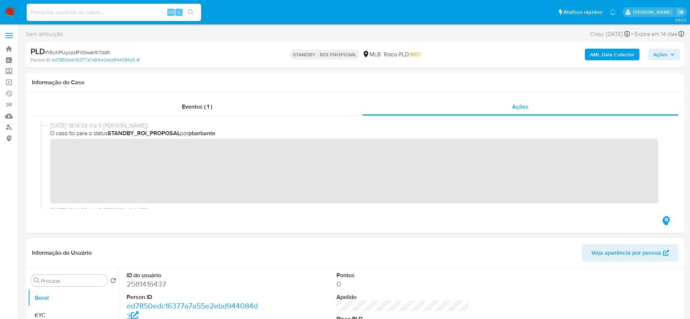
click at [87, 53] on span "# r5UhPUycpzRYztwakfK7ddfl" at bounding box center [77, 52] width 65 height 7
copy span "r5UhPUycpzRYztwakfK7ddfl"
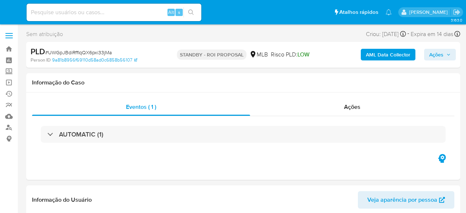
select select "10"
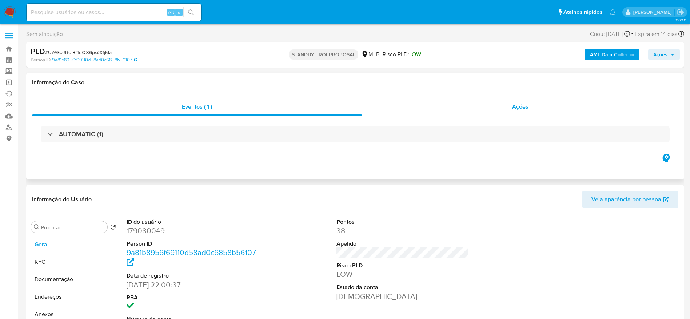
click at [447, 104] on div "Ações" at bounding box center [520, 106] width 317 height 17
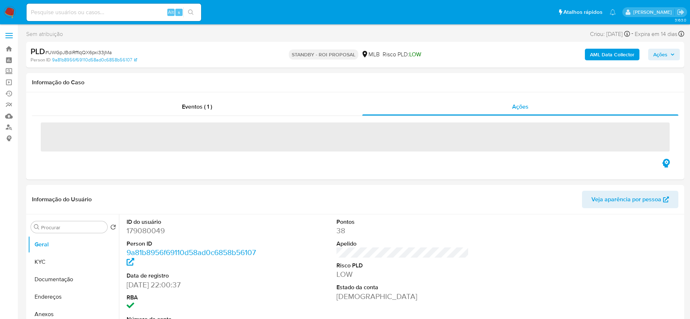
click at [102, 55] on span "# UWGpJBdiRfflqQX6pxi33jMa" at bounding box center [78, 52] width 67 height 7
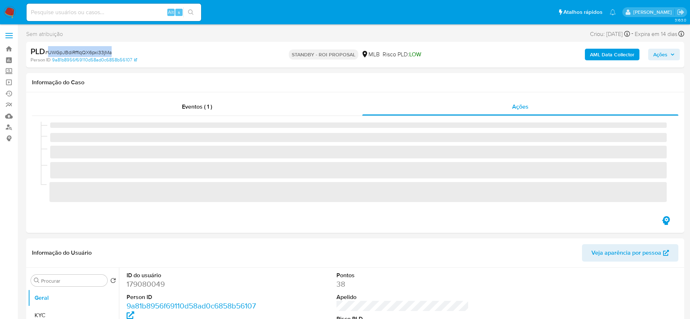
click at [102, 55] on span "# UWGpJBdiRfflqQX6pxi33jMa" at bounding box center [78, 52] width 67 height 7
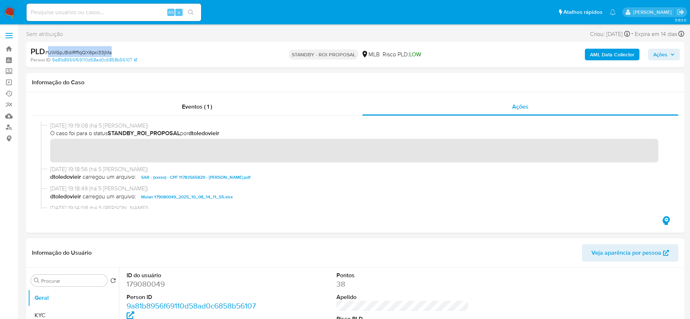
copy span "UWGpJBdiRfflqQX6pxi33jMa"
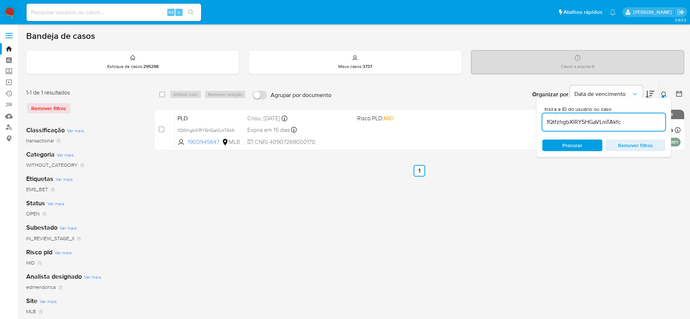
click at [119, 12] on input at bounding box center [114, 12] width 175 height 9
paste input "mR0ewGrJEwLIHXoFZbAeJK1i"
type input "mR0ewGrJEwLIHXoFZbAeJK1i"
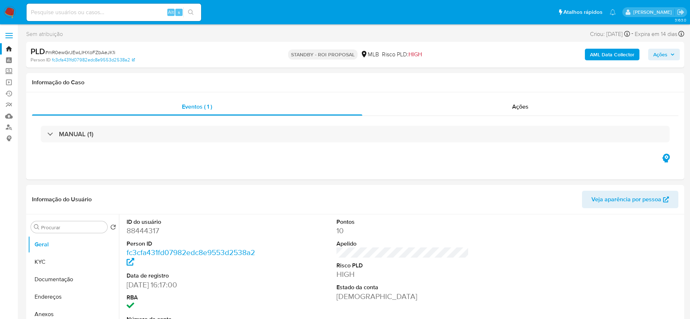
select select "10"
click at [433, 104] on div "Ações" at bounding box center [520, 106] width 317 height 17
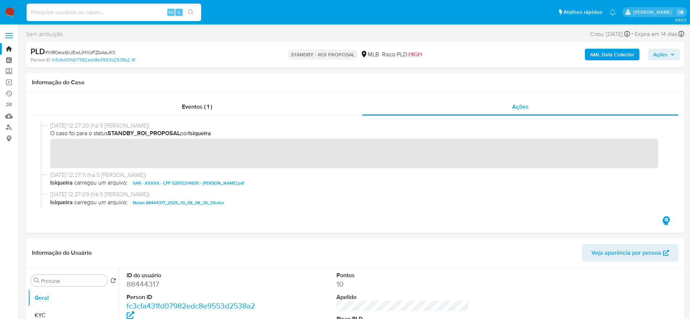
click at [135, 8] on input at bounding box center [114, 12] width 175 height 9
paste input "z766pQHUHcVCel7g4PDaHdUW"
type input "z766pQHUHcVCel7g4PDaHdUW"
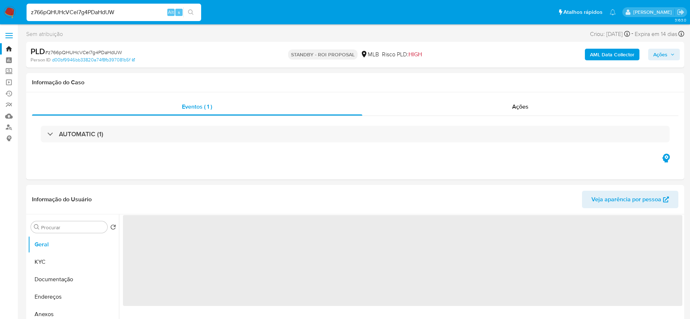
select select "10"
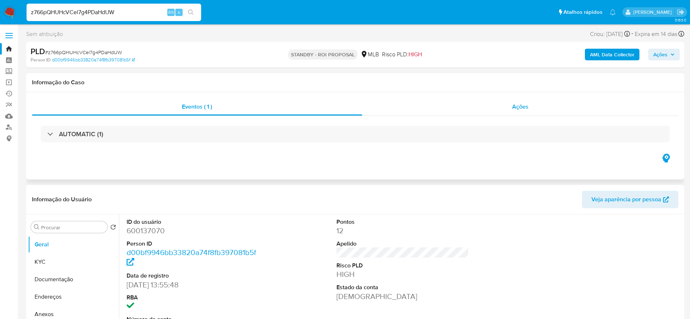
click at [479, 109] on div "Ações" at bounding box center [520, 106] width 317 height 17
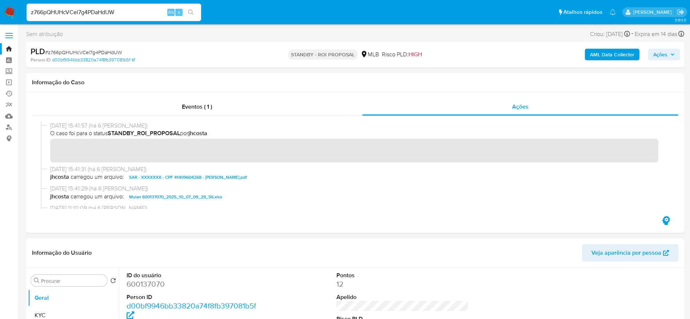
click at [99, 13] on input "z766pQHUHcVCel7g4PDaHdUW" at bounding box center [114, 12] width 175 height 9
paste input "K6qP3NcLIzau79pMJflrHRlq"
type input "K6qP3NcLIzau79pMJflrHRlq"
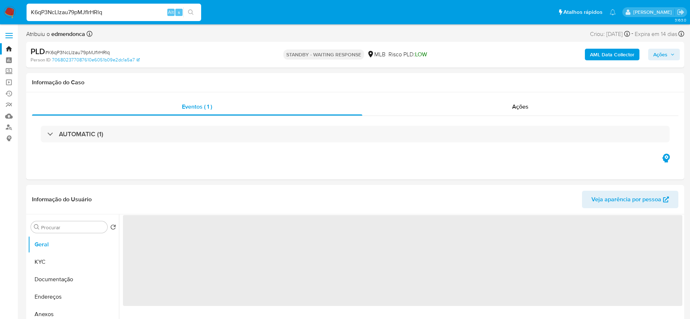
select select "10"
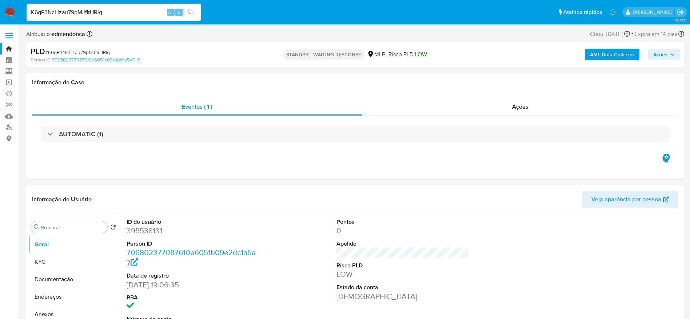
click at [82, 12] on input "K6qP3NcLIzau79pMJflrHRlq" at bounding box center [114, 12] width 175 height 9
paste input "6KB6rC3EV0pBWrvApi6yGcmZ"
type input "6KB6rC3EV0pBWrvApi6yGcmZ"
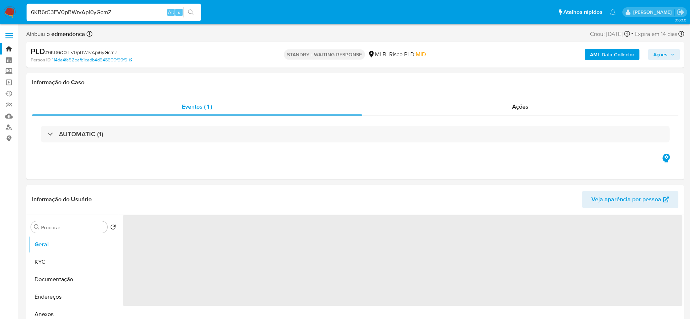
select select "10"
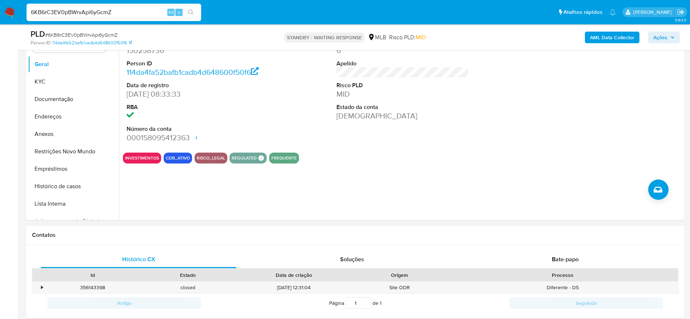
scroll to position [218, 0]
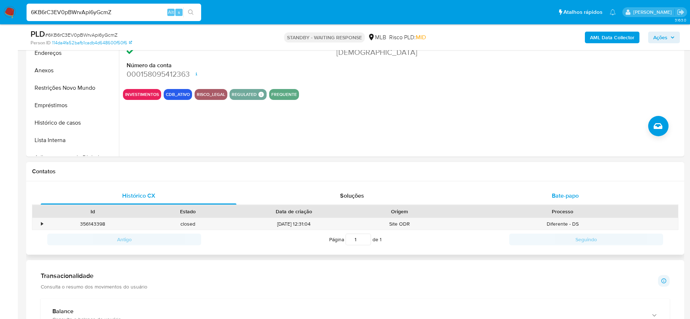
drag, startPoint x: 528, startPoint y: 203, endPoint x: 506, endPoint y: 198, distance: 22.9
click at [528, 204] on div "Bate-papo" at bounding box center [566, 195] width 196 height 17
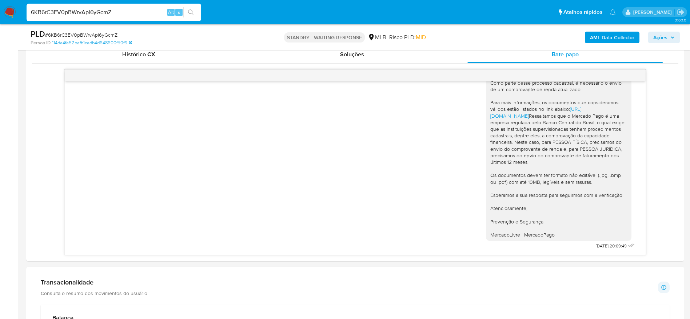
scroll to position [437, 0]
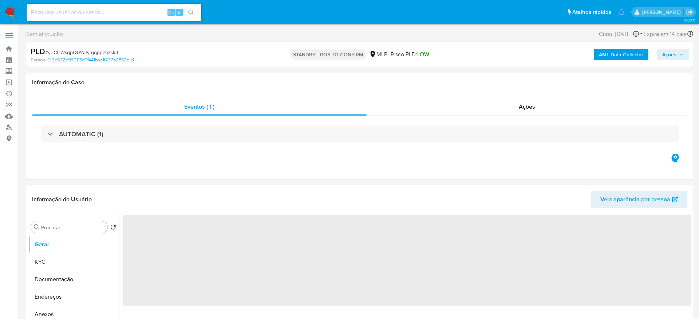
select select "10"
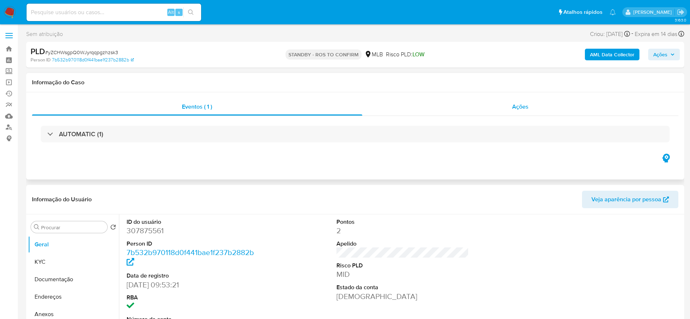
click at [476, 107] on div "Ações" at bounding box center [520, 106] width 317 height 17
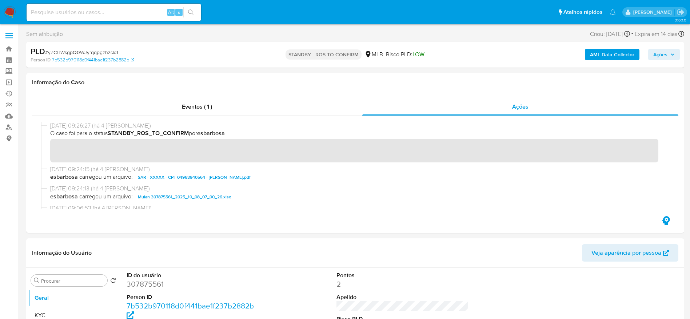
click at [96, 55] on span "# yZCHWsgpQ0WJyrqqpgzhzsk3" at bounding box center [81, 52] width 73 height 7
copy span "yZCHWsgpQ0WJyrqqpgzhzsk3"
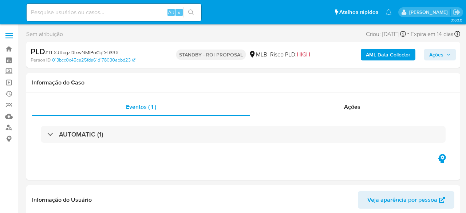
select select "10"
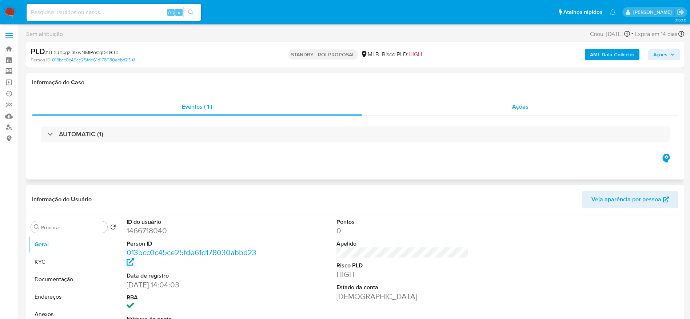
click at [463, 110] on div "Ações" at bounding box center [520, 106] width 317 height 17
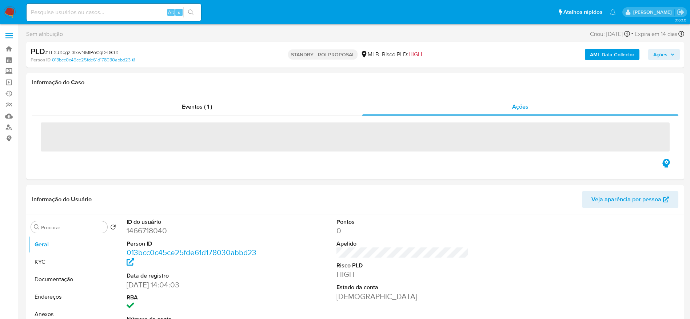
click at [80, 51] on span "# TLXJXcgzDIxwNMIPoCqD4G3X" at bounding box center [82, 52] width 74 height 7
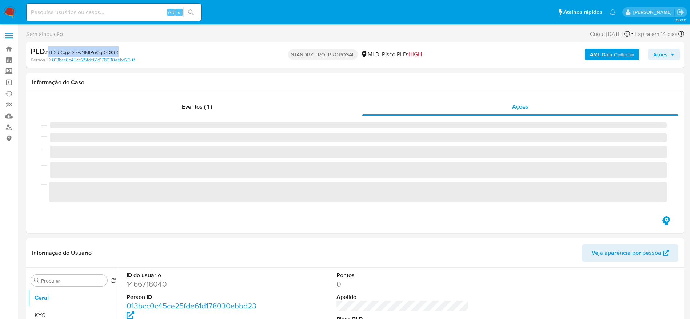
copy span "TLXJXcgzDIxwNMIPoCqD4G3X"
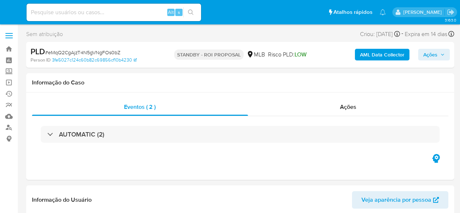
select select "10"
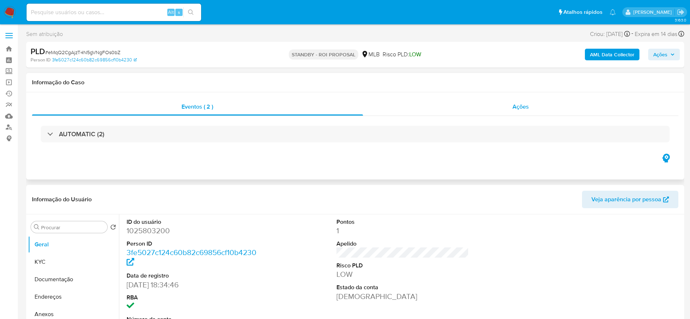
click at [448, 108] on div "Ações" at bounding box center [521, 106] width 316 height 17
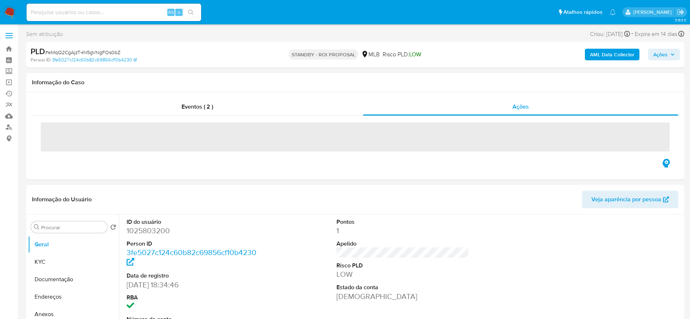
click at [104, 49] on span "# eMqQ2CgAjzT4N5gVNgFOs0bZ" at bounding box center [82, 52] width 75 height 7
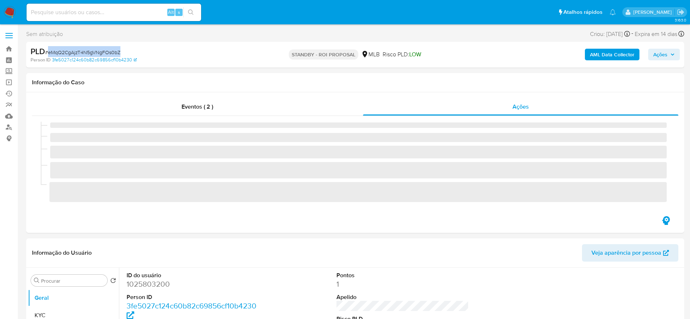
copy span "eMqQ2CgAjzT4N5gVNgFOs0bZ"
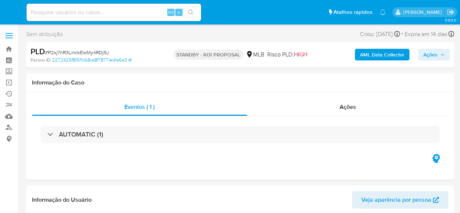
select select "10"
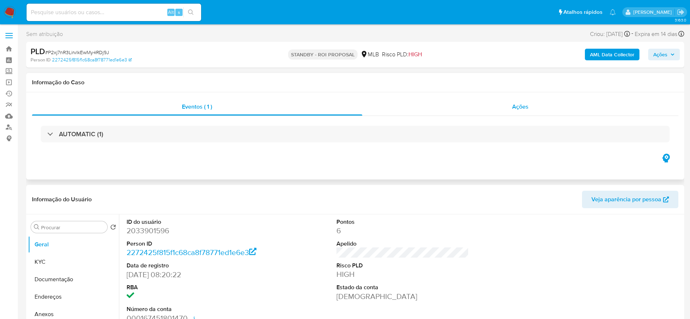
click at [460, 115] on div "Ações" at bounding box center [520, 106] width 317 height 17
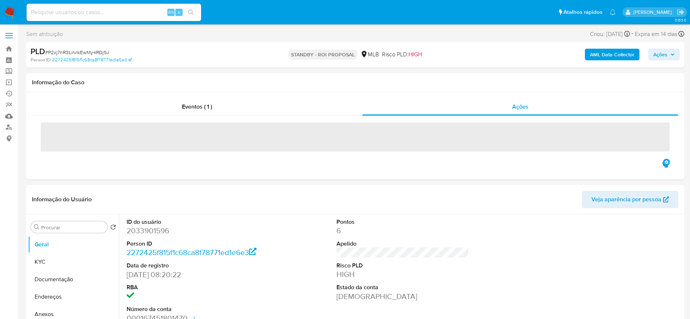
click at [76, 52] on span "# P2xj7nR3LirvlkEwMy4RDj9J" at bounding box center [77, 52] width 64 height 7
copy span "P2xj7nR3LirvlkEwMy4RDj9J"
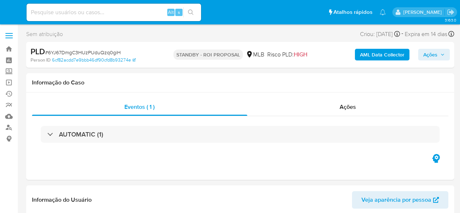
select select "10"
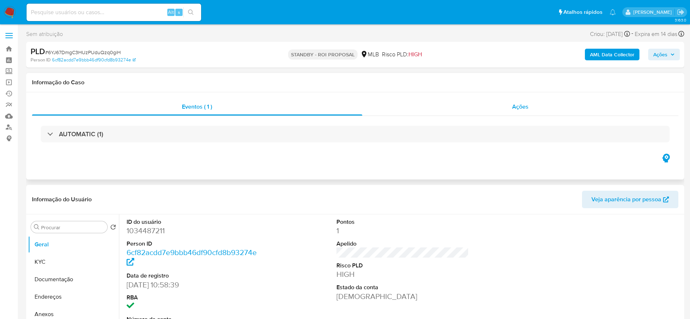
click at [432, 110] on div "Ações" at bounding box center [520, 106] width 317 height 17
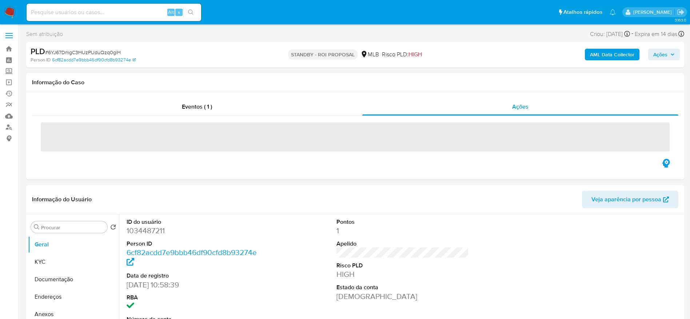
click at [91, 50] on span "# 6YJ67DmgC3HUzPUduQzq0giH" at bounding box center [83, 52] width 76 height 7
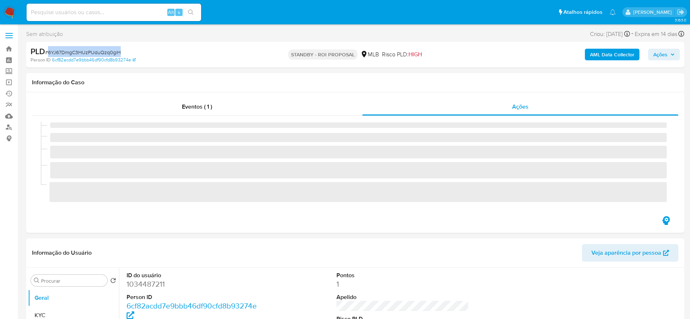
click at [91, 50] on span "# 6YJ67DmgC3HUzPUduQzq0giH" at bounding box center [83, 52] width 76 height 7
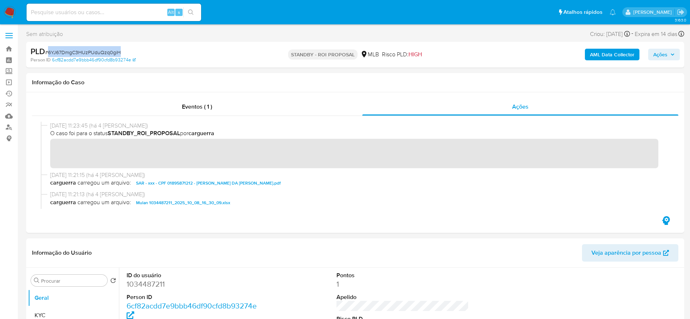
copy span "6YJ67DmgC3HUzPUduQzq0giH"
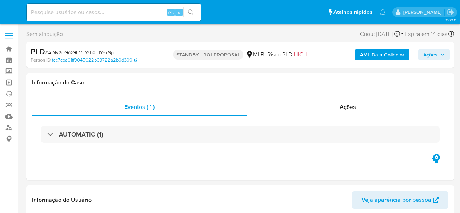
select select "10"
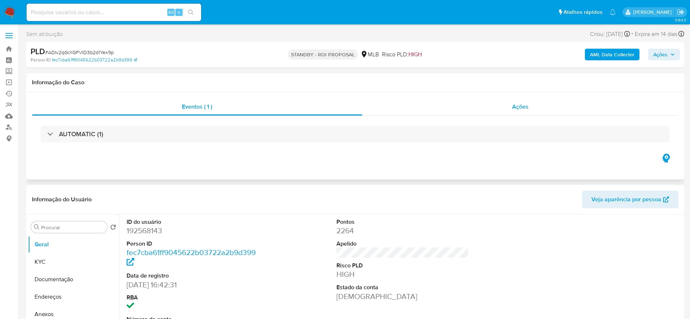
click at [460, 108] on div "Ações" at bounding box center [520, 106] width 317 height 17
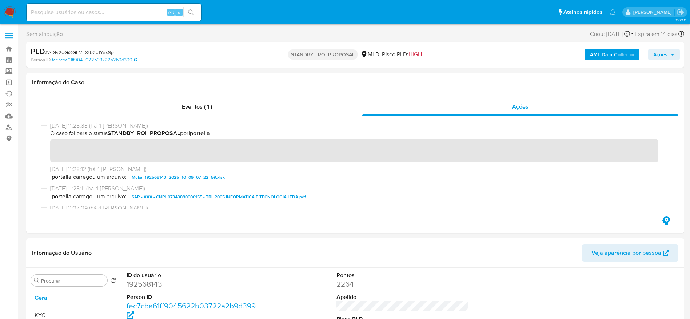
click at [102, 53] on span "# ADIv2qGiXGFVID3b2d1Yex9p" at bounding box center [79, 52] width 69 height 7
copy span "ADIv2qGiXGFVID3b2d1Yex9p"
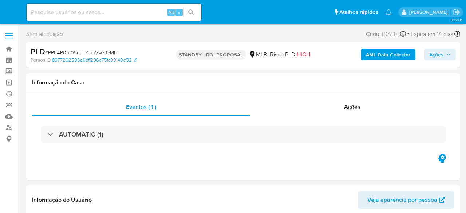
select select "10"
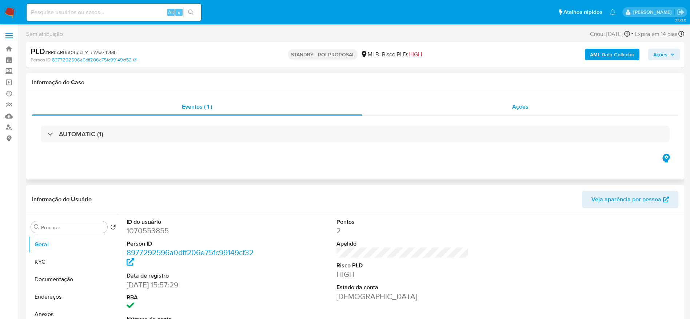
click at [465, 106] on div "Ações" at bounding box center [520, 106] width 317 height 17
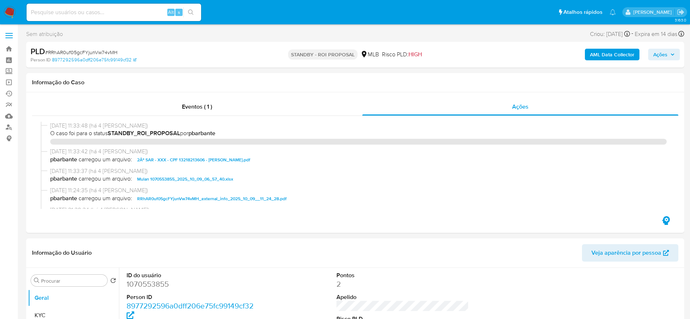
click at [100, 53] on span "# RRhAR0uf05gcFYjunVw74vMH" at bounding box center [81, 52] width 72 height 7
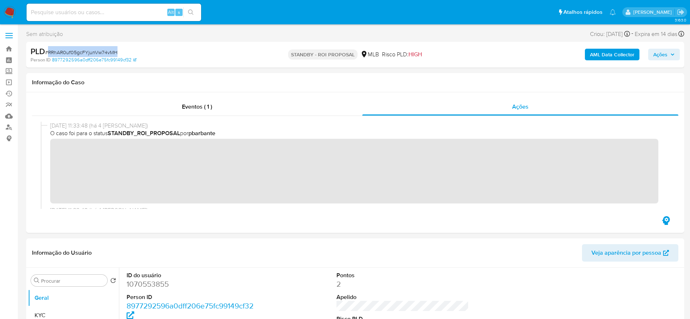
click at [100, 53] on span "# RRhAR0uf05gcFYjunVw74vMH" at bounding box center [81, 52] width 72 height 7
copy span "RRhAR0uf05gcFYjunVw74vMH"
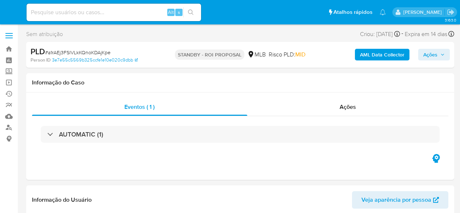
select select "10"
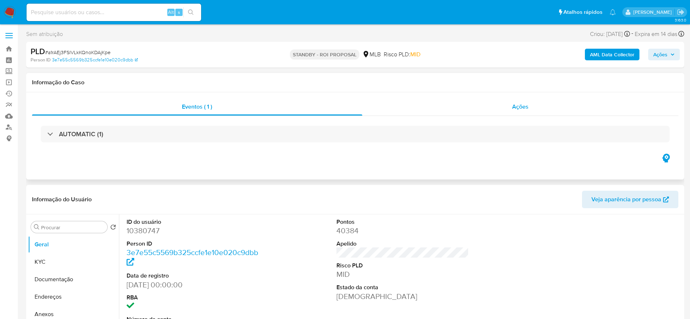
click at [437, 111] on div "Ações" at bounding box center [520, 106] width 317 height 17
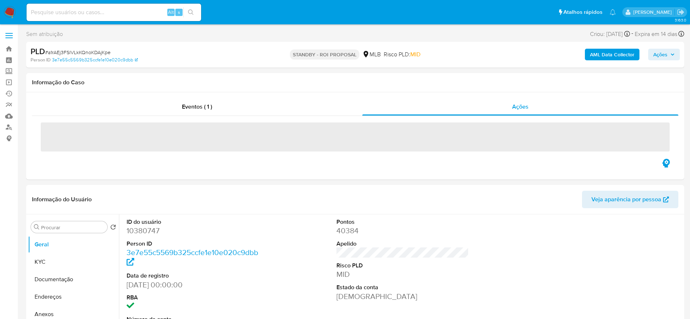
click at [67, 52] on span "# a1rAEj3FSlVLkKQnoKDAjKpe" at bounding box center [77, 52] width 65 height 7
copy span "a1rAEj3FSlVLkKQnoKDAjKpe"
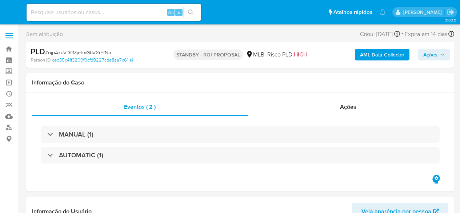
select select "10"
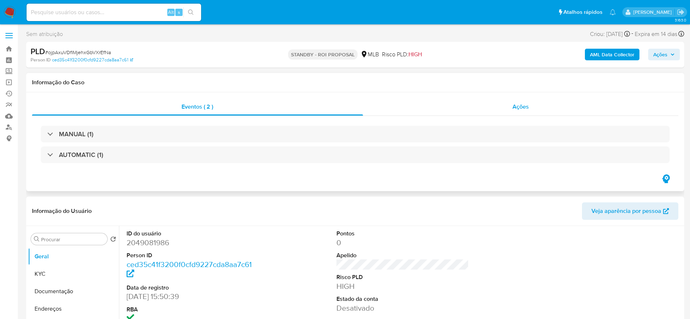
click at [460, 107] on div "Ações" at bounding box center [521, 106] width 316 height 17
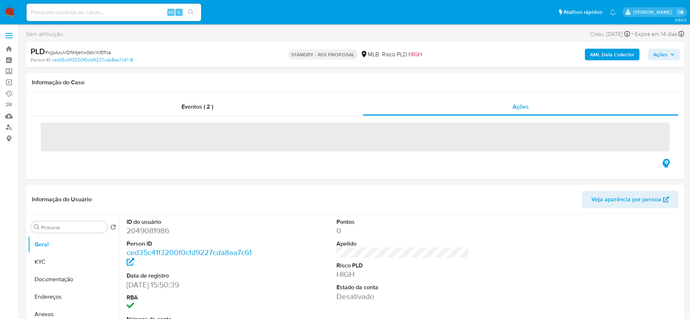
click at [74, 52] on span "# ojpAxuVDfIMjehxGbVXrEfNa" at bounding box center [78, 52] width 66 height 7
copy span "ojpAxuVDfIMjehxGbVXrEfNa"
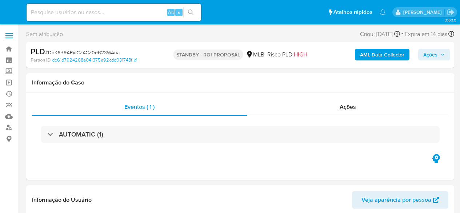
select select "10"
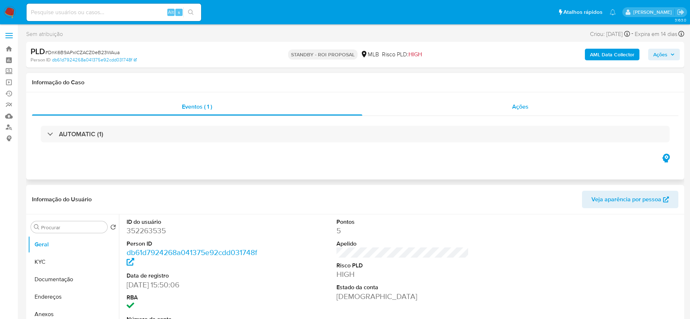
click at [450, 107] on div "Ações" at bounding box center [520, 106] width 317 height 17
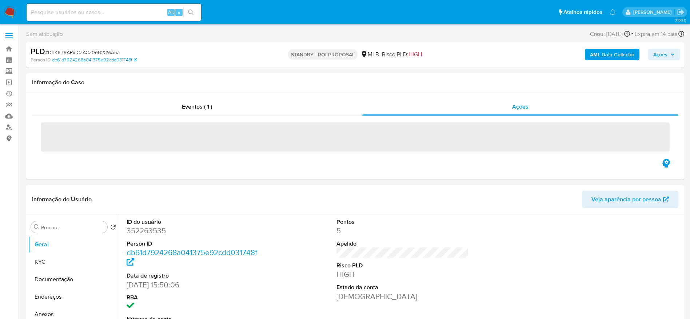
click at [109, 53] on span "# DnK6B9APxICZACZ0eB23WAua" at bounding box center [82, 52] width 75 height 7
copy span "DnK6B9APxICZACZ0eB23WAua"
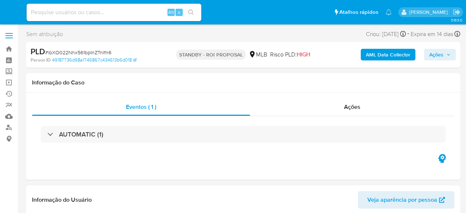
select select "10"
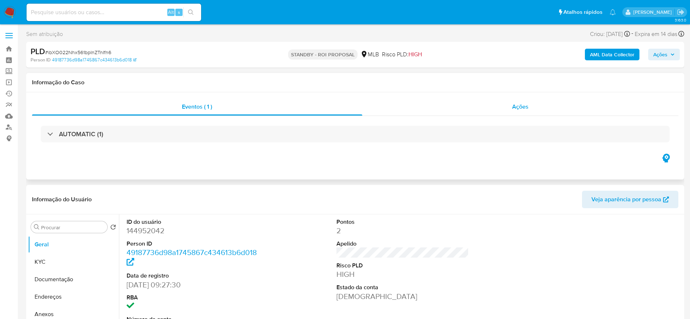
click at [465, 106] on span "Ações" at bounding box center [520, 107] width 16 height 8
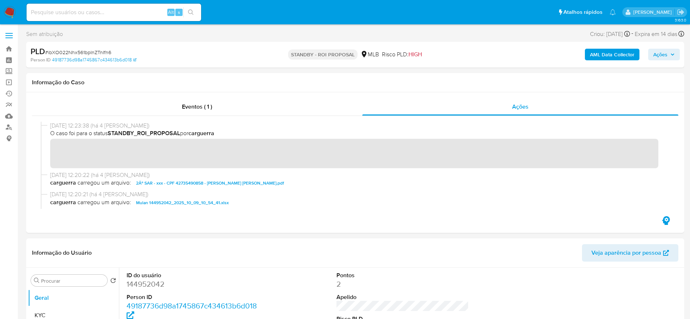
click at [101, 51] on span "# ibXO022Nhx561bpInZTnIfn6" at bounding box center [78, 52] width 66 height 7
copy span "ibXO022Nhx561bpInZTnIfn6"
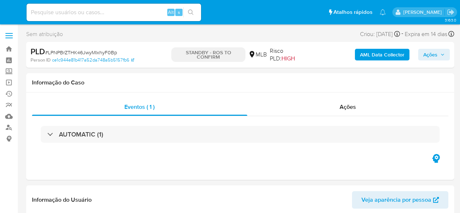
select select "10"
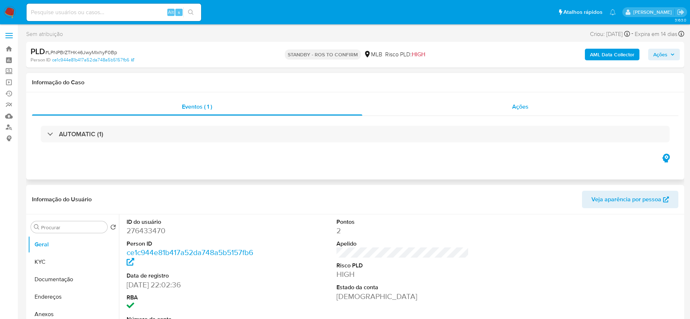
click at [460, 104] on div "Ações" at bounding box center [520, 106] width 317 height 17
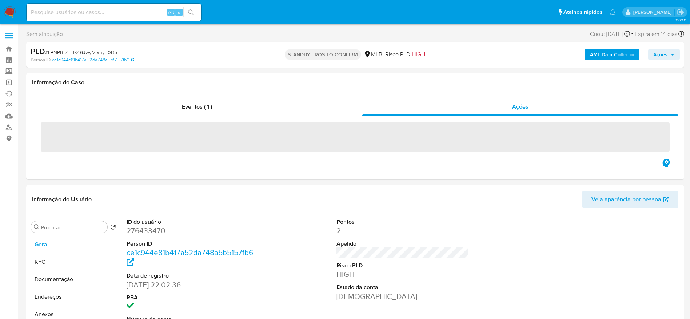
click at [95, 49] on span "# LPNPBrZTHK46JwyMIxhyF0Bp" at bounding box center [81, 52] width 72 height 7
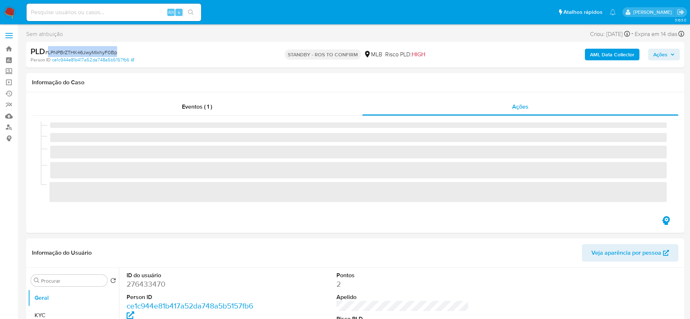
copy span "LPNPBrZTHK46JwyMIxhyF0Bp"
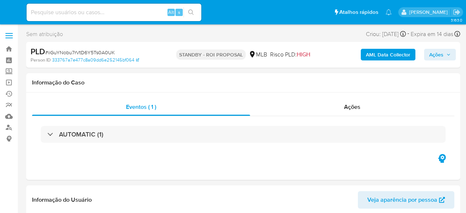
select select "10"
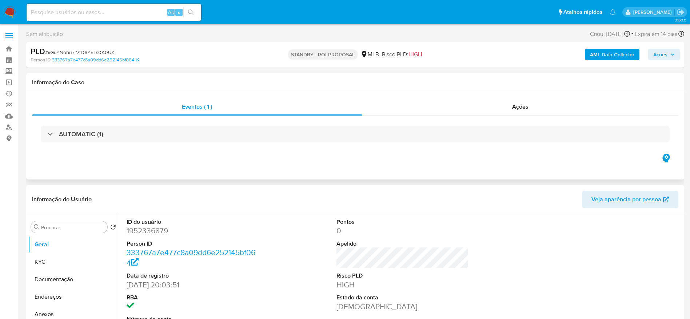
click at [465, 117] on div "AUTOMATIC (1)" at bounding box center [355, 134] width 647 height 36
click at [465, 110] on div "Ações" at bounding box center [520, 106] width 317 height 17
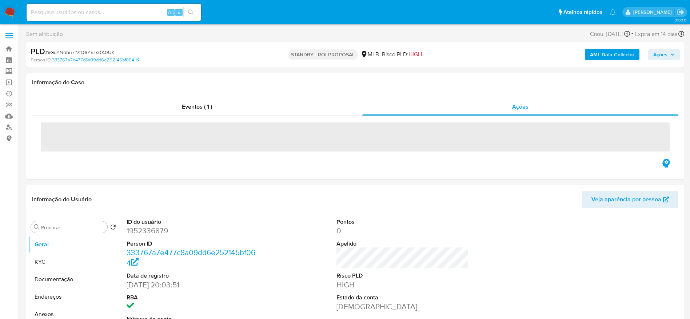
click at [96, 48] on div "PLD # iiGuYNobu7rVtD6Y5Ts0A0UK" at bounding box center [138, 51] width 214 height 11
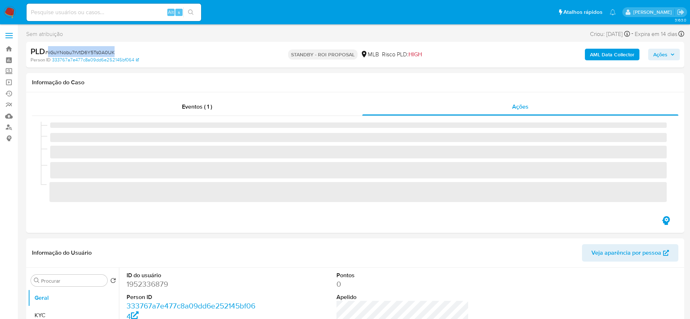
click at [96, 48] on div "PLD # iiGuYNobu7rVtD6Y5Ts0A0UK" at bounding box center [138, 51] width 214 height 11
copy span "iiGuYNobu7rVtD6Y5Ts0A0UK"
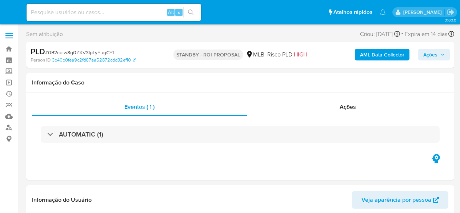
select select "10"
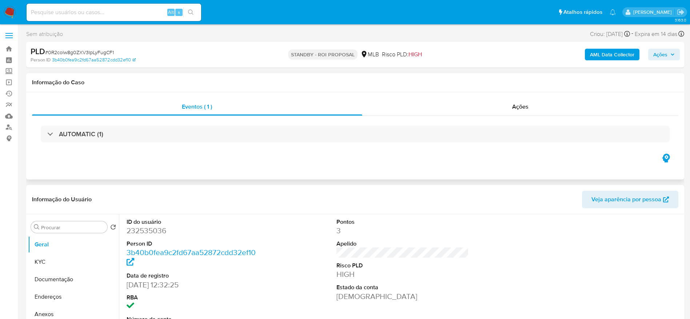
click at [424, 117] on div "AUTOMATIC (1)" at bounding box center [355, 134] width 647 height 36
click at [433, 109] on div "Ações" at bounding box center [520, 106] width 317 height 17
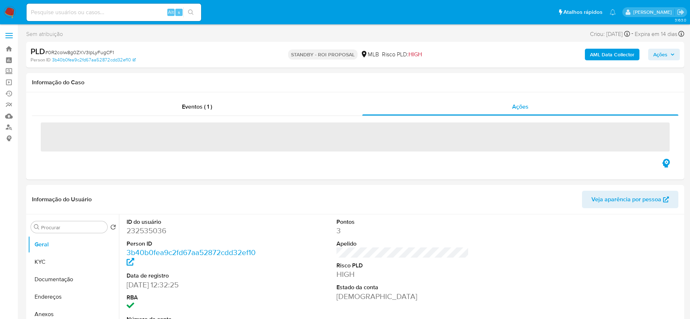
click at [86, 48] on div "PLD # 0R2colw8g0ZXV3IpLyFugCF1" at bounding box center [138, 51] width 214 height 11
copy span "0R2colw8g0ZXV3IpLyFugCF1"
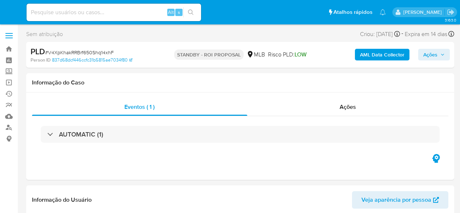
select select "10"
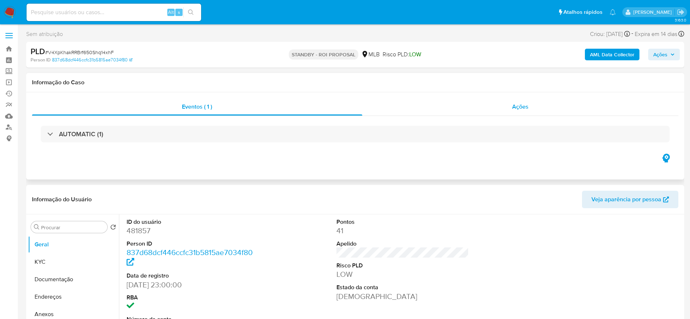
click at [449, 110] on div "Ações" at bounding box center [520, 106] width 317 height 17
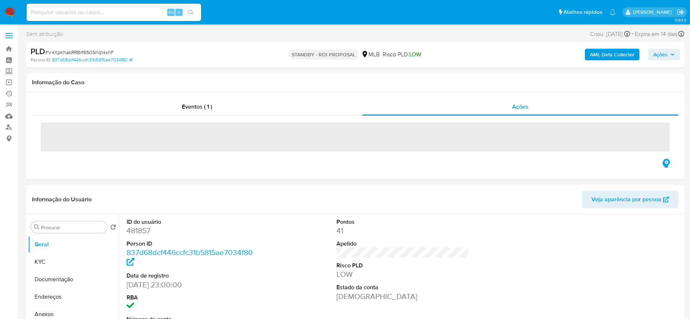
click at [92, 50] on span "# V4XpKhakRRBrf650Shq14xhF" at bounding box center [79, 52] width 69 height 7
copy span "V4XpKhakRRBrf650Shq14xhF"
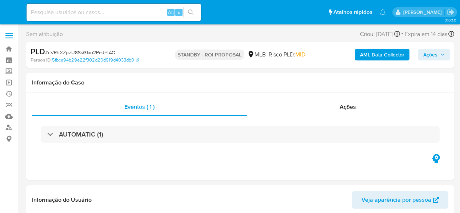
select select "10"
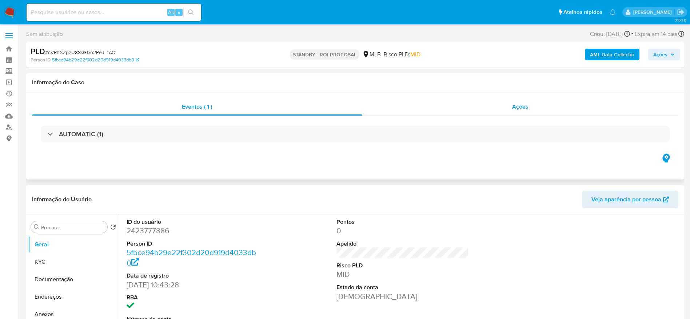
click at [428, 109] on div "Ações" at bounding box center [520, 106] width 317 height 17
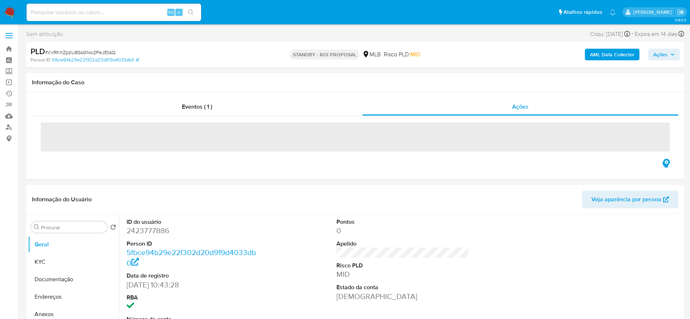
click at [66, 51] on span "# cVRhXZpzU8SsG1xo2PeJEtAQ" at bounding box center [80, 52] width 71 height 7
copy span "cVRhXZpzU8SsG1xo2PeJEtAQ"
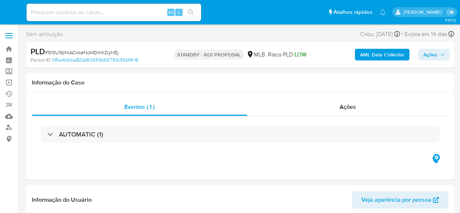
select select "10"
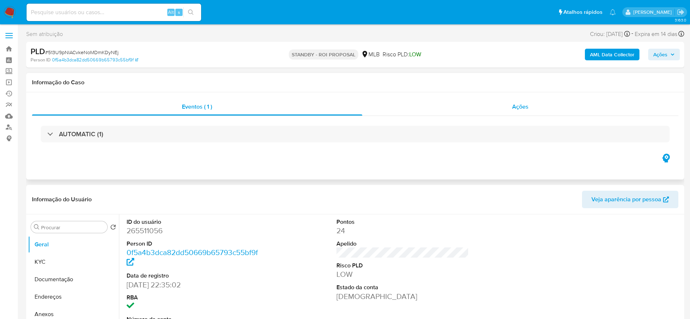
click at [416, 107] on div "Ações" at bounding box center [520, 106] width 317 height 17
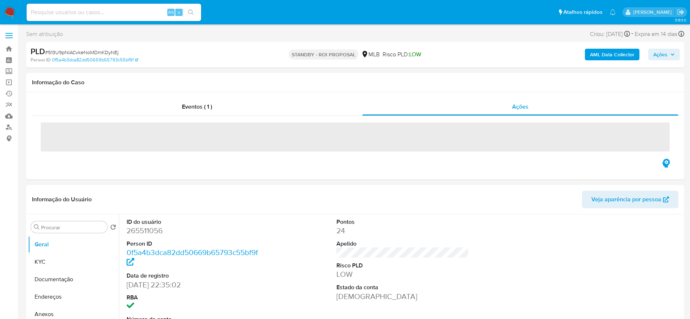
click at [110, 51] on span "# 513U9pNlACvkeNoMDmKDyNEj" at bounding box center [82, 52] width 74 height 7
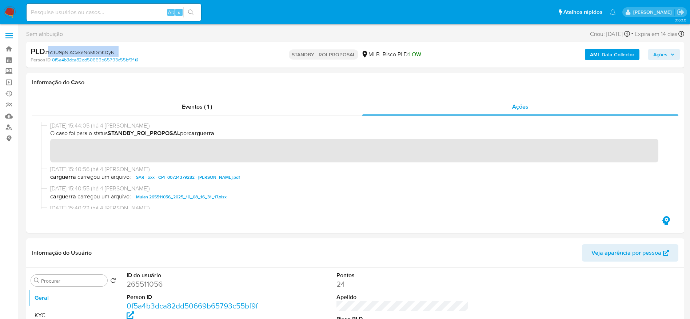
copy span "513U9pNlACvkeNoMDmKDyNEj"
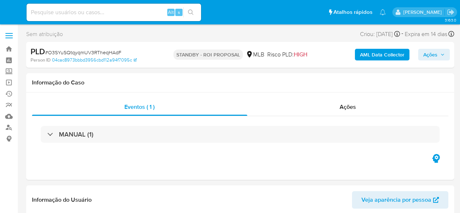
select select "10"
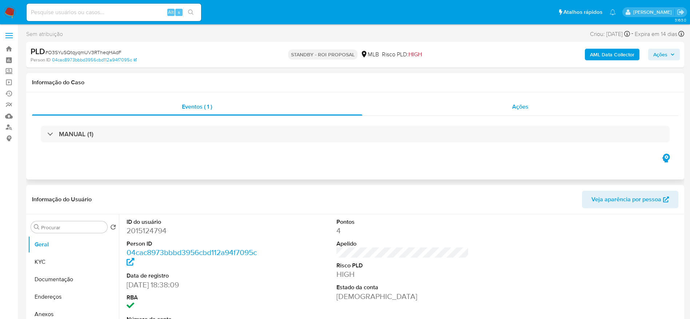
click at [436, 102] on div "Ações" at bounding box center [520, 106] width 317 height 17
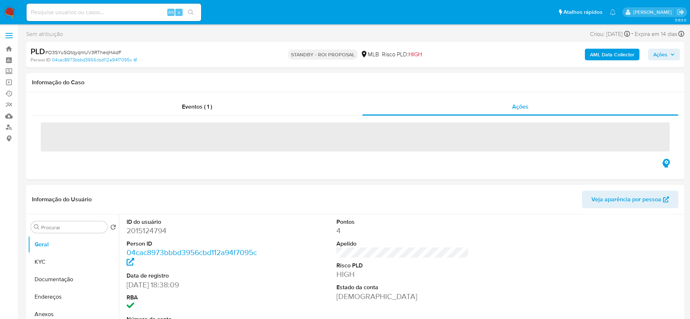
click at [82, 52] on span "# O3SYuSQtqyqmUV3RTheqHAdF" at bounding box center [83, 52] width 76 height 7
copy span "O3SYuSQtqyqmUV3RTheqHAdF"
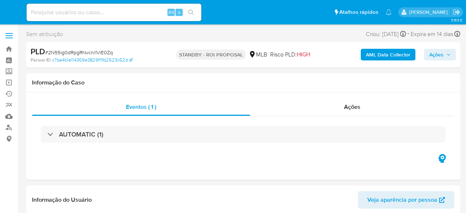
select select "10"
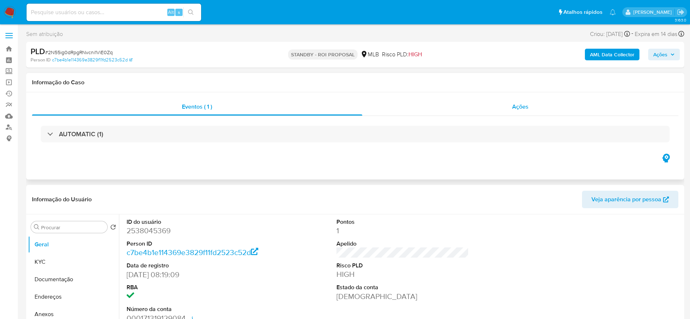
click at [463, 107] on div "Ações" at bounding box center [520, 106] width 317 height 17
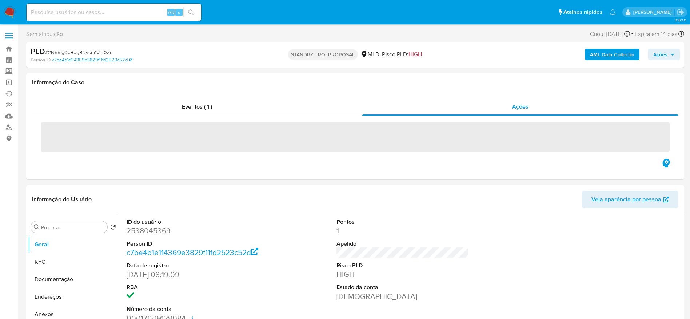
click at [77, 54] on span "# 2N55ig0dRpgRNvcni1ViE0Zq" at bounding box center [79, 52] width 68 height 7
copy span "2N55ig0dRpgRNvcni1ViE0Zq"
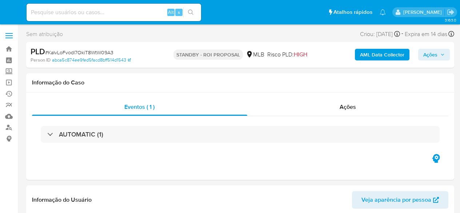
select select "10"
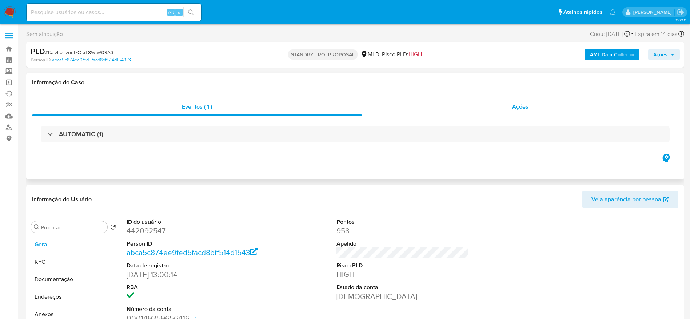
click at [460, 109] on div "Ações" at bounding box center [520, 106] width 317 height 17
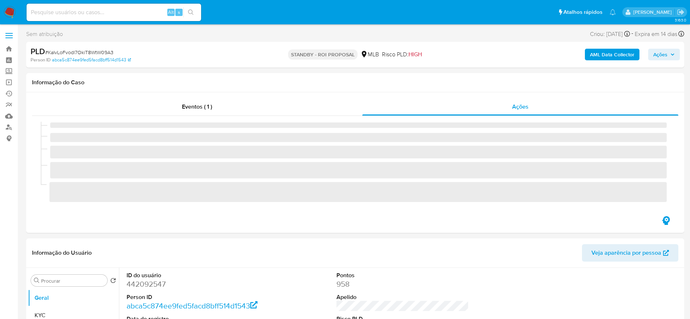
click at [93, 50] on span "# KaIvLoFvodl7OkiT8WtW09A3" at bounding box center [79, 52] width 68 height 7
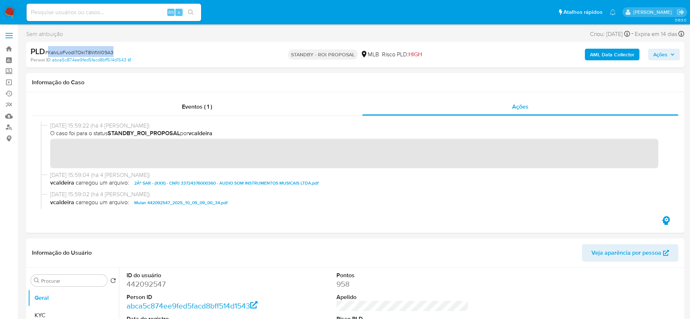
click at [93, 50] on span "# KaIvLoFvodl7OkiT8WtW09A3" at bounding box center [79, 52] width 68 height 7
copy span "KaIvLoFvodl7OkiT8WtW09A3"
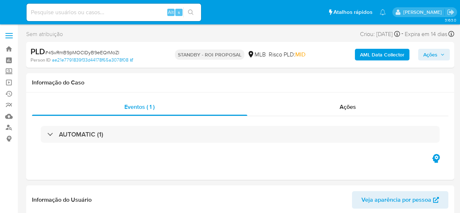
select select "10"
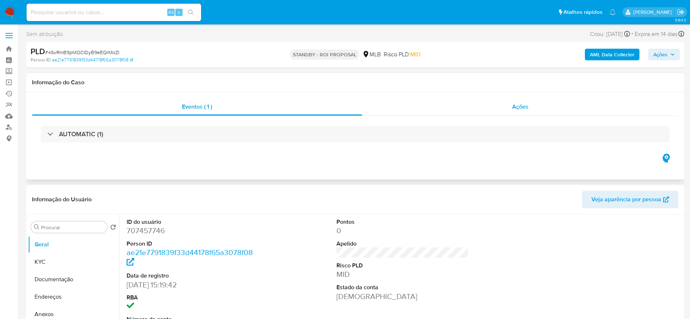
click at [460, 114] on div "Ações" at bounding box center [520, 106] width 317 height 17
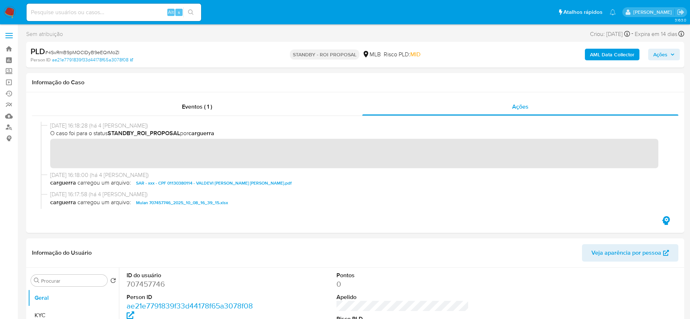
click at [116, 48] on div "PLD # 4SvRmB9pMOCIDyB9eEQrMoZI" at bounding box center [138, 51] width 214 height 11
copy span "4SvRmB9pMOCIDyB9eEQrMoZI"
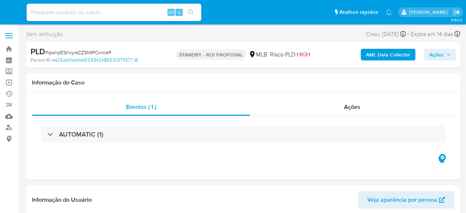
select select "10"
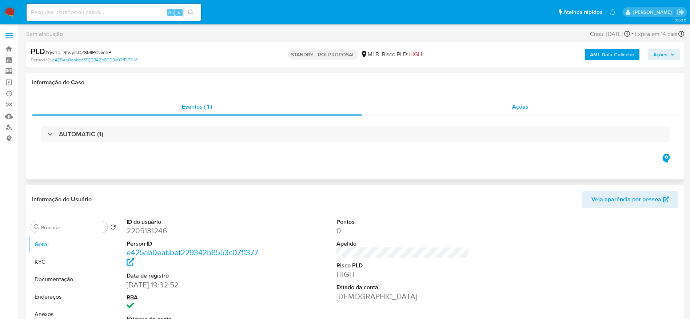
click at [451, 107] on div "Ações" at bounding box center [520, 106] width 317 height 17
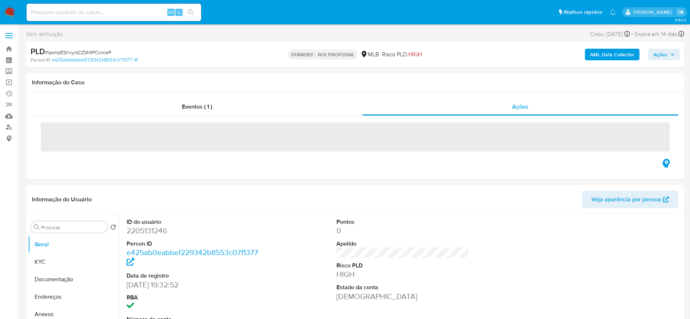
click at [76, 51] on span "# qwnpEShvyrsCZSMIPCviiceP" at bounding box center [78, 52] width 66 height 7
copy span "qwnpEShvyrsCZSMIPCviiceP"
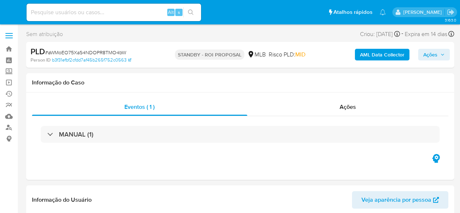
select select "10"
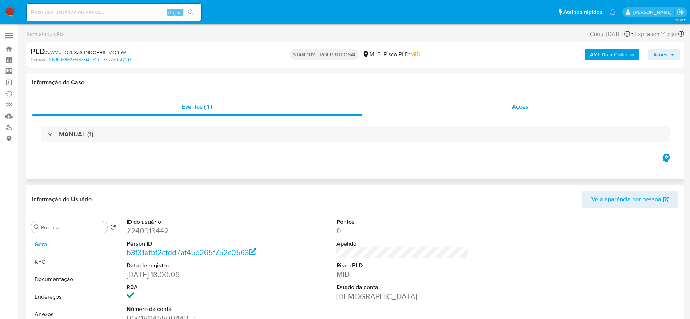
click at [460, 107] on div "Ações" at bounding box center [520, 106] width 317 height 17
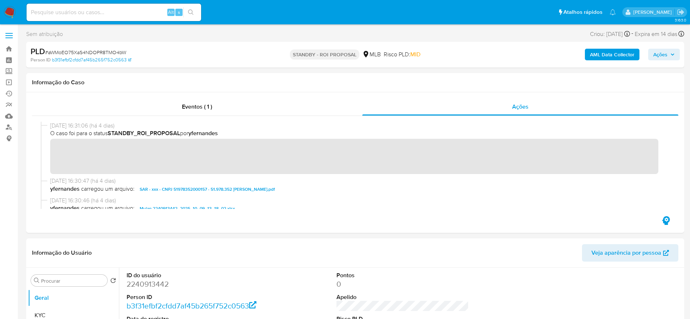
click at [119, 54] on span "# aWMoEO75XaS4NDOPR8TMO4bW" at bounding box center [85, 52] width 81 height 7
copy span "aWMoEO75XaS4NDOPR8TMO4bW"
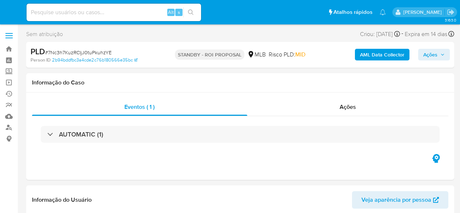
select select "10"
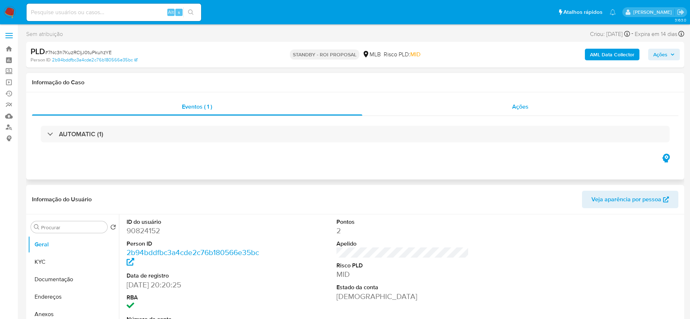
click at [460, 108] on div "Ações" at bounding box center [520, 106] width 317 height 17
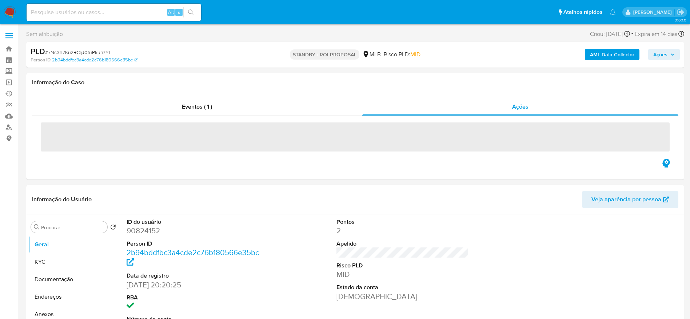
click at [91, 52] on span "# 7Nc3h7KuzRCIjJ0tuPkuhzYE" at bounding box center [78, 52] width 67 height 7
copy span "7Nc3h7KuzRCIjJ0tuPkuhzYE"
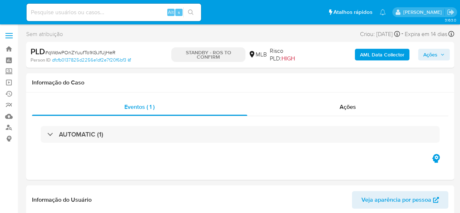
select select "10"
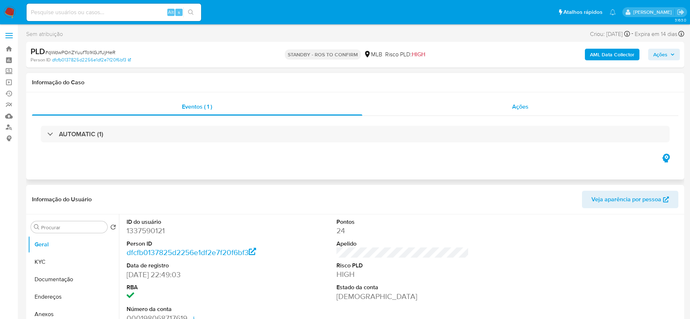
click at [446, 101] on div "Ações" at bounding box center [520, 106] width 317 height 17
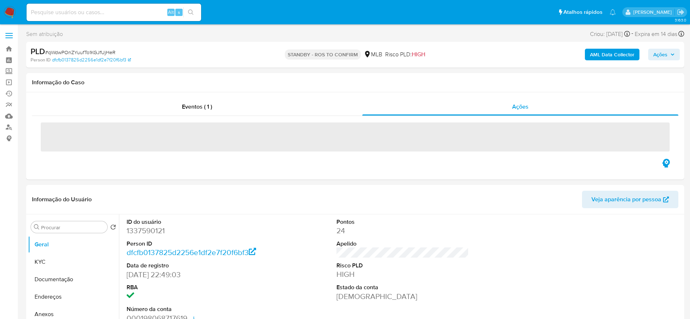
click at [78, 49] on span "# qWdwPOnZYuufTo1KGJfUjHeR" at bounding box center [80, 52] width 70 height 7
copy span "qWdwPOnZYuufTo1KGJfUjHeR"
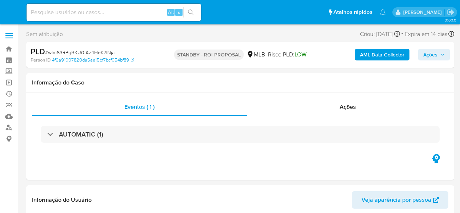
select select "10"
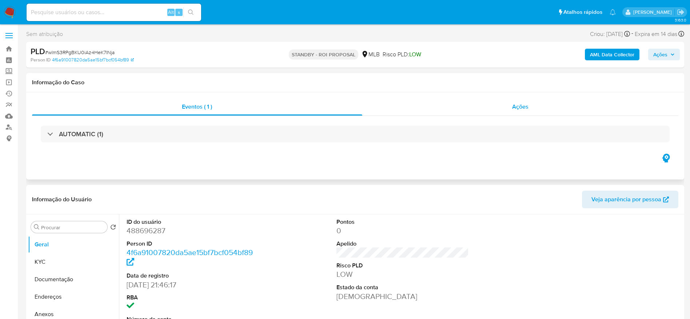
click at [452, 102] on div "Ações" at bounding box center [520, 106] width 317 height 17
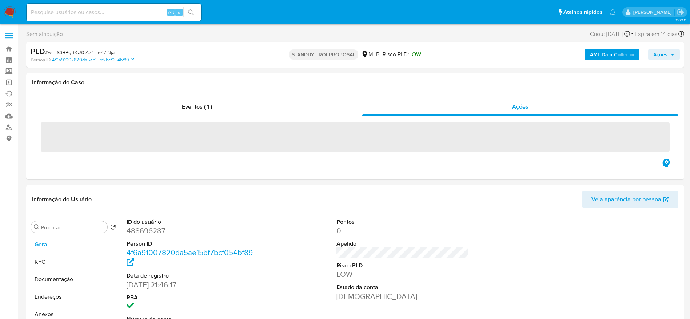
click at [96, 52] on span "# wlmS3RPgBKU0iAz4HeK7lNja" at bounding box center [80, 52] width 70 height 7
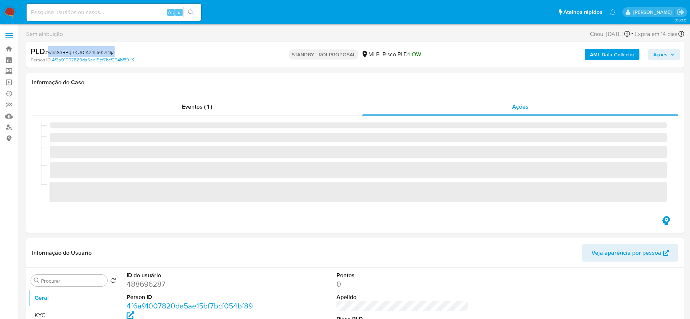
copy span "wlmS3RPgBKU0iAz4HeK7lNja"
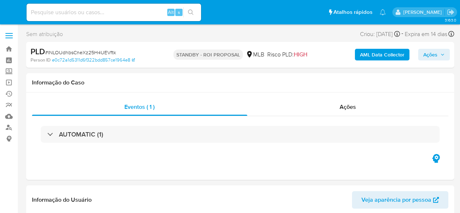
select select "10"
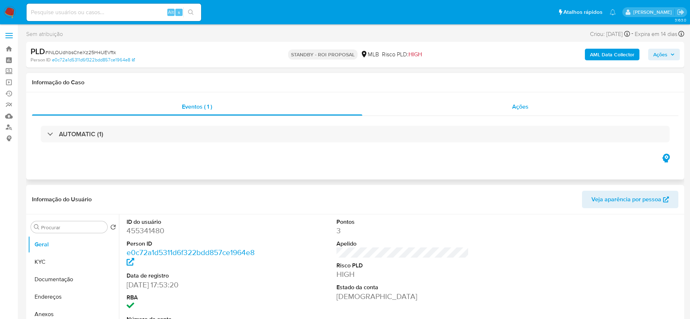
click at [448, 104] on div "Ações" at bounding box center [520, 106] width 317 height 17
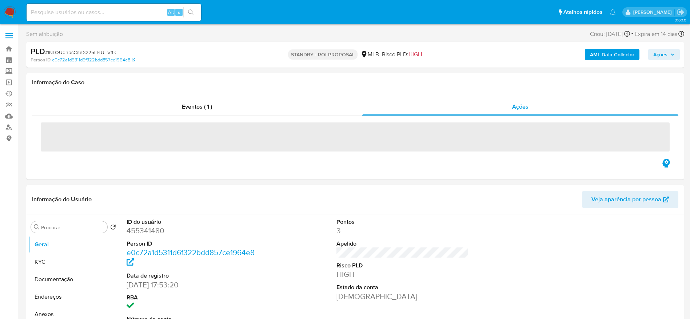
click at [90, 50] on span "# lNLOUdhbsCneXz25H4UEVftk" at bounding box center [80, 52] width 71 height 7
copy span "lNLOUdhbsCneXz25H4UEVftk"
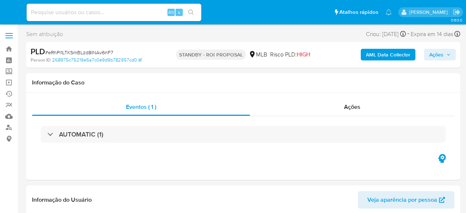
select select "10"
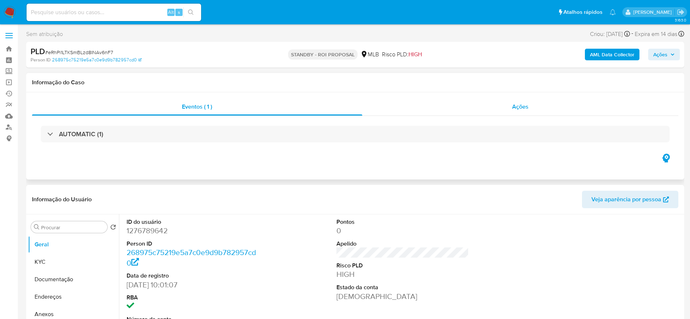
click at [465, 111] on div "Ações" at bounding box center [520, 106] width 317 height 17
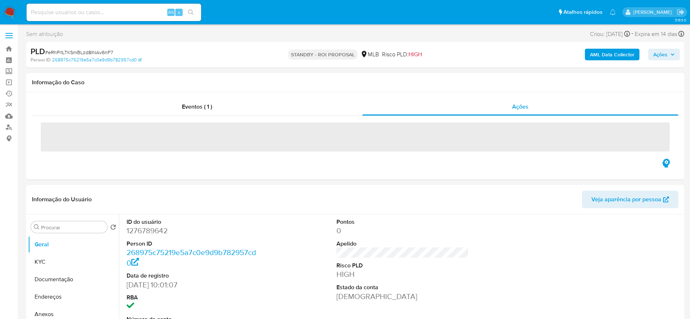
click at [91, 51] on span "# eRhPi1LTKSmBLzd8INAv6nF7" at bounding box center [79, 52] width 68 height 7
copy span "eRhPi1LTKSmBLzd8INAv6nF7"
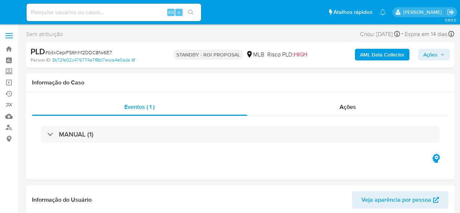
select select "10"
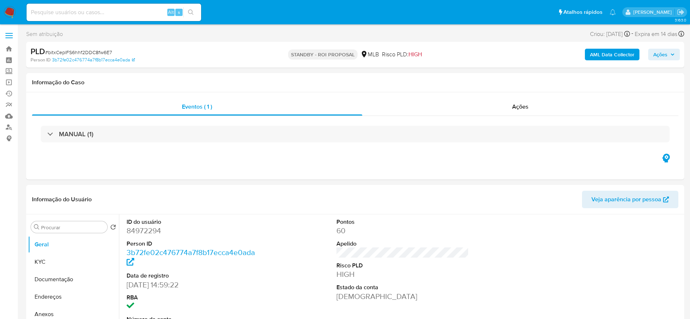
drag, startPoint x: 472, startPoint y: 106, endPoint x: 186, endPoint y: 60, distance: 289.4
click at [460, 106] on div "Ações" at bounding box center [520, 106] width 317 height 17
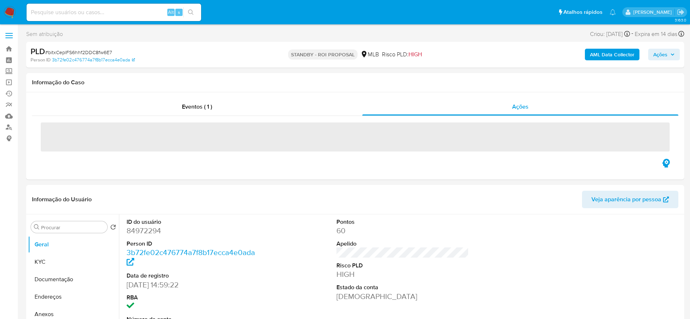
click at [82, 56] on span "# bitxCeplFS6hhf2DDC8fw6E7" at bounding box center [78, 52] width 67 height 7
copy span "bitxCeplFS6hhf2DDC8fw6E7"
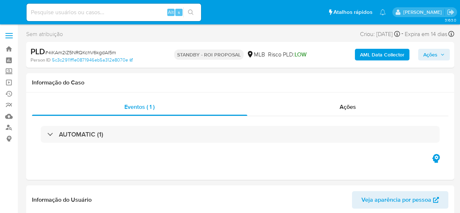
select select "10"
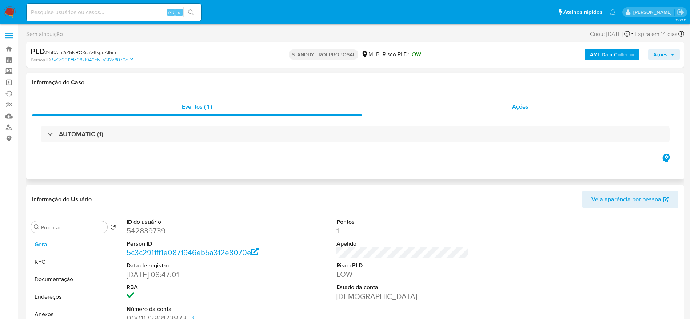
click at [457, 107] on div "Ações" at bounding box center [520, 106] width 317 height 17
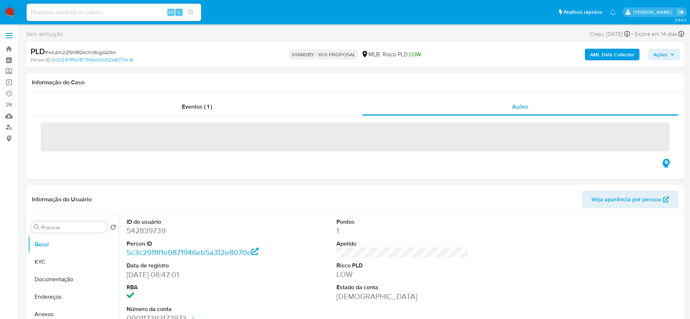
click at [91, 53] on span "# 4iKAm2iZ5NRQKchV6kgdAI5m" at bounding box center [80, 52] width 71 height 7
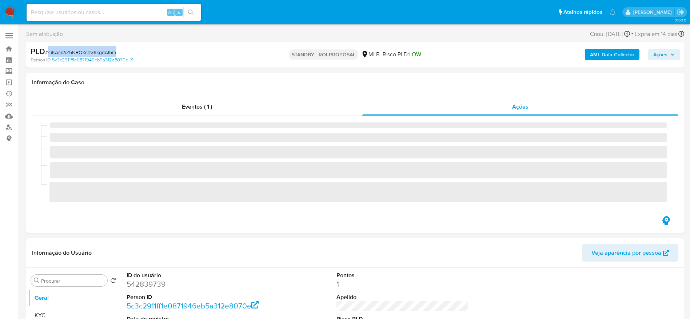
copy span "4iKAm2iZ5NRQKchV6kgdAI5m"
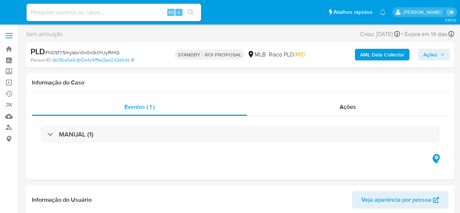
select select "10"
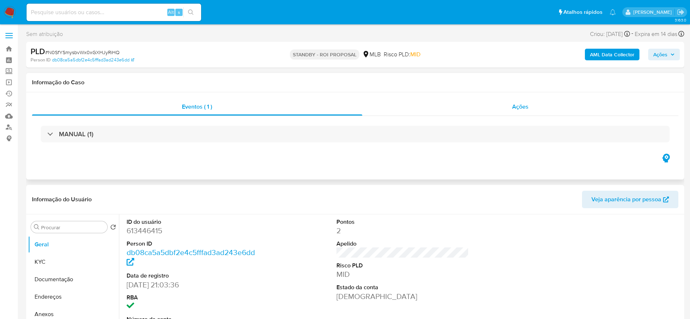
click at [460, 107] on div "Ações" at bounding box center [520, 106] width 317 height 17
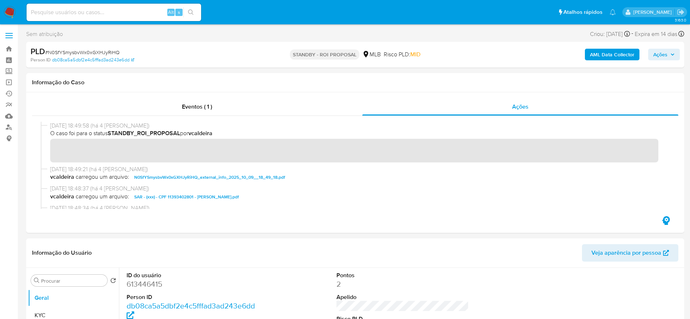
click at [94, 53] on span "# N0SfYSmysbvWx0xGXHJyRiHQ" at bounding box center [82, 52] width 75 height 7
copy span "N0SfYSmysbvWx0xGXHJyRiHQ"
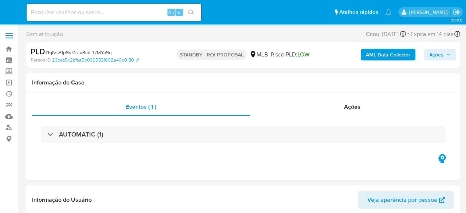
select select "10"
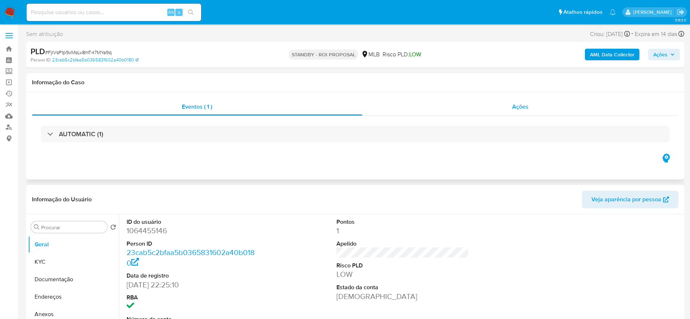
click at [451, 114] on div "Ações" at bounding box center [520, 106] width 317 height 17
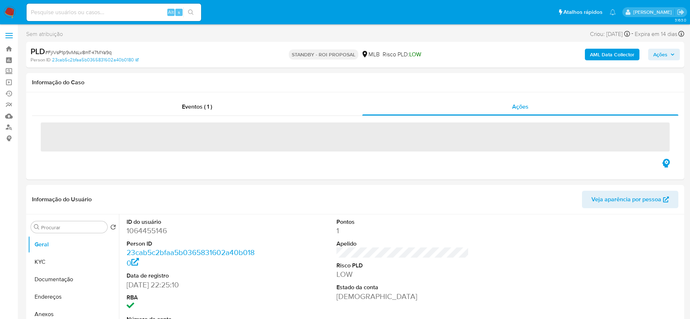
click at [85, 51] on span "# FjlVsP1p9vMsLv8mT47MYa9q" at bounding box center [78, 52] width 67 height 7
copy span "FjlVsP1p9vMsLv8mT47MYa9q"
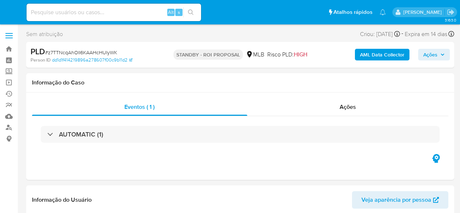
select select "10"
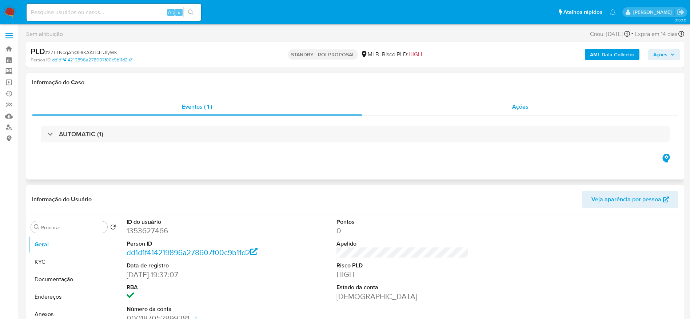
drag, startPoint x: 452, startPoint y: 114, endPoint x: 453, endPoint y: 110, distance: 4.4
click at [452, 113] on div "Ações" at bounding box center [520, 106] width 317 height 17
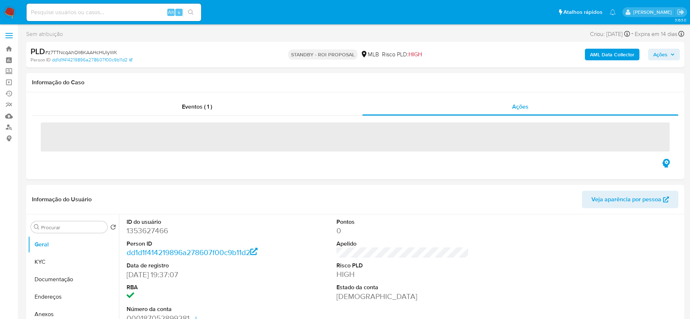
click at [72, 55] on span "# z7TTNcqAhOII6KAAHcHUIyWK" at bounding box center [81, 52] width 72 height 7
copy span "z7TTNcqAhOII6KAAHcHUIyWK"
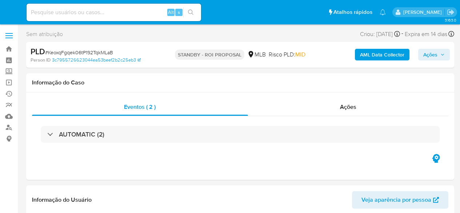
select select "10"
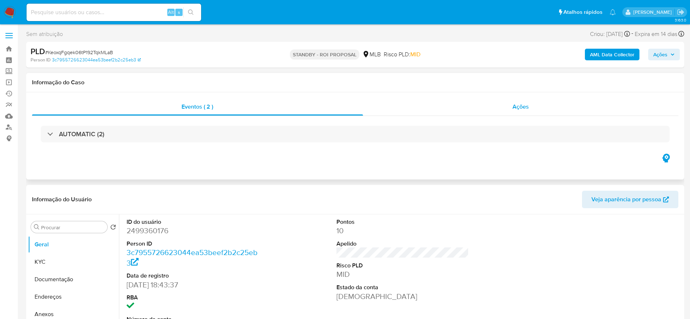
click at [448, 112] on div "Ações" at bounding box center [521, 106] width 316 height 17
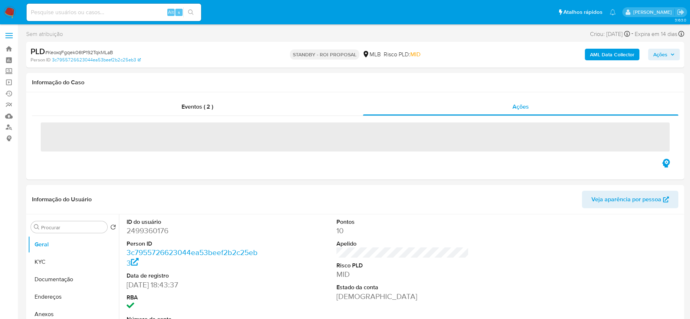
click at [67, 49] on span "# KeoxqFgqek06tP192TqkMLaB" at bounding box center [79, 52] width 68 height 7
copy span "KeoxqFgqek06tP192TqkMLaB"
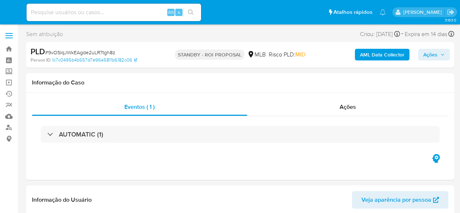
select select "10"
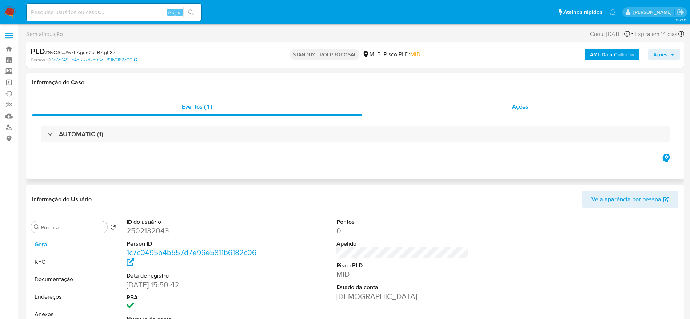
click at [426, 108] on div "Ações" at bounding box center [520, 106] width 317 height 17
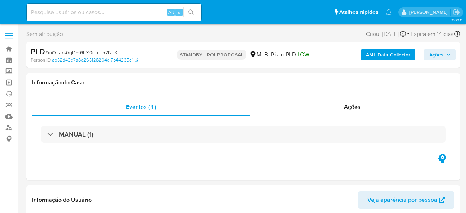
select select "10"
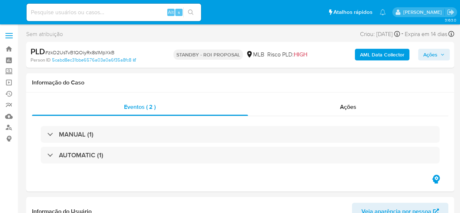
select select "10"
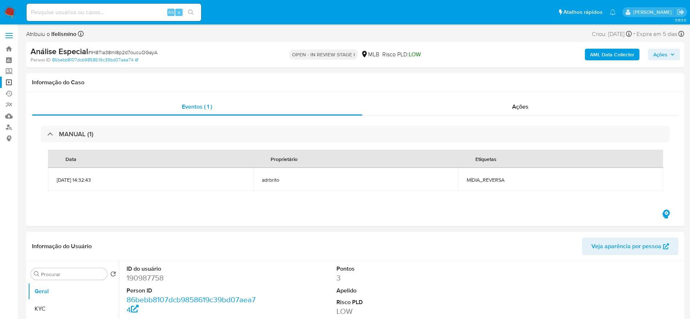
select select "10"
click at [7, 82] on link "Operações em massa" at bounding box center [43, 82] width 87 height 11
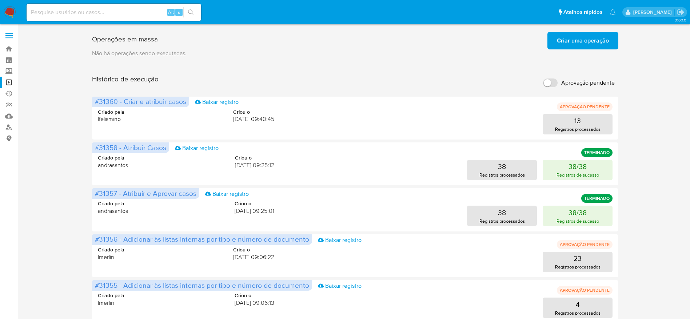
click at [589, 44] on span "Criar uma operação" at bounding box center [583, 41] width 52 height 16
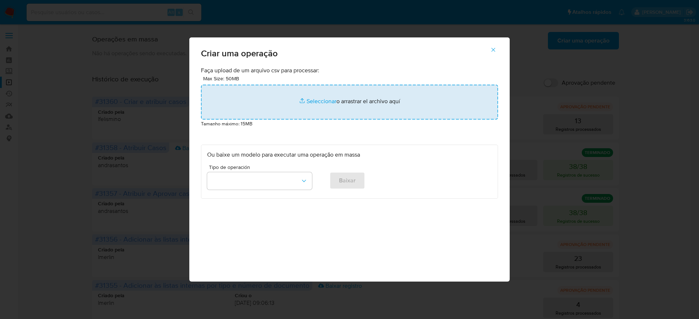
click at [318, 107] on input "file" at bounding box center [349, 102] width 297 height 35
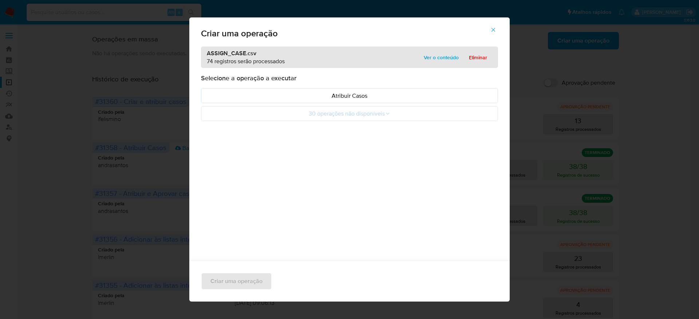
click at [440, 56] on span "Ver o conteúdo" at bounding box center [441, 57] width 35 height 10
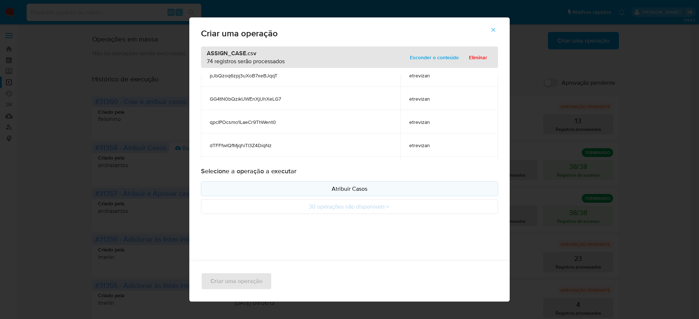
click at [361, 186] on p "Atribuir Casos" at bounding box center [349, 189] width 285 height 8
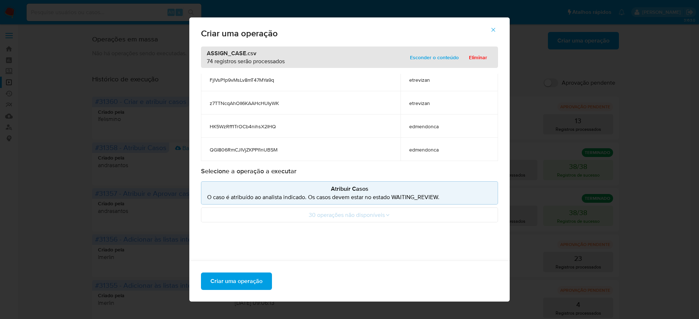
scroll to position [1, 0]
click at [237, 274] on span "Criar uma operação" at bounding box center [236, 276] width 52 height 16
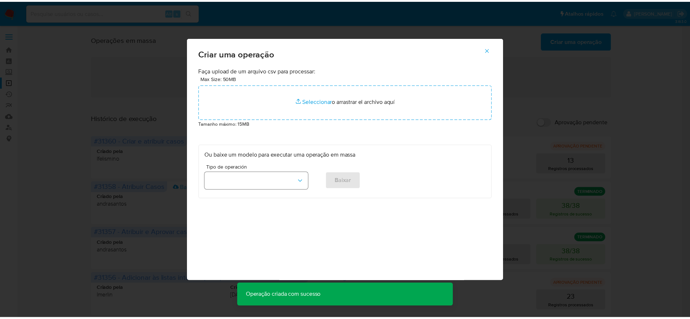
scroll to position [0, 0]
